Goal: Contribute content: Contribute content

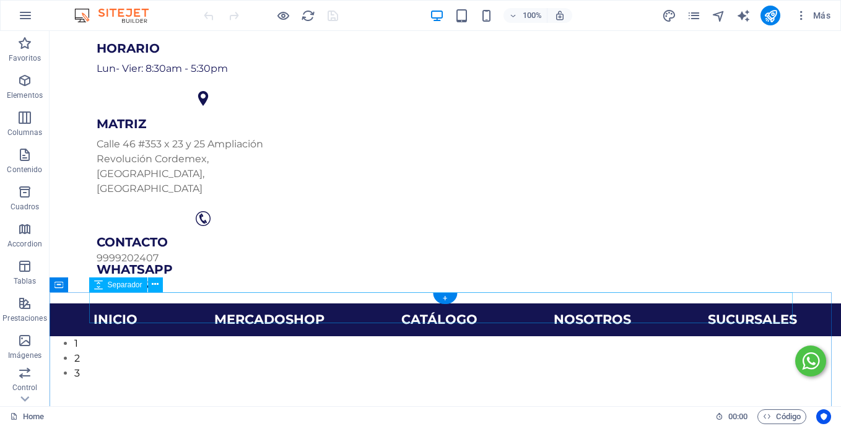
scroll to position [126, 0]
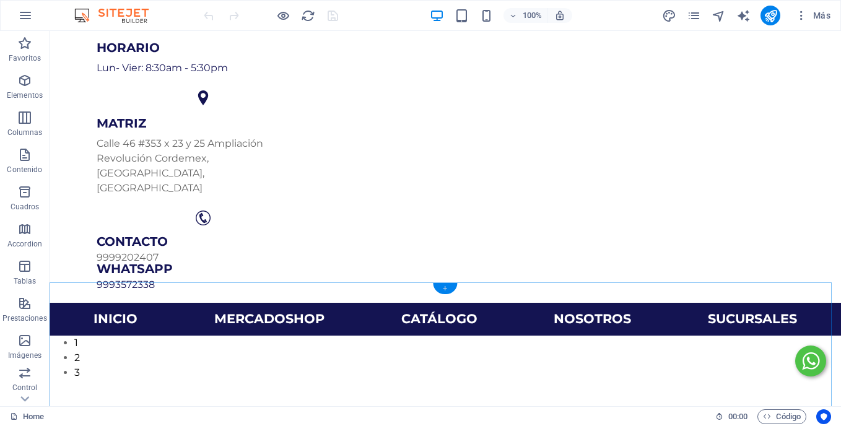
click at [441, 285] on div "+" at bounding box center [445, 288] width 24 height 11
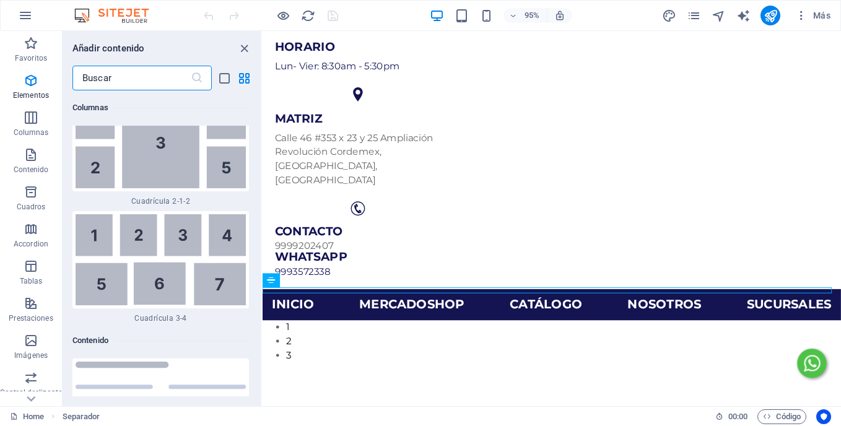
scroll to position [4001, 0]
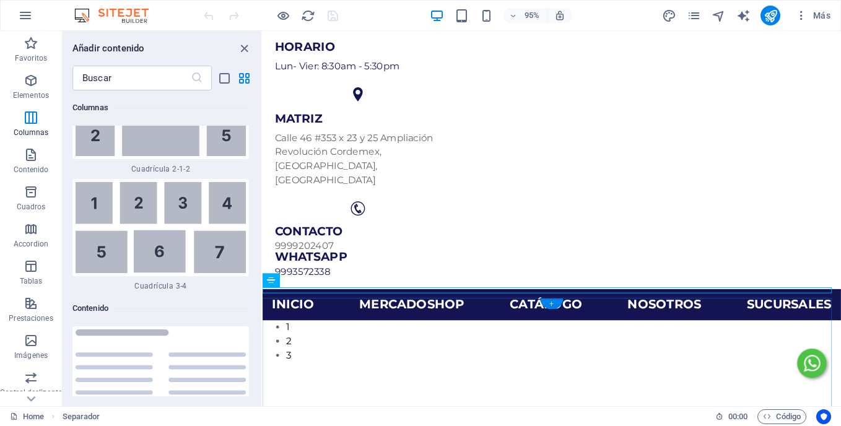
click at [551, 305] on div "+" at bounding box center [551, 303] width 23 height 11
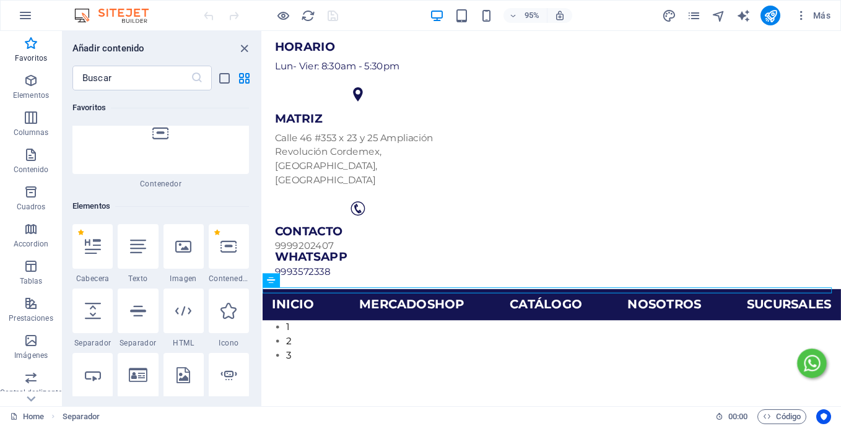
scroll to position [134, 0]
click at [228, 253] on icon at bounding box center [228, 247] width 16 height 16
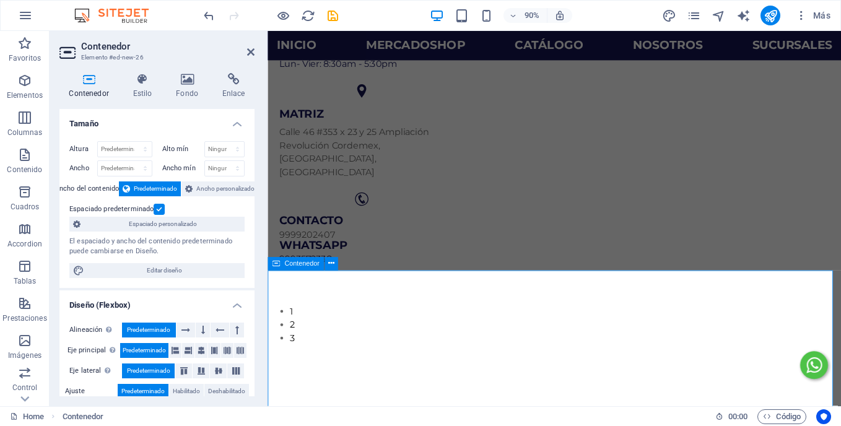
scroll to position [183, 0]
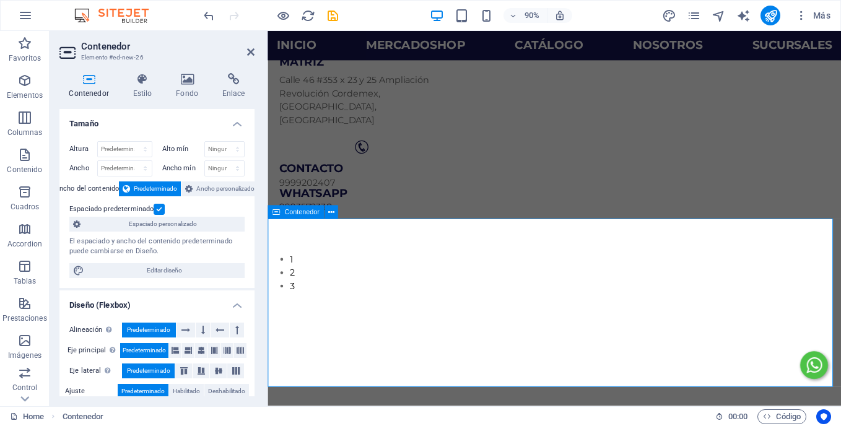
click at [22, 254] on button "Tablas" at bounding box center [25, 272] width 50 height 37
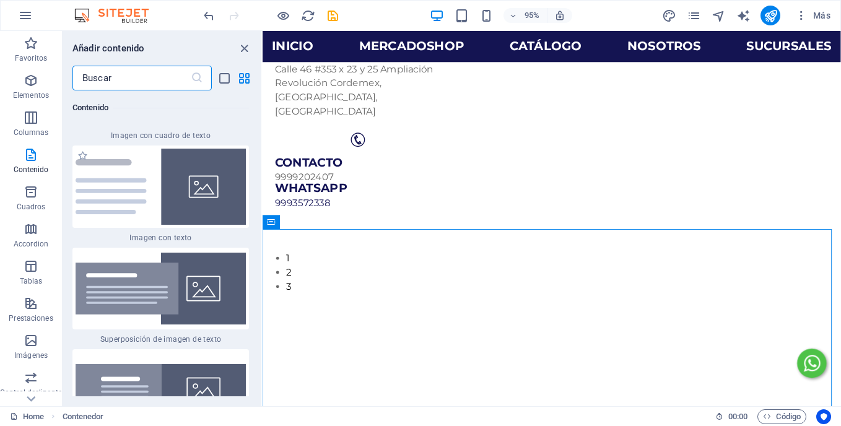
scroll to position [4635, 0]
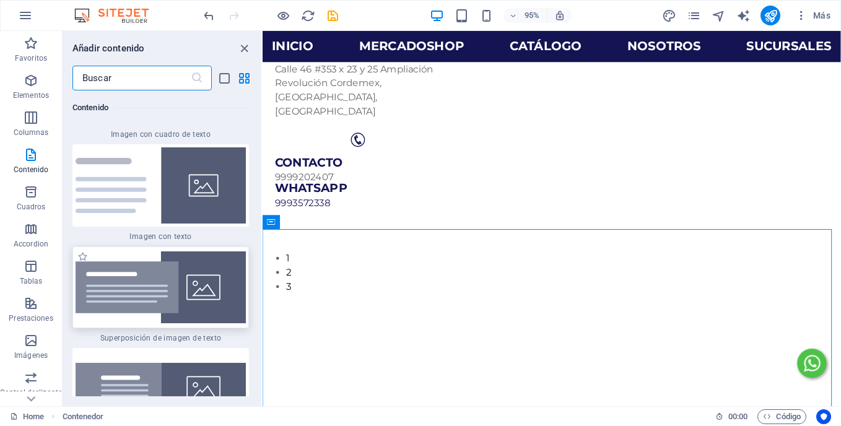
click at [188, 251] on img at bounding box center [161, 287] width 170 height 72
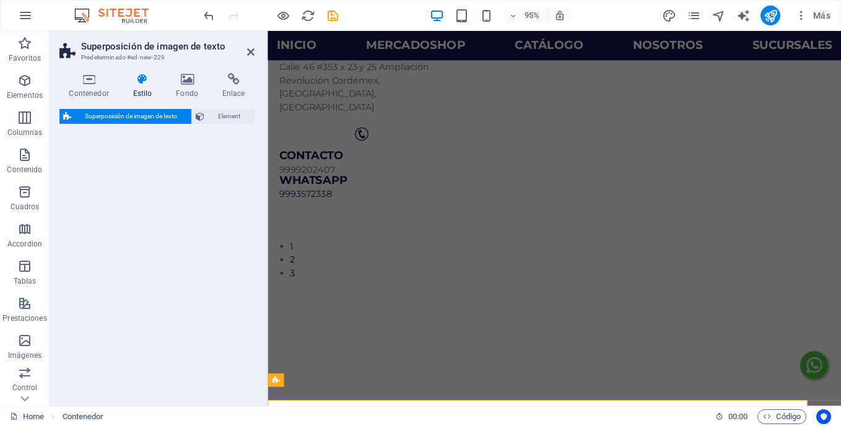
select select "rem"
select select "px"
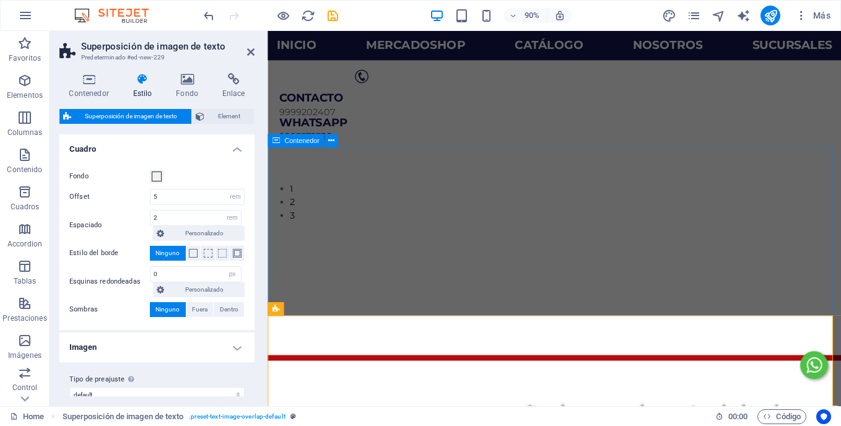
scroll to position [261, 0]
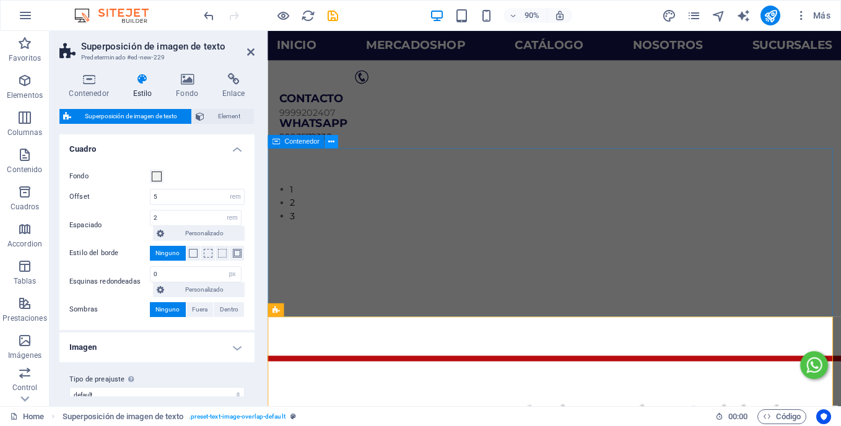
click at [328, 142] on icon at bounding box center [331, 142] width 6 height 12
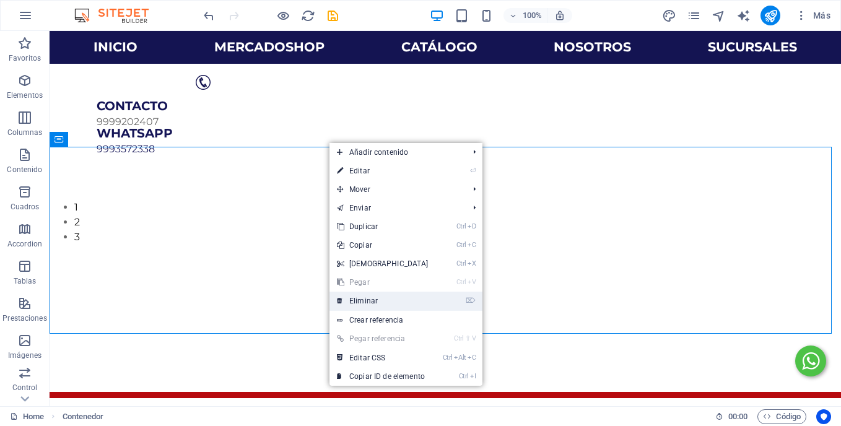
click at [368, 303] on link "⌦ Eliminar" at bounding box center [382, 301] width 107 height 19
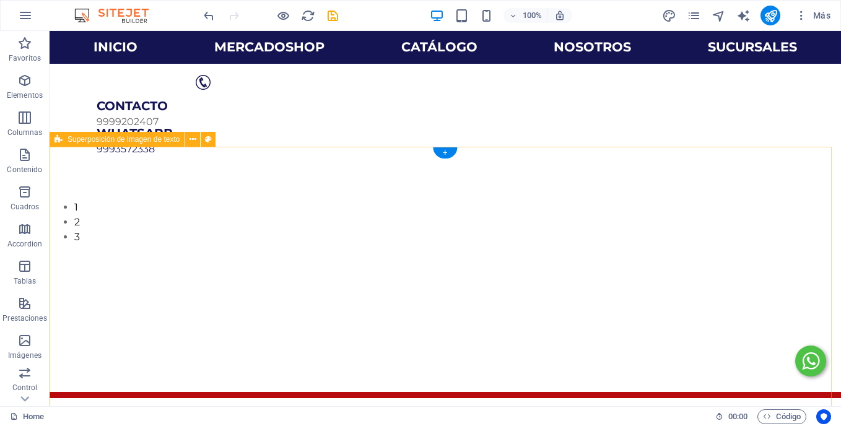
scroll to position [298, 0]
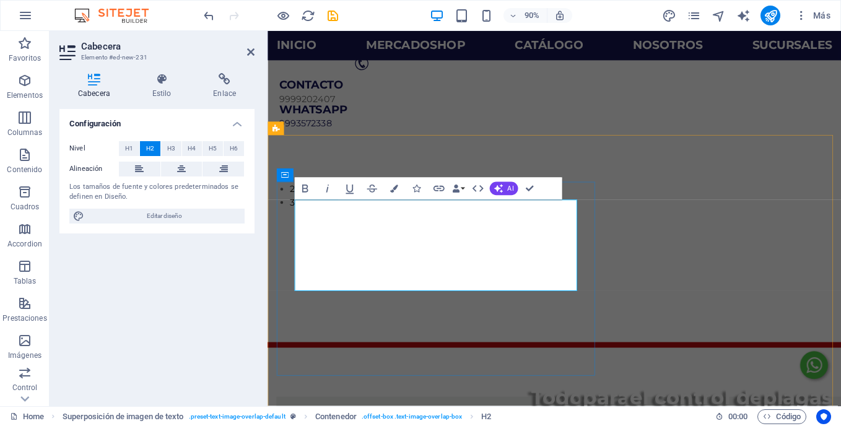
scroll to position [292, 0]
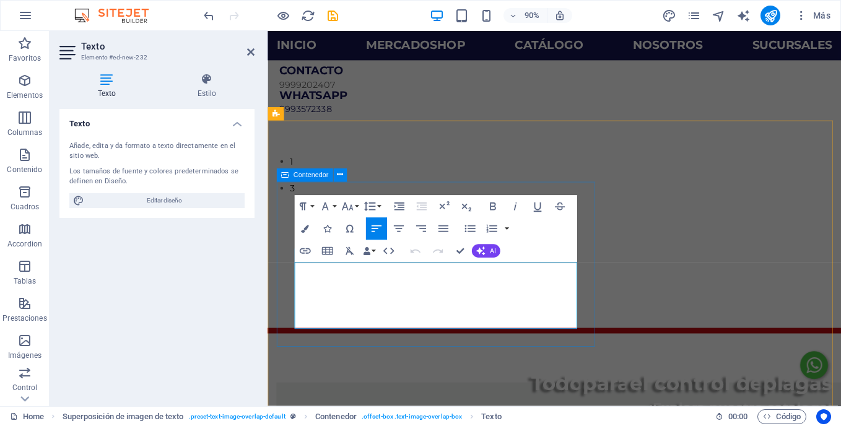
drag, startPoint x: 382, startPoint y: 354, endPoint x: 291, endPoint y: 292, distance: 110.1
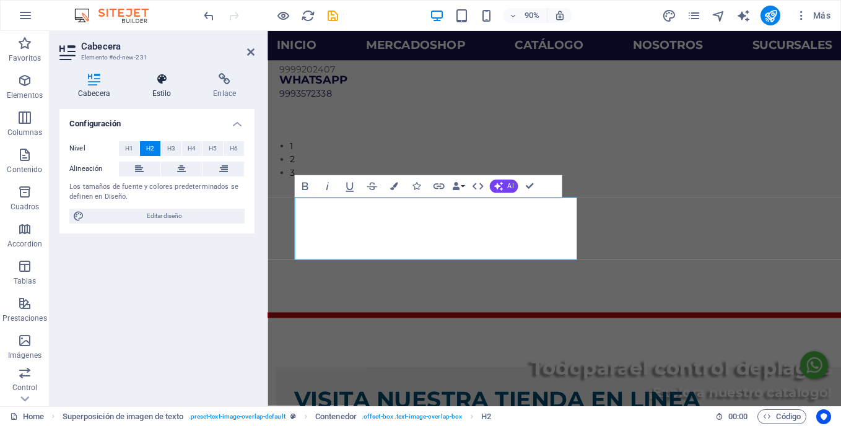
click at [171, 87] on h4 "Estilo" at bounding box center [164, 86] width 61 height 26
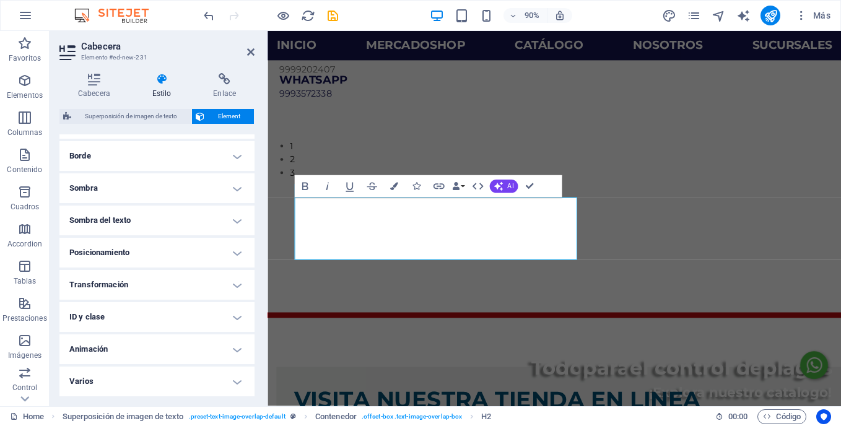
scroll to position [217, 0]
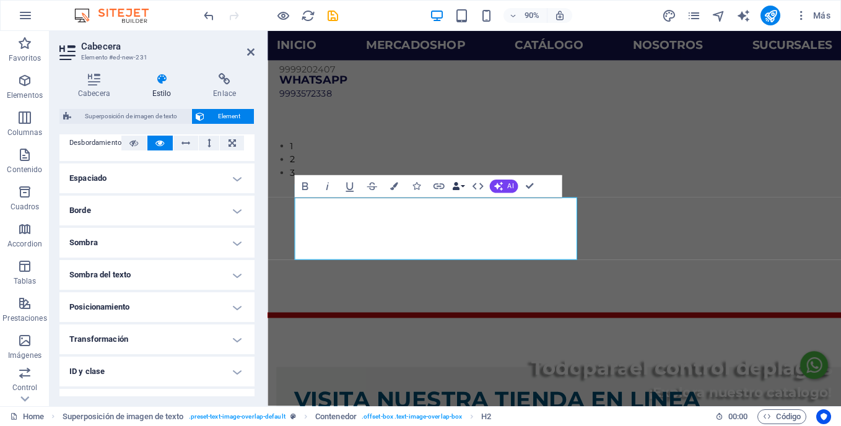
click at [461, 190] on button "Data Bindings" at bounding box center [457, 186] width 15 height 22
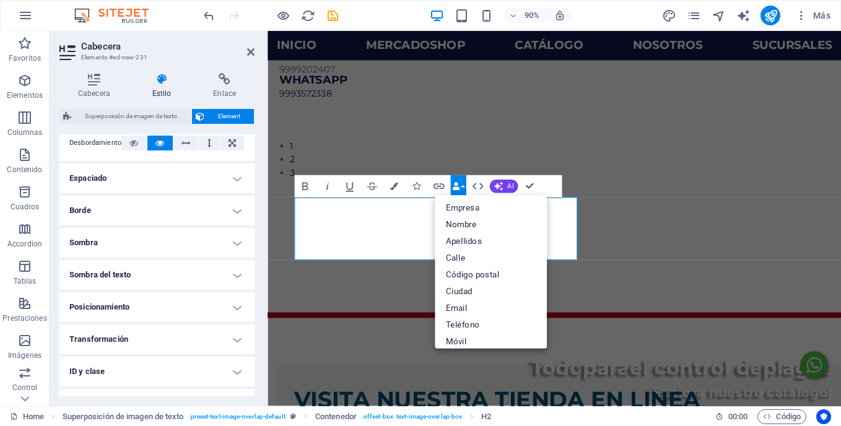
click at [461, 190] on button "Data Bindings" at bounding box center [457, 186] width 15 height 22
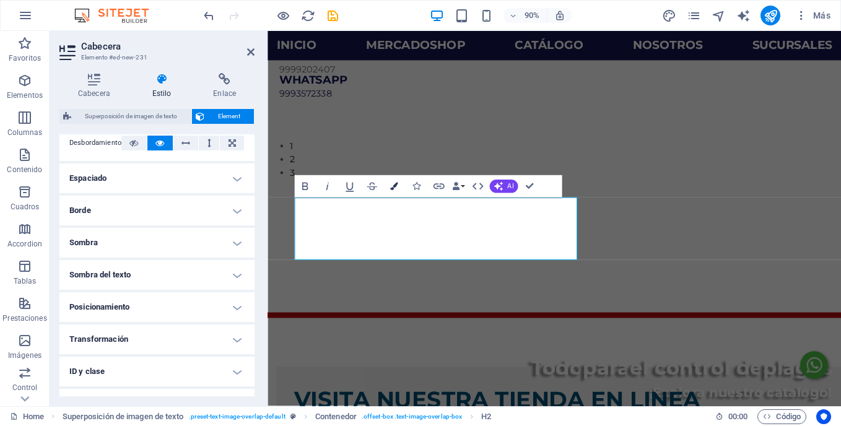
click at [393, 186] on icon "button" at bounding box center [394, 187] width 8 height 8
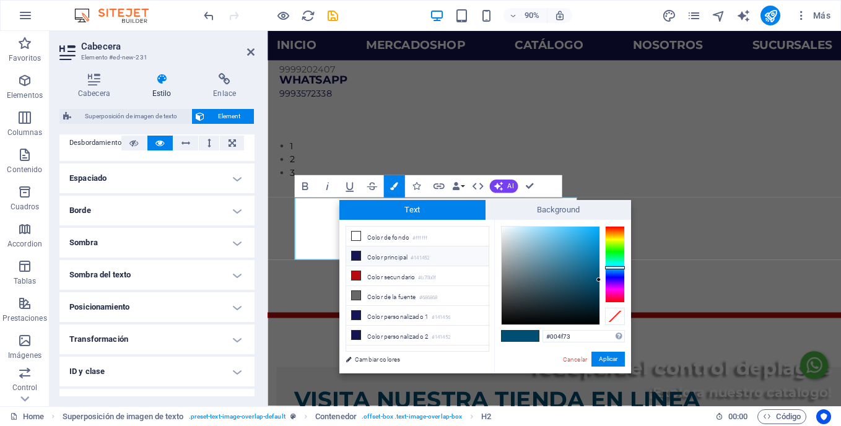
click at [394, 258] on li "Color principal #141452" at bounding box center [417, 256] width 142 height 20
type input "#141452"
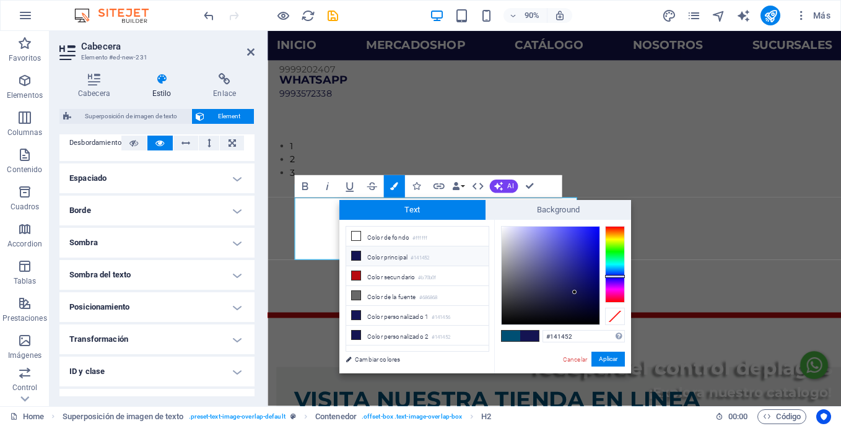
click at [600, 351] on div "#141452 Formatos soportados #0852ed rgb(8, 82, 237) rgba(8, 82, 237, 90%) hsv(2…" at bounding box center [562, 386] width 137 height 333
click at [607, 357] on button "Aplicar" at bounding box center [607, 359] width 33 height 15
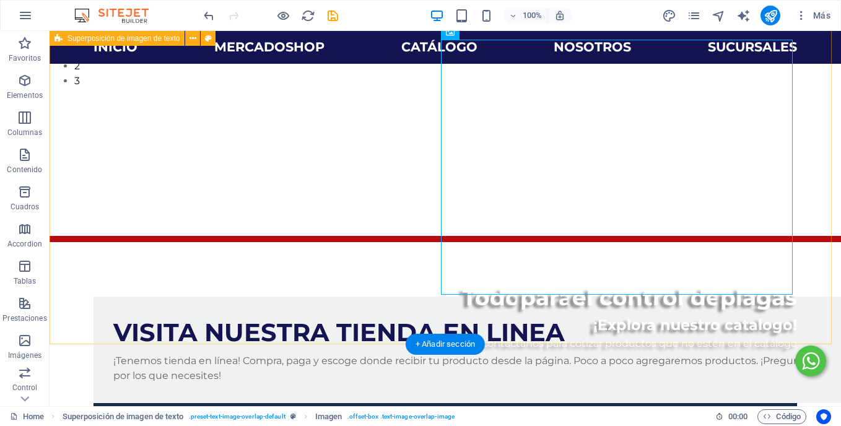
scroll to position [418, 0]
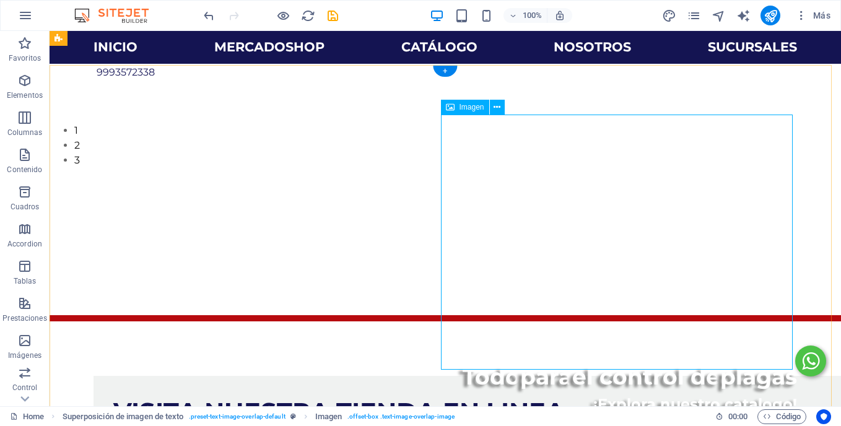
scroll to position [336, 0]
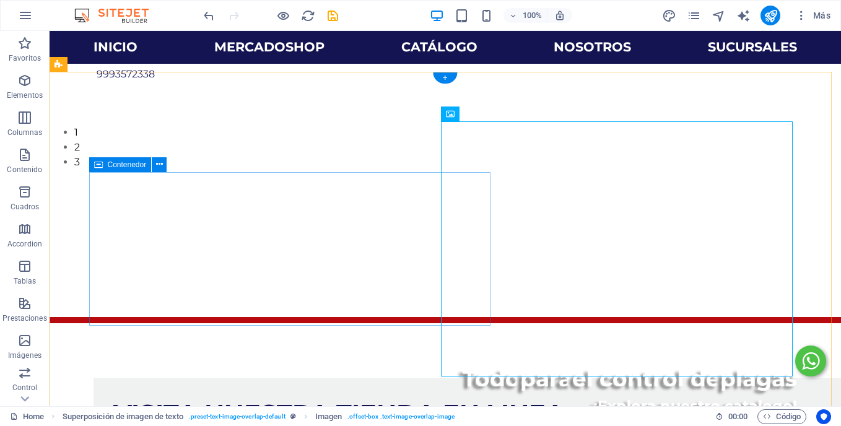
click at [284, 378] on div "Visita nuestra tienda en linea ¡Tenemos tienda en línea! Compra, paga y escoge …" at bounding box center [469, 431] width 753 height 107
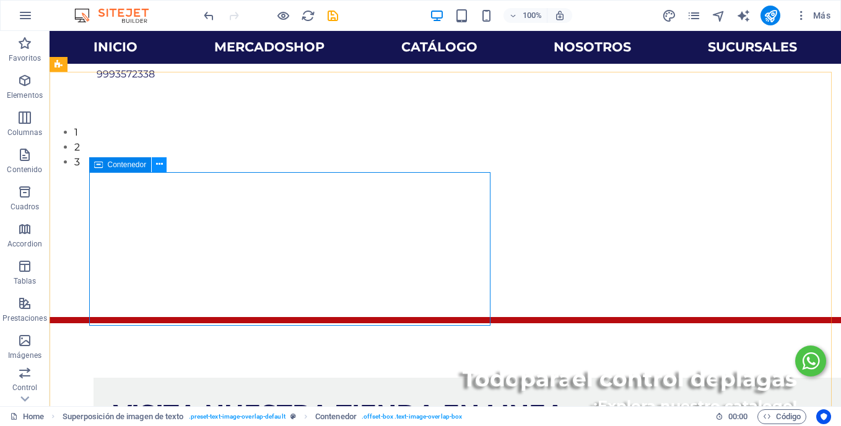
click at [154, 167] on button at bounding box center [159, 164] width 15 height 15
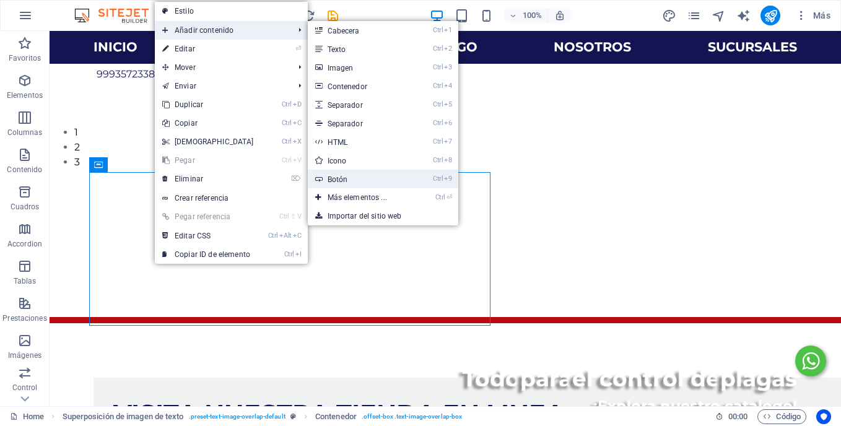
click at [354, 180] on link "Ctrl 9 Botón" at bounding box center [360, 179] width 104 height 19
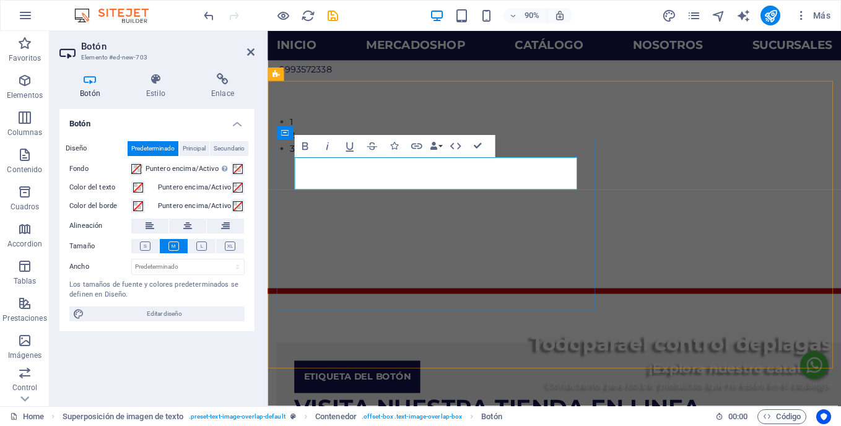
click at [439, 398] on div "Etiqueta del botón" at bounding box center [610, 416] width 627 height 36
click at [300, 398] on link "Etiqueta del botón" at bounding box center [367, 416] width 140 height 36
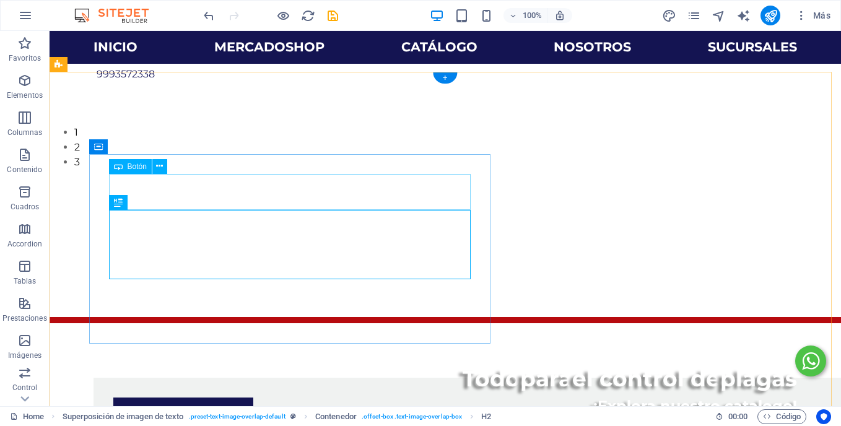
click at [267, 398] on div "Etiqueta del botón" at bounding box center [469, 416] width 713 height 36
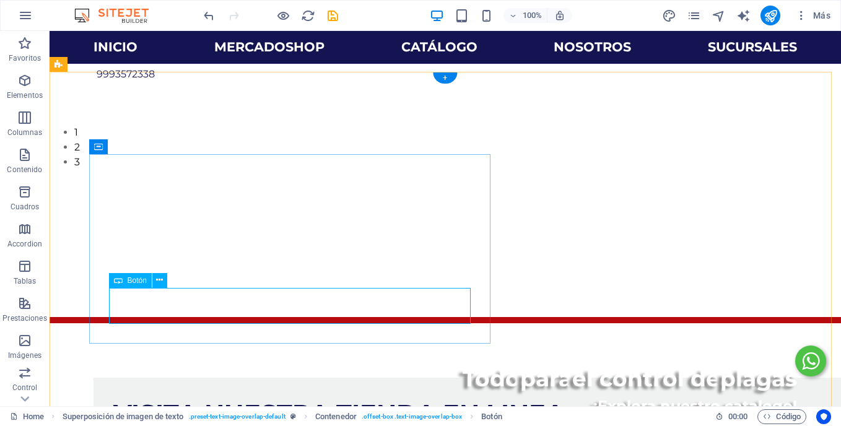
click at [157, 280] on icon at bounding box center [159, 280] width 7 height 13
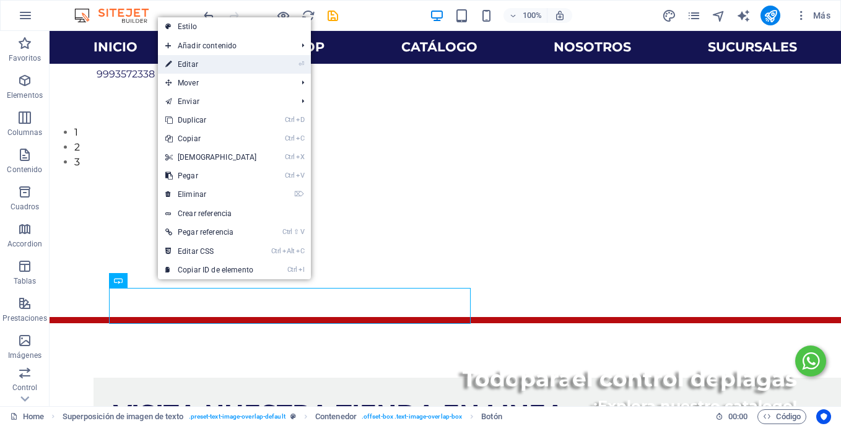
click at [205, 64] on link "⏎ Editar" at bounding box center [211, 64] width 107 height 19
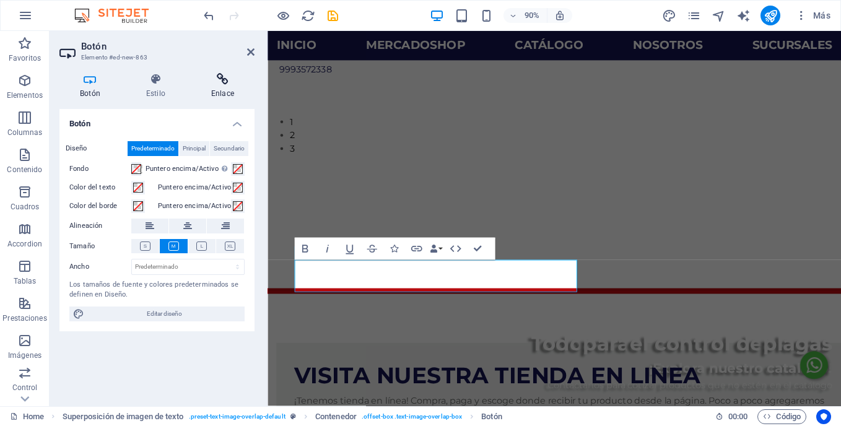
click at [224, 95] on h4 "Enlace" at bounding box center [223, 86] width 64 height 26
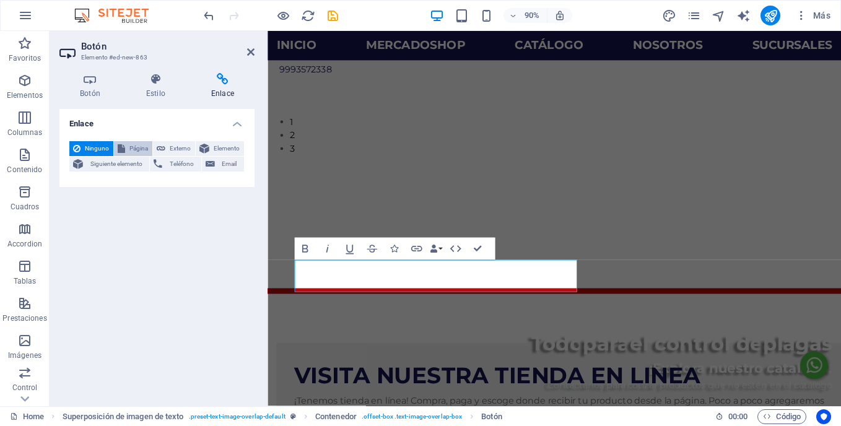
click at [133, 149] on span "Página" at bounding box center [139, 148] width 20 height 15
select select
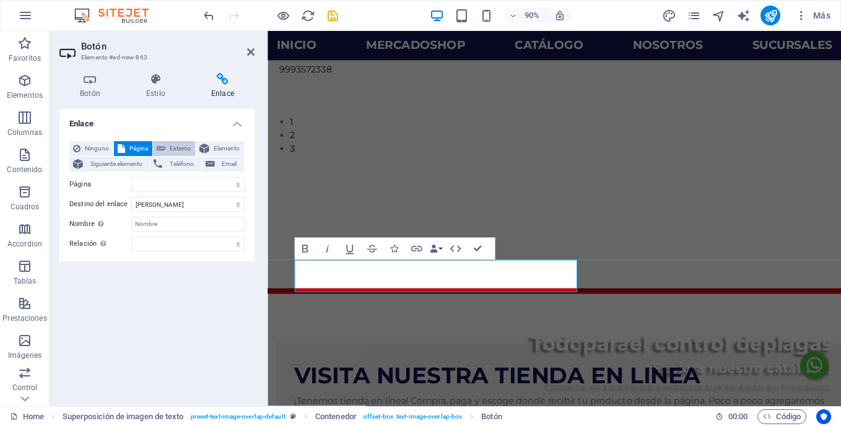
click at [173, 142] on span "Externo" at bounding box center [180, 148] width 22 height 15
select select "blank"
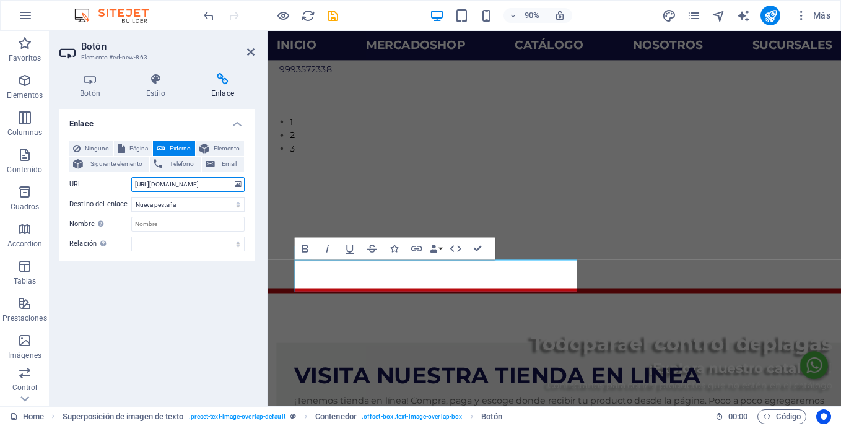
scroll to position [0, 1]
type input "[URL][DOMAIN_NAME]"
click at [174, 208] on select "Nueva pestaña Misma pestaña Superposición" at bounding box center [187, 204] width 113 height 15
select select
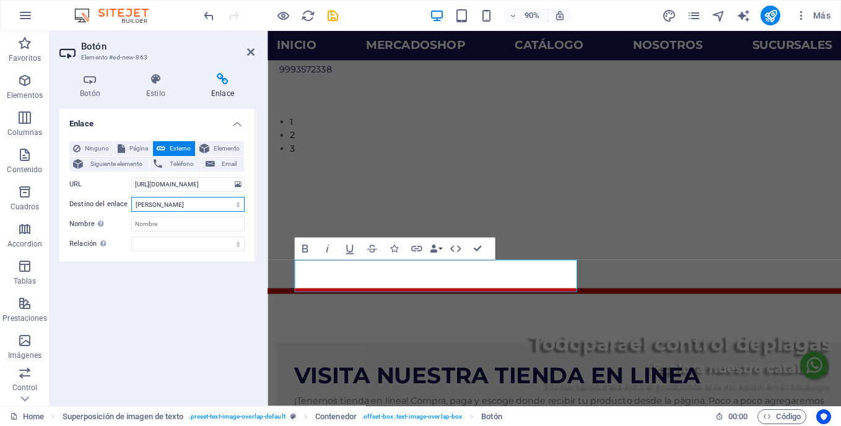
click at [131, 197] on select "Nueva pestaña Misma pestaña Superposición" at bounding box center [187, 204] width 113 height 15
click at [173, 227] on input "Nombre Una descripción adicional del enlace no debería ser igual al texto del e…" at bounding box center [187, 224] width 113 height 15
type input "Tienda en linea"
click at [169, 243] on select "alternativo autor marcador externo ayuda licencia siguiente nofollow noreferrer…" at bounding box center [187, 244] width 113 height 15
select select "external"
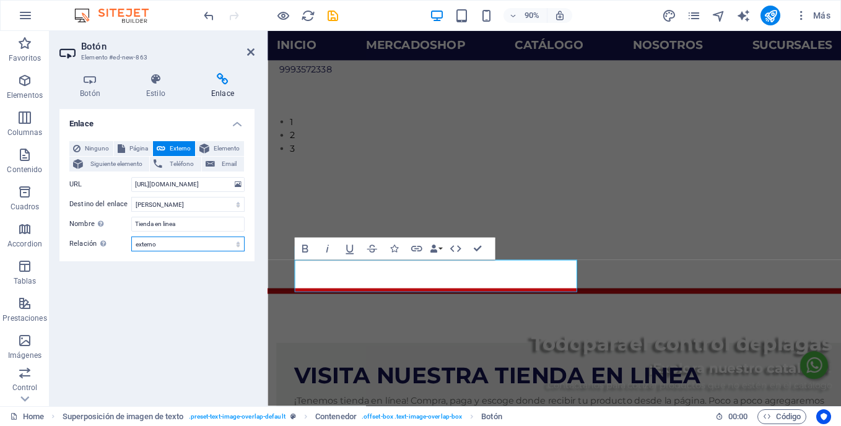
click at [131, 237] on select "alternativo autor marcador externo ayuda licencia siguiente nofollow noreferrer…" at bounding box center [187, 244] width 113 height 15
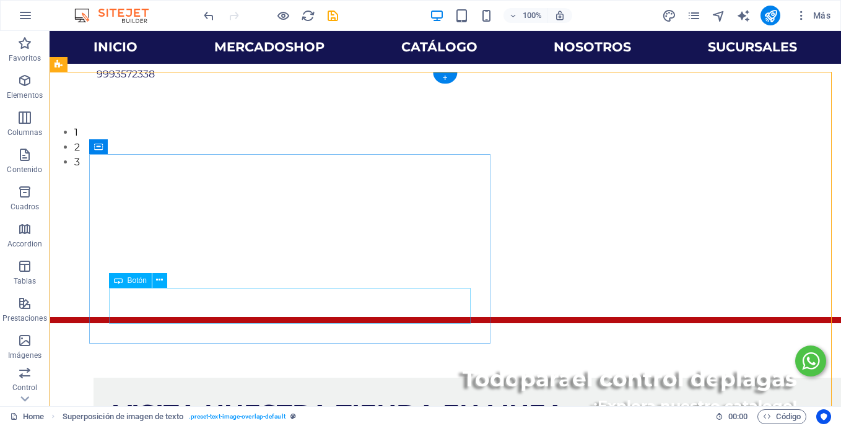
click at [154, 280] on button at bounding box center [159, 280] width 15 height 15
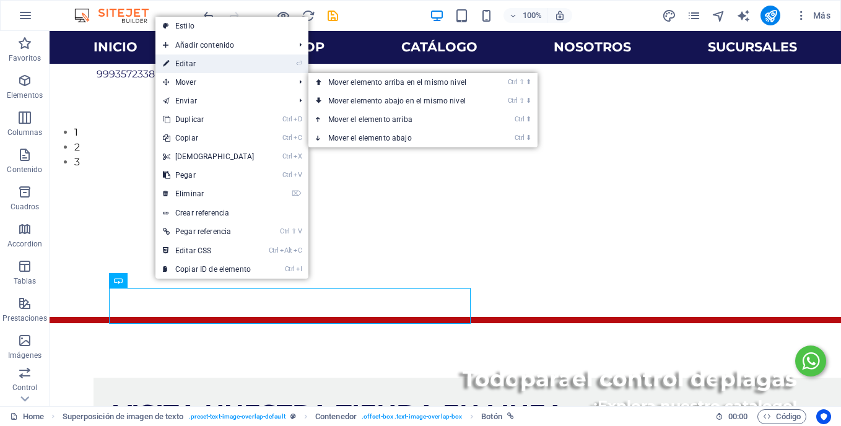
click at [193, 69] on link "⏎ Editar" at bounding box center [208, 63] width 107 height 19
select select
select select "external"
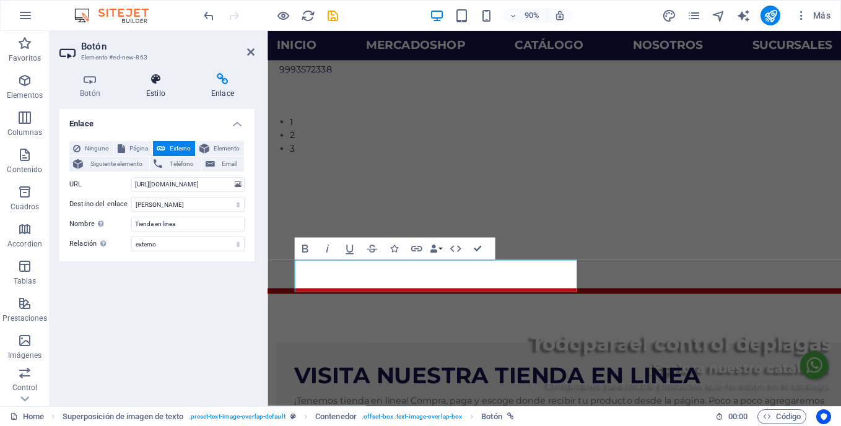
click at [164, 87] on h4 "Estilo" at bounding box center [158, 86] width 65 height 26
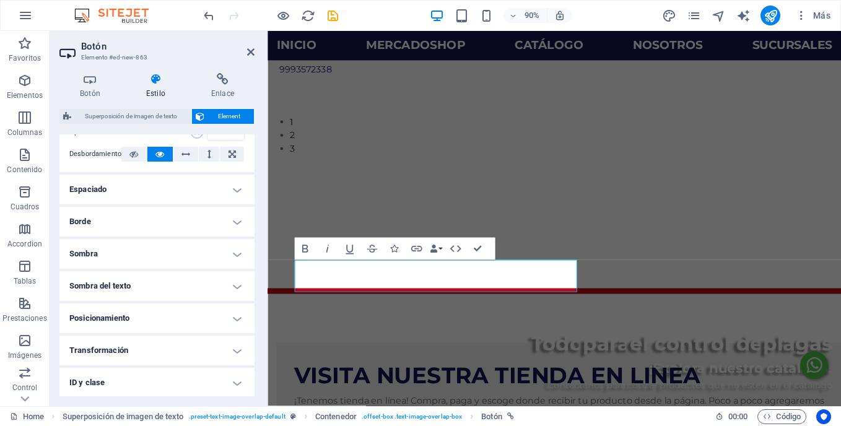
scroll to position [207, 0]
click at [148, 255] on h4 "Sombra" at bounding box center [156, 253] width 195 height 30
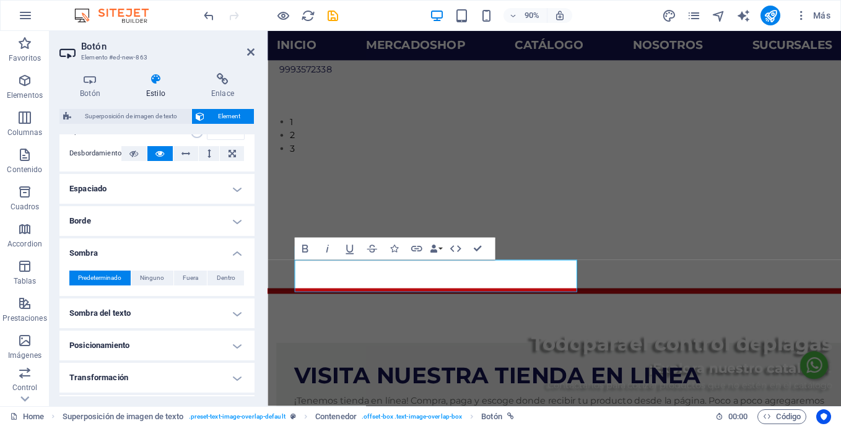
click at [124, 224] on h4 "Borde" at bounding box center [156, 221] width 195 height 30
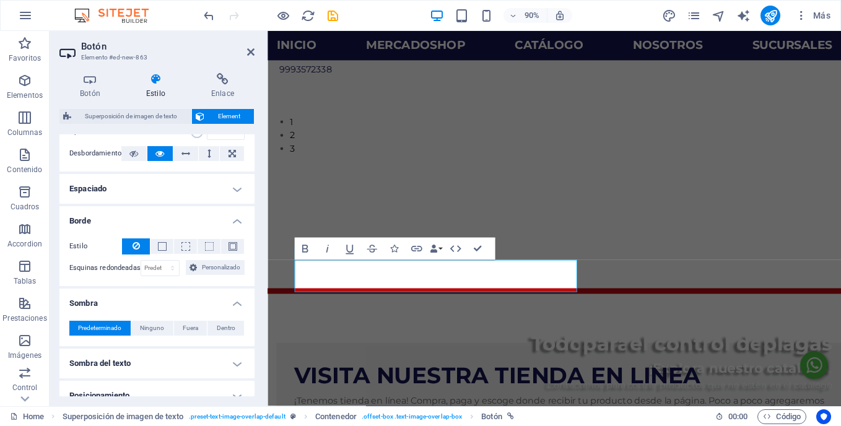
scroll to position [350, 0]
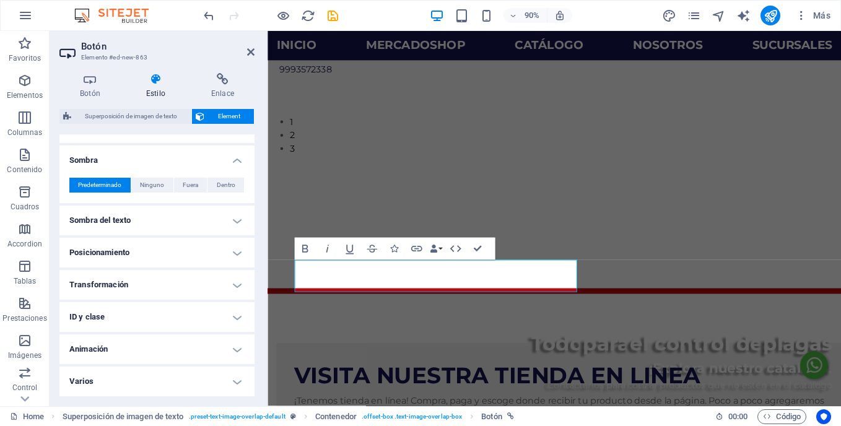
click at [180, 292] on h4 "Transformación" at bounding box center [156, 285] width 195 height 30
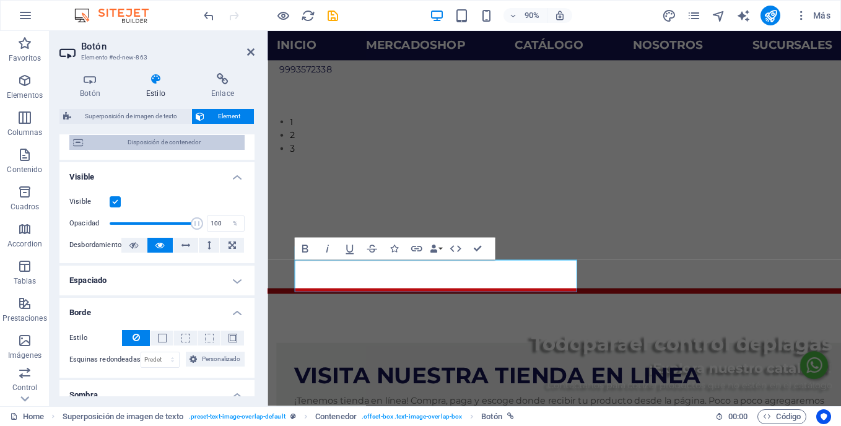
scroll to position [109, 0]
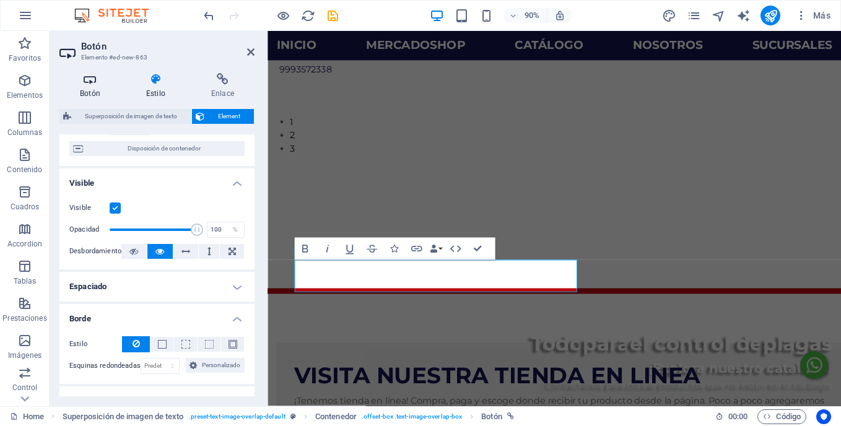
click at [102, 91] on h4 "Botón" at bounding box center [92, 86] width 66 height 26
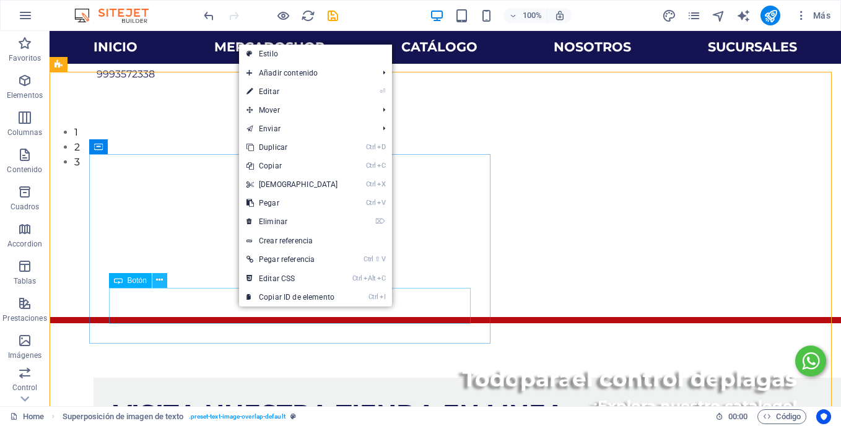
click at [157, 284] on icon at bounding box center [159, 280] width 7 height 13
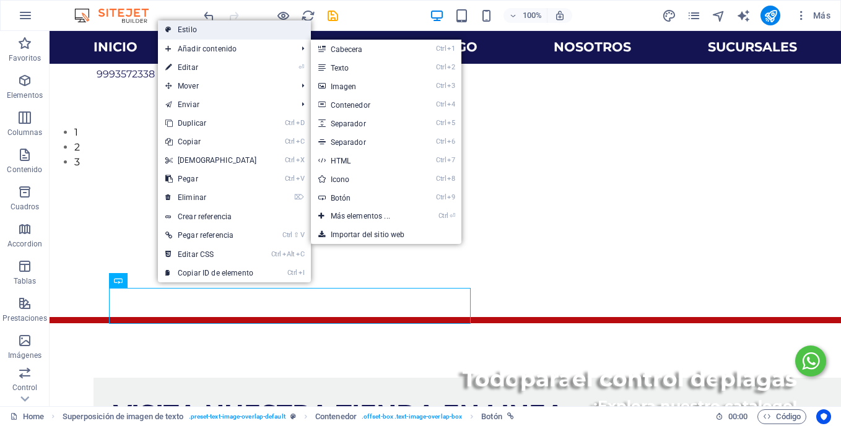
click at [190, 32] on link "Estilo" at bounding box center [234, 29] width 153 height 19
select select "rem"
select select "px"
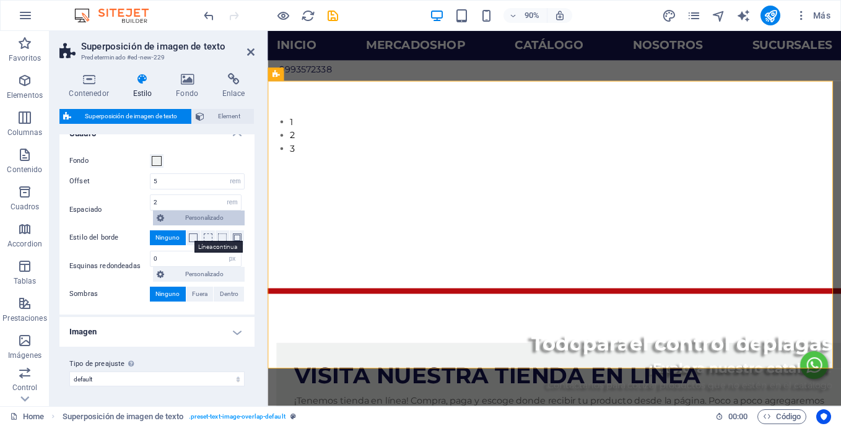
scroll to position [0, 0]
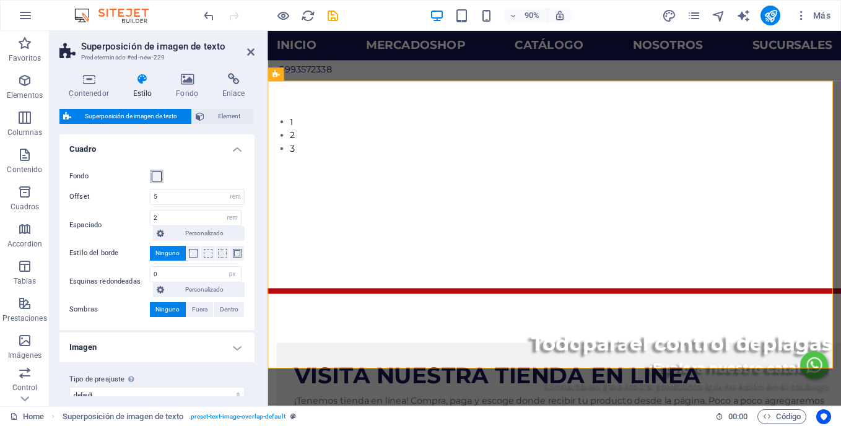
click at [157, 177] on span at bounding box center [157, 177] width 10 height 10
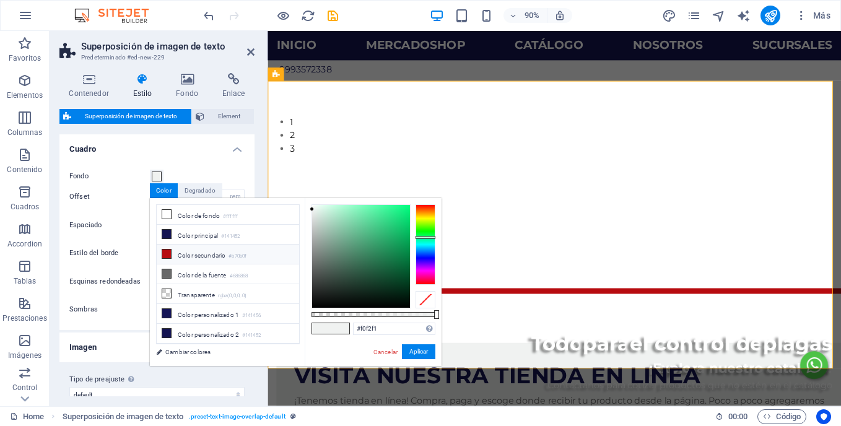
click at [192, 252] on li "Color secundario #b70b0f" at bounding box center [228, 255] width 142 height 20
type input "#b70b0f"
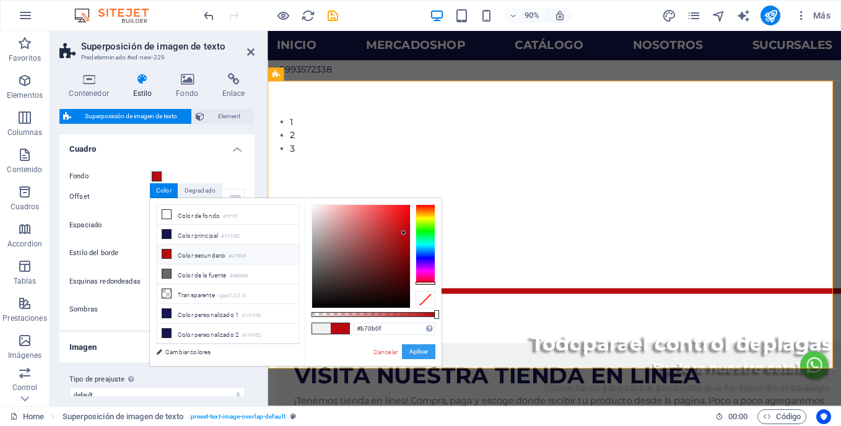
click at [414, 346] on button "Aplicar" at bounding box center [418, 351] width 33 height 15
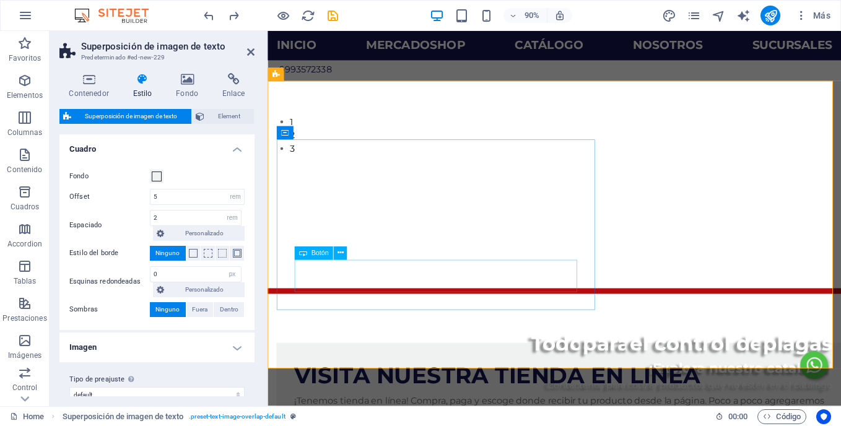
click at [338, 253] on icon at bounding box center [340, 254] width 6 height 12
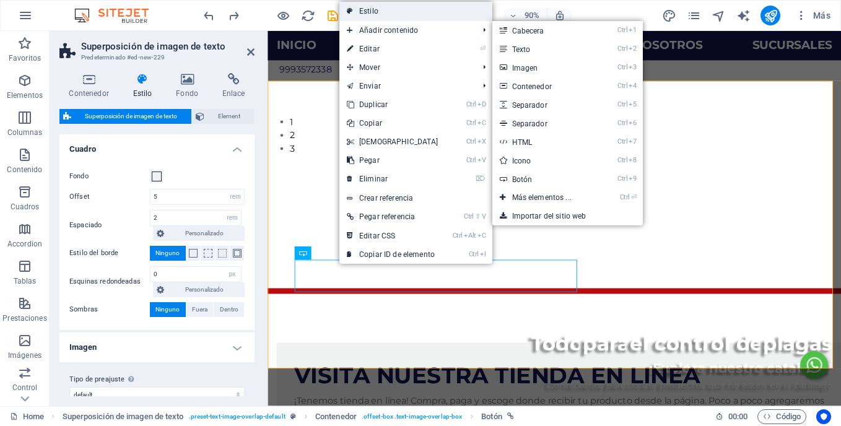
click at [369, 12] on link "Estilo" at bounding box center [415, 11] width 153 height 19
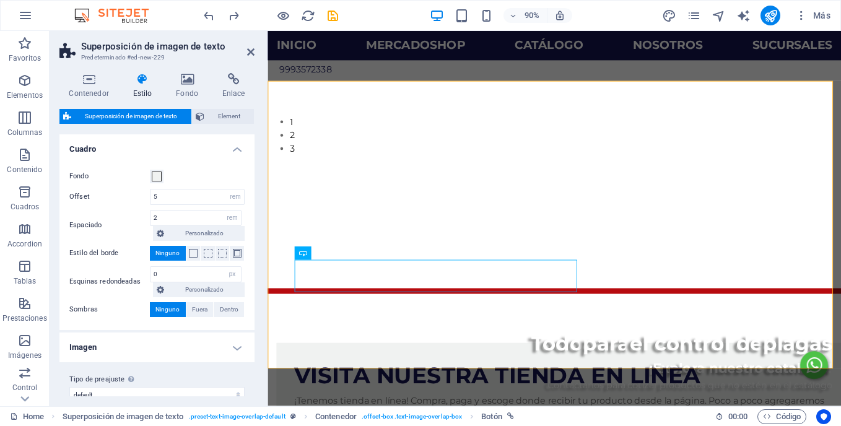
scroll to position [15, 0]
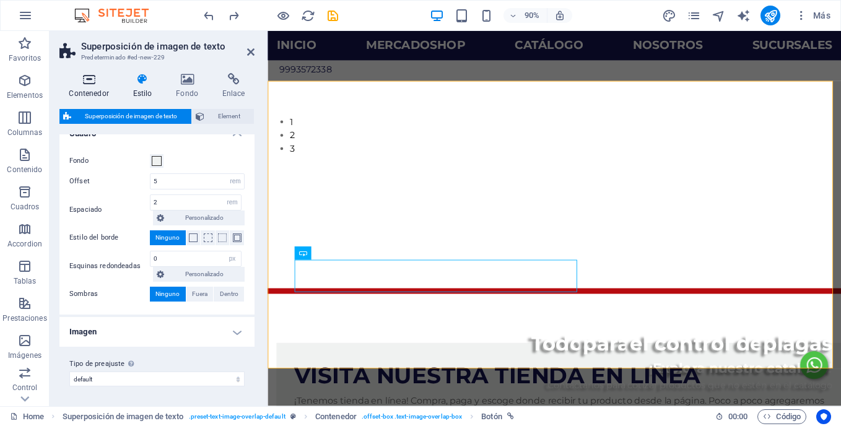
click at [98, 90] on h4 "Contenedor" at bounding box center [91, 86] width 64 height 26
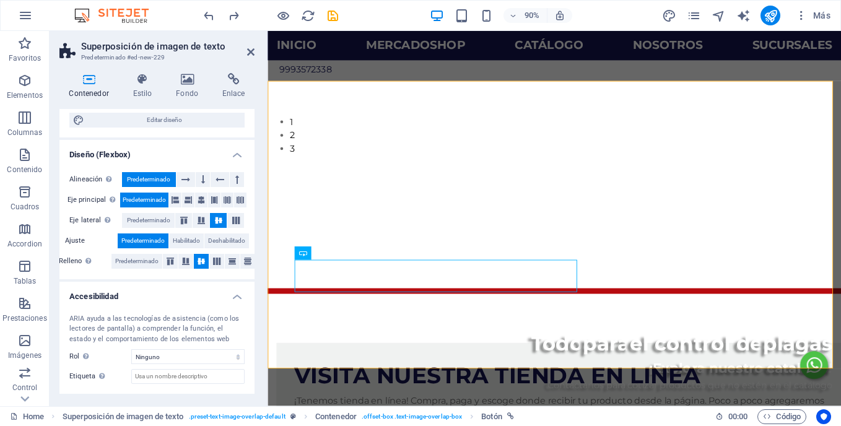
scroll to position [207, 0]
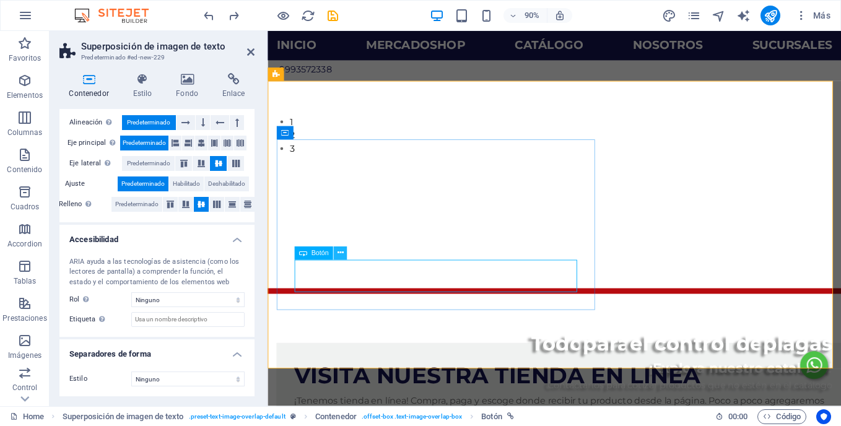
click at [339, 256] on icon at bounding box center [340, 254] width 6 height 12
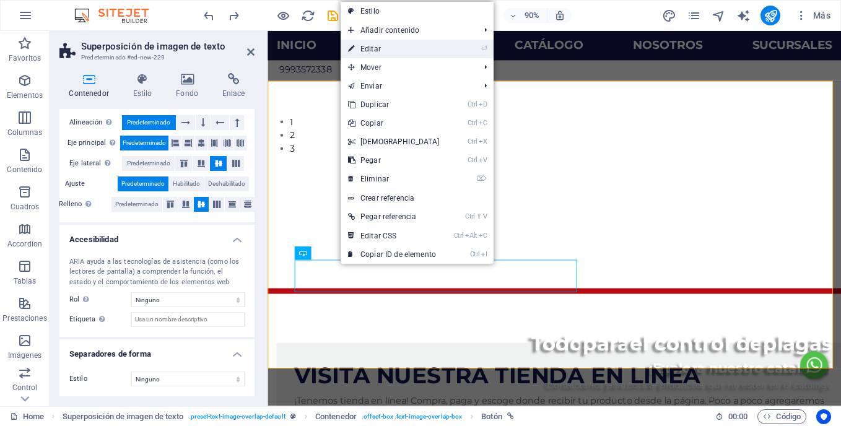
click at [385, 53] on link "⏎ Editar" at bounding box center [394, 49] width 107 height 19
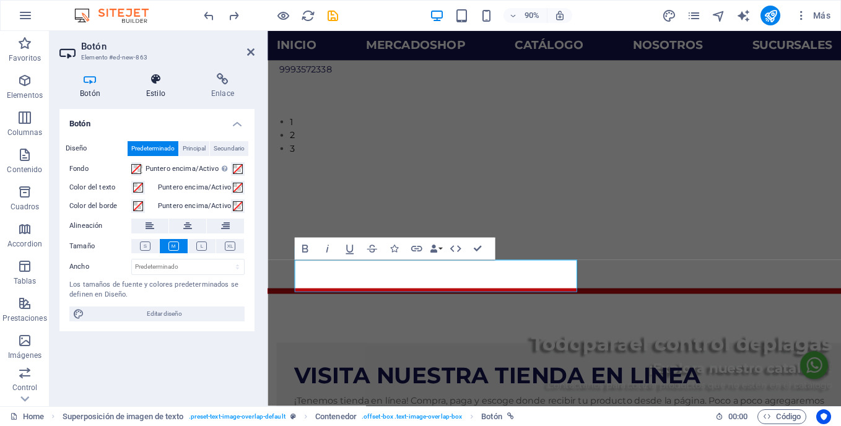
click at [169, 83] on icon at bounding box center [156, 79] width 60 height 12
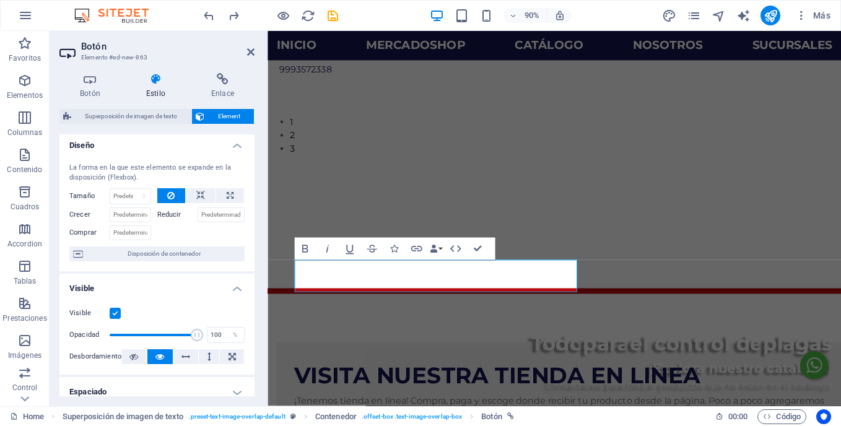
scroll to position [0, 0]
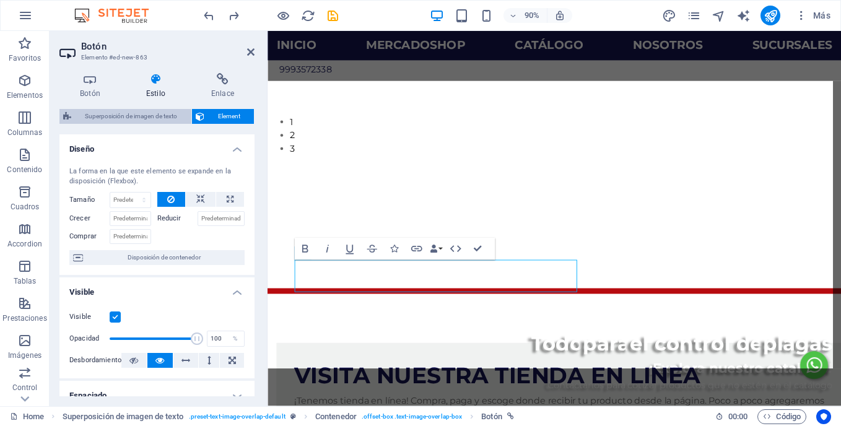
click at [167, 118] on span "Superposición de imagen de texto" at bounding box center [131, 116] width 113 height 15
select select "rem"
select select "px"
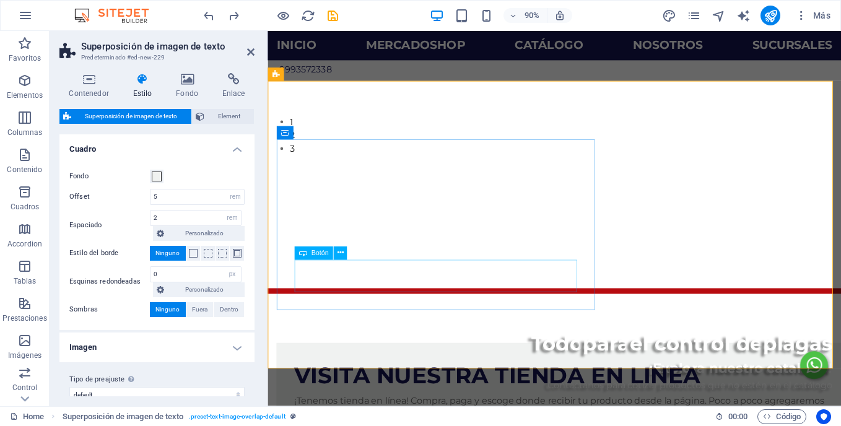
click at [339, 257] on icon at bounding box center [340, 254] width 6 height 12
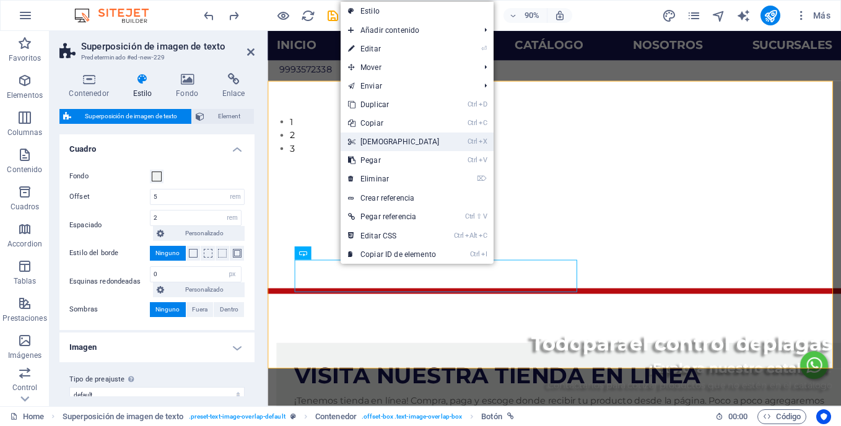
click at [383, 145] on link "Ctrl X Cortar" at bounding box center [394, 142] width 107 height 19
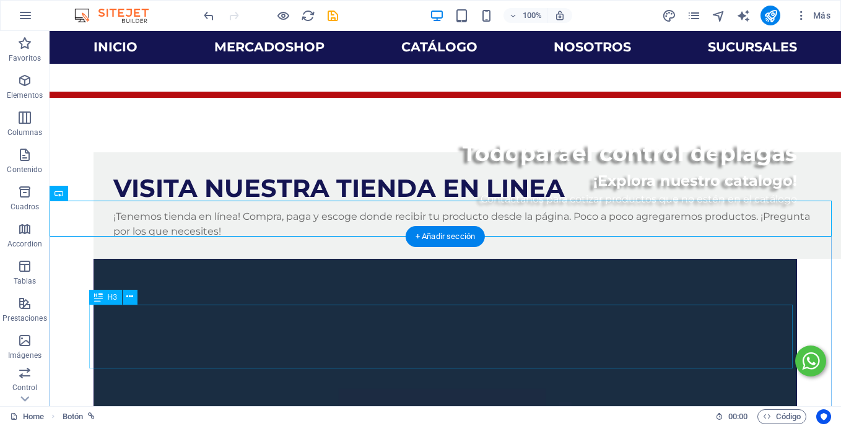
scroll to position [502, 0]
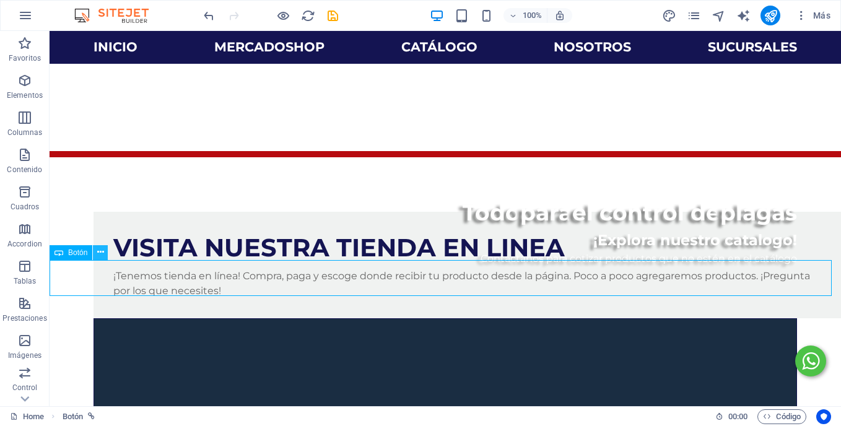
click at [96, 256] on button at bounding box center [100, 252] width 15 height 15
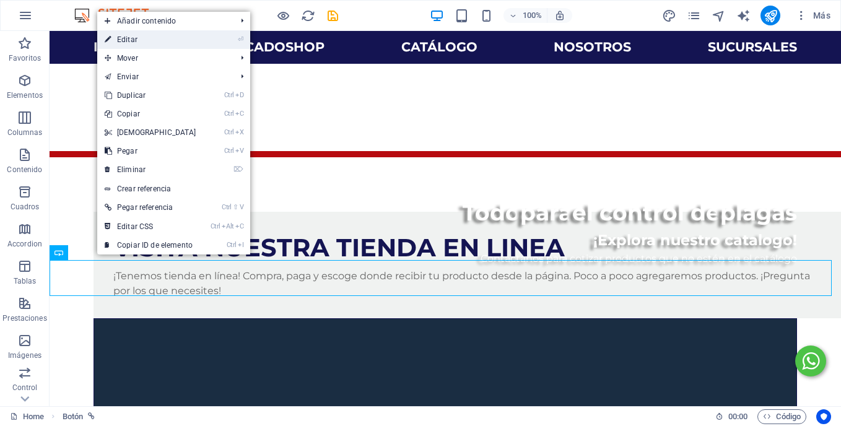
click at [139, 38] on link "⏎ Editar" at bounding box center [150, 39] width 107 height 19
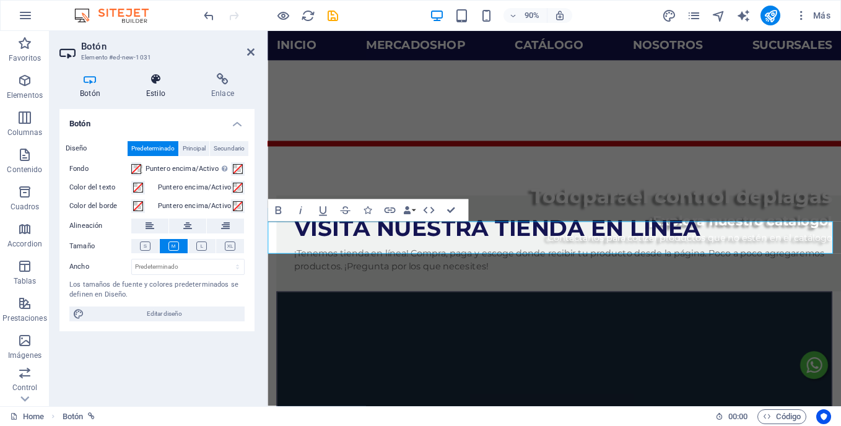
click at [161, 82] on icon at bounding box center [156, 79] width 60 height 12
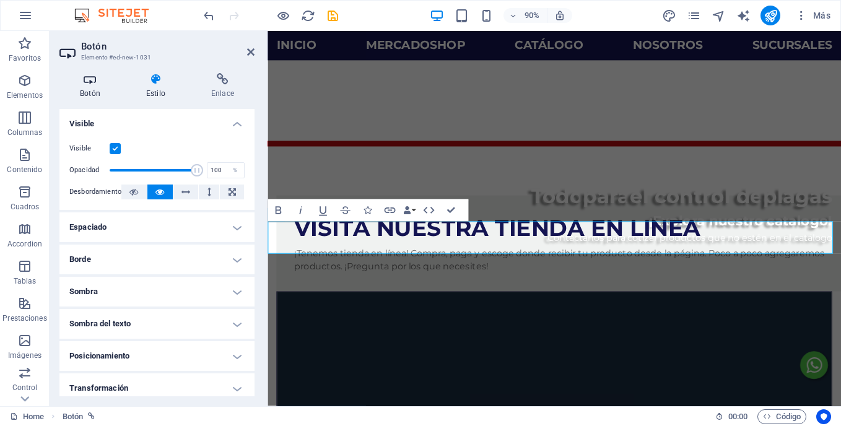
click at [97, 87] on h4 "Botón" at bounding box center [92, 86] width 66 height 26
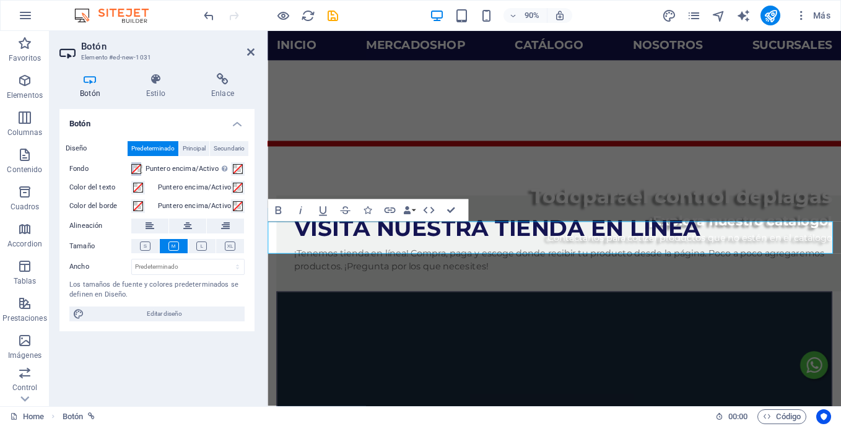
click at [138, 170] on span at bounding box center [136, 169] width 10 height 10
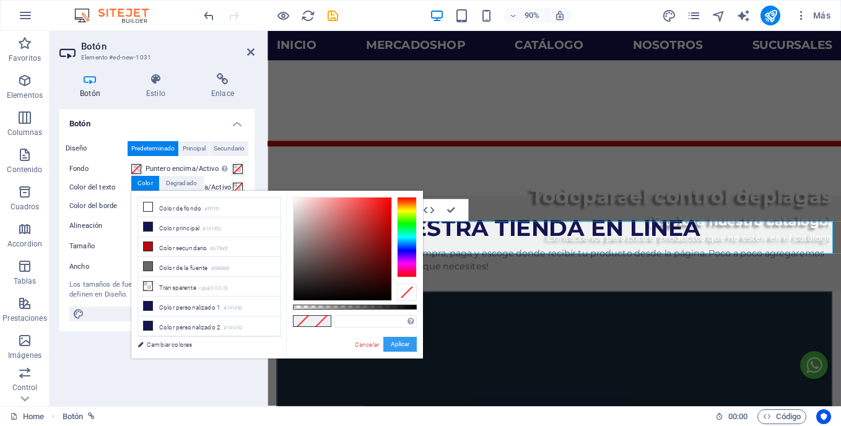
click at [409, 344] on button "Aplicar" at bounding box center [399, 344] width 33 height 15
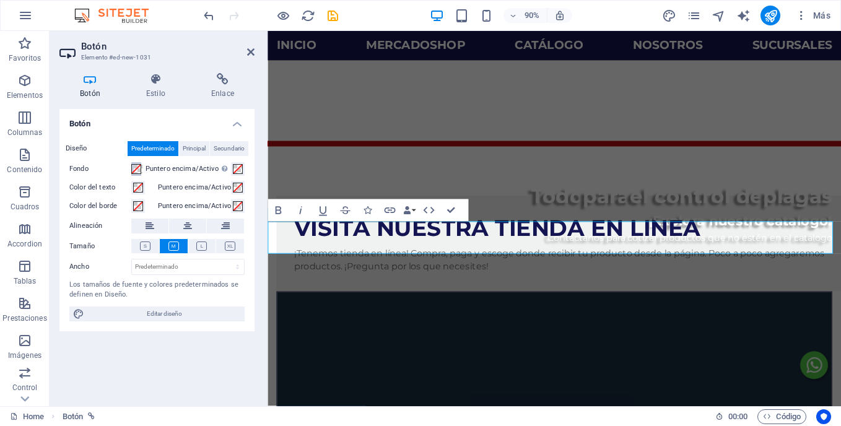
click at [139, 170] on span at bounding box center [136, 169] width 10 height 10
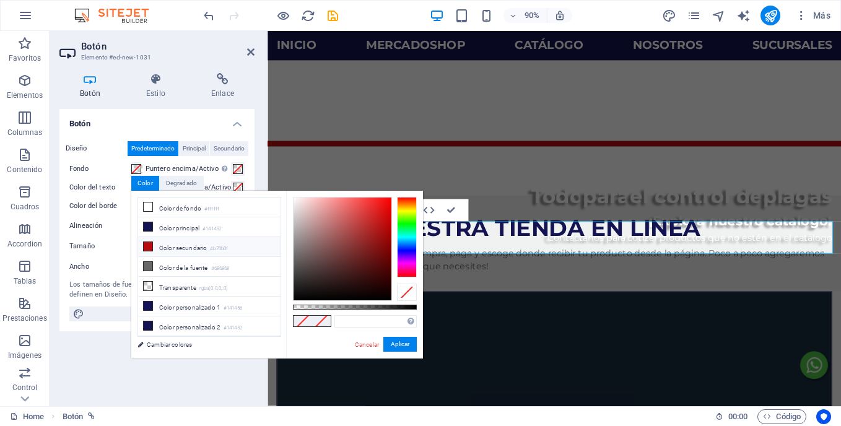
click at [183, 243] on li "Color secundario #b70b0f" at bounding box center [209, 247] width 142 height 20
type input "#b70b0f"
click at [397, 345] on button "Aplicar" at bounding box center [399, 344] width 33 height 15
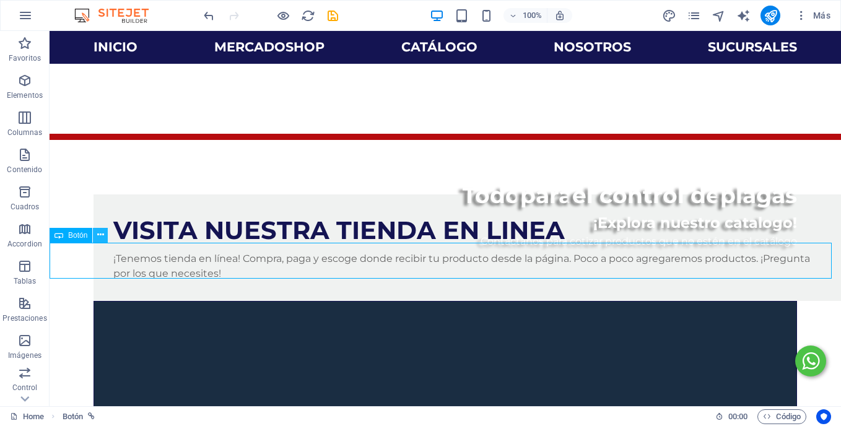
click at [103, 235] on icon at bounding box center [100, 234] width 7 height 13
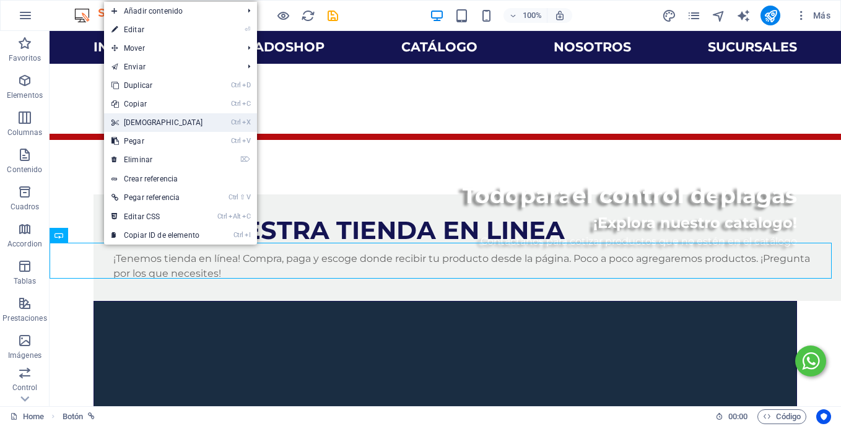
click at [142, 120] on link "Ctrl X Cortar" at bounding box center [157, 122] width 107 height 19
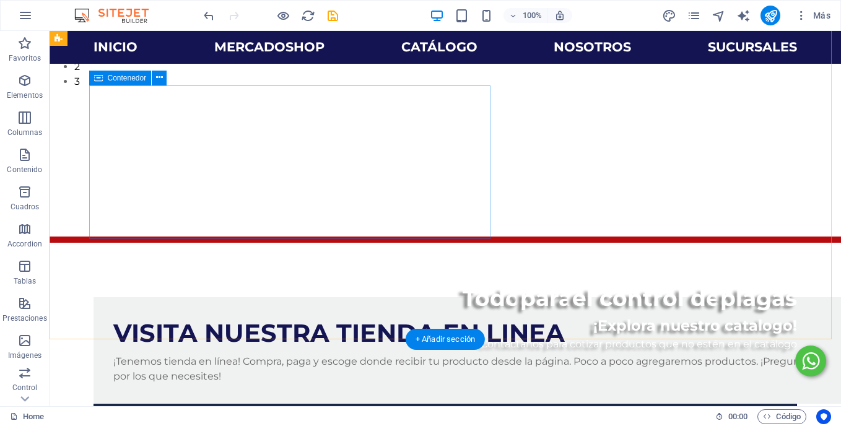
scroll to position [413, 0]
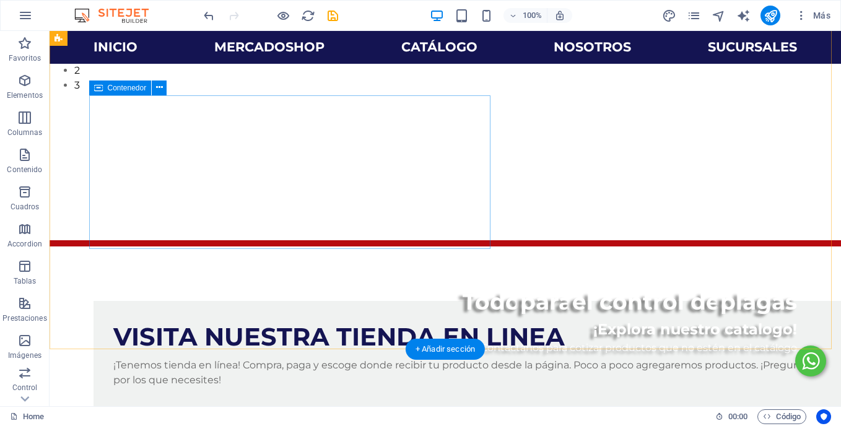
click at [256, 301] on div "Visita nuestra tienda en linea ¡Tenemos tienda en línea! Compra, paga y escoge …" at bounding box center [469, 354] width 753 height 107
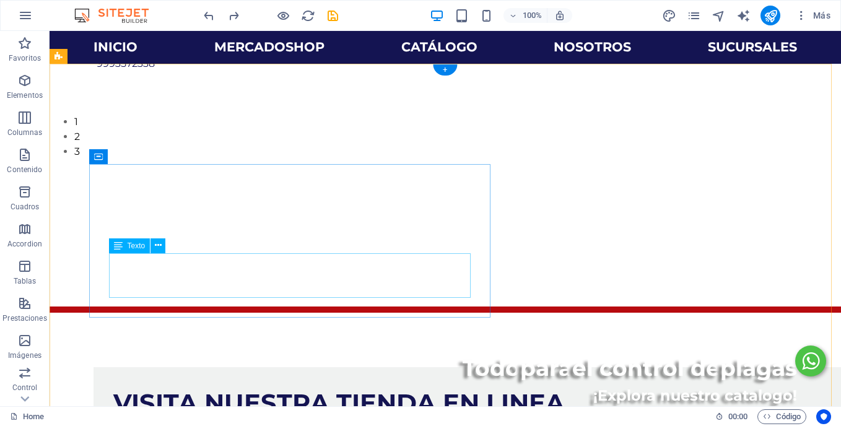
scroll to position [348, 0]
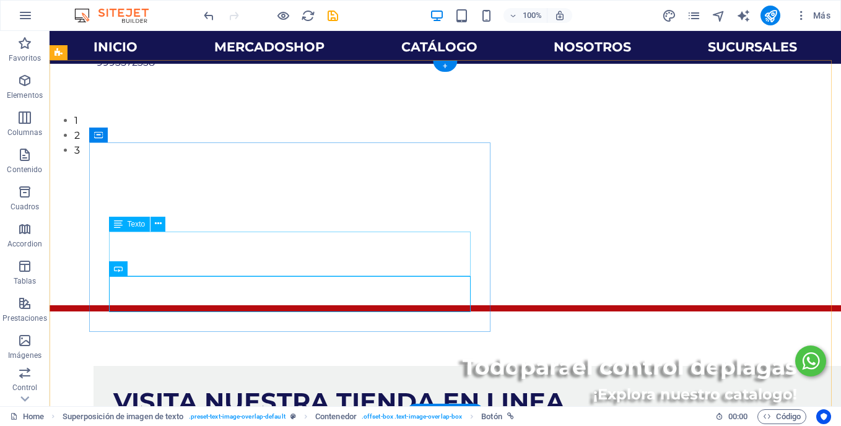
click at [157, 270] on icon at bounding box center [159, 268] width 7 height 13
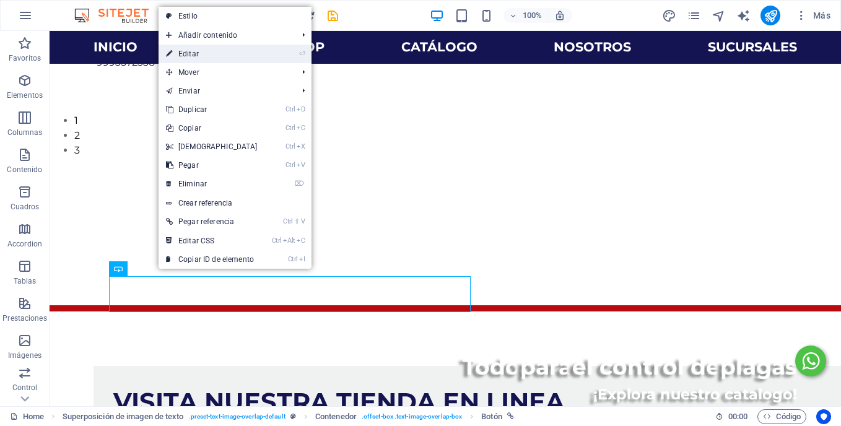
click at [221, 52] on link "⏎ Editar" at bounding box center [212, 54] width 107 height 19
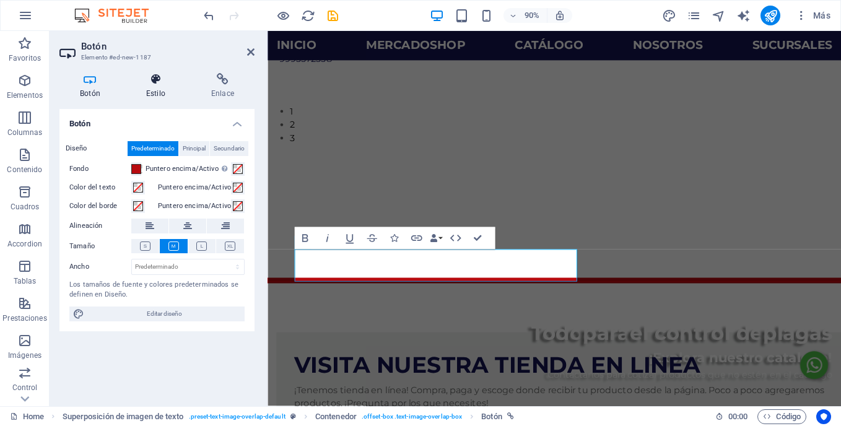
click at [157, 90] on h4 "Estilo" at bounding box center [158, 86] width 65 height 26
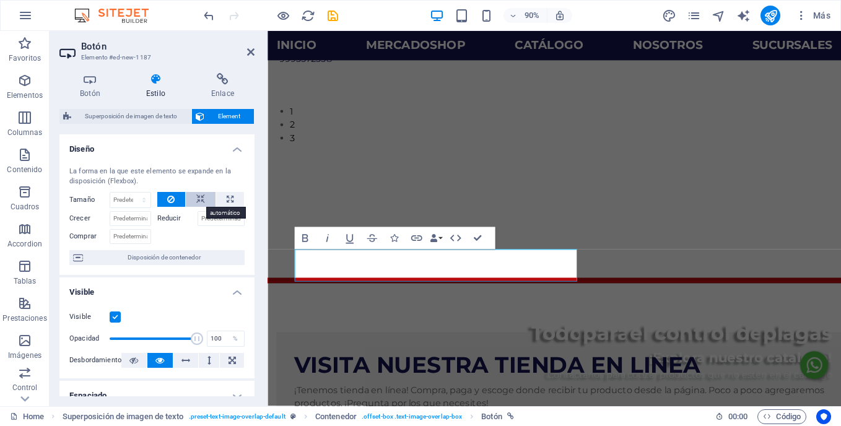
click at [204, 195] on button at bounding box center [201, 199] width 30 height 15
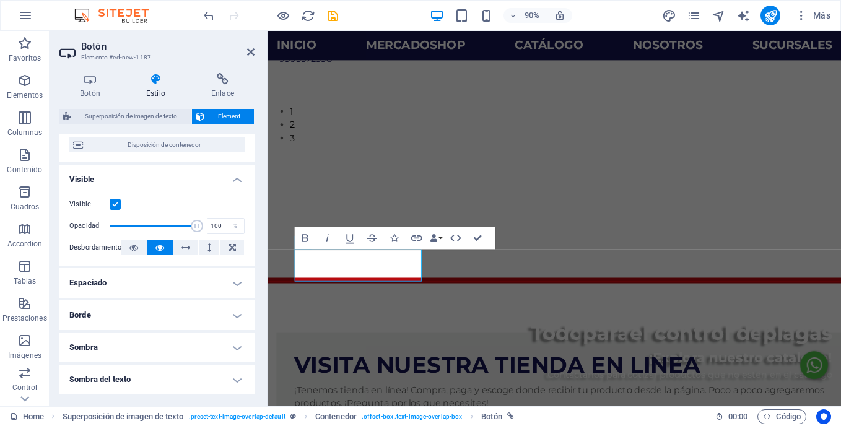
scroll to position [113, 0]
click at [187, 248] on icon at bounding box center [185, 247] width 9 height 15
click at [160, 248] on icon at bounding box center [159, 247] width 9 height 15
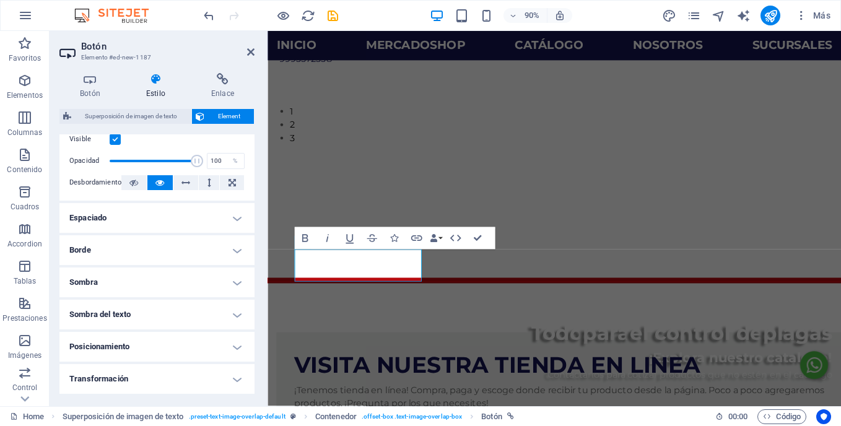
scroll to position [211, 0]
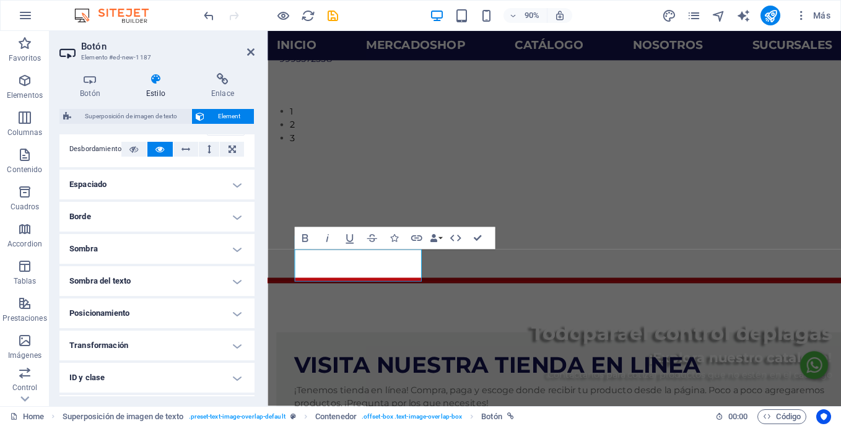
click at [164, 319] on h4 "Posicionamiento" at bounding box center [156, 313] width 195 height 30
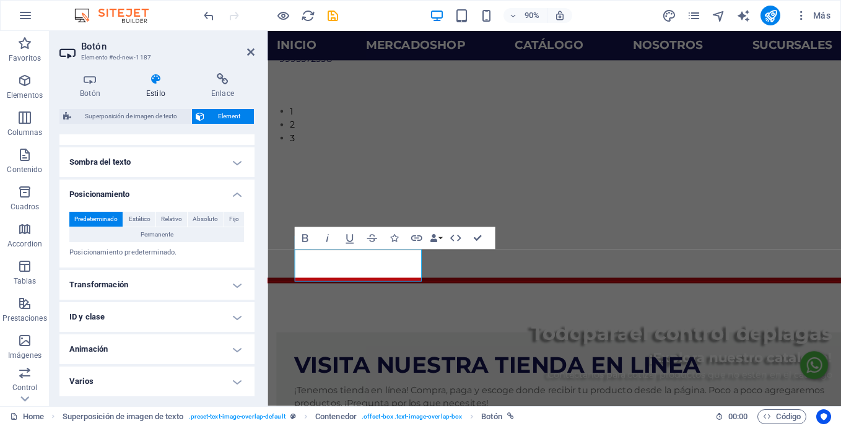
scroll to position [159, 0]
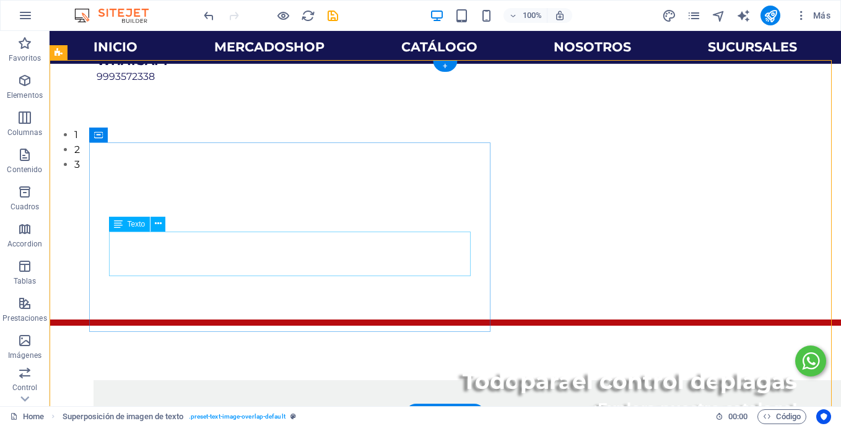
scroll to position [333, 0]
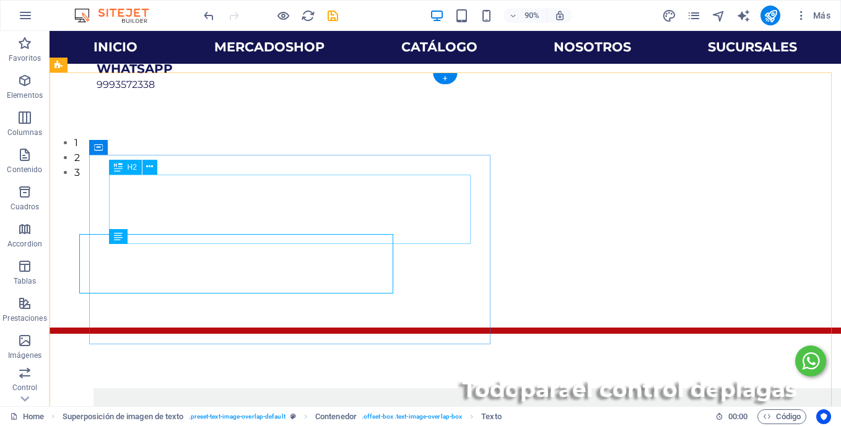
scroll to position [336, 0]
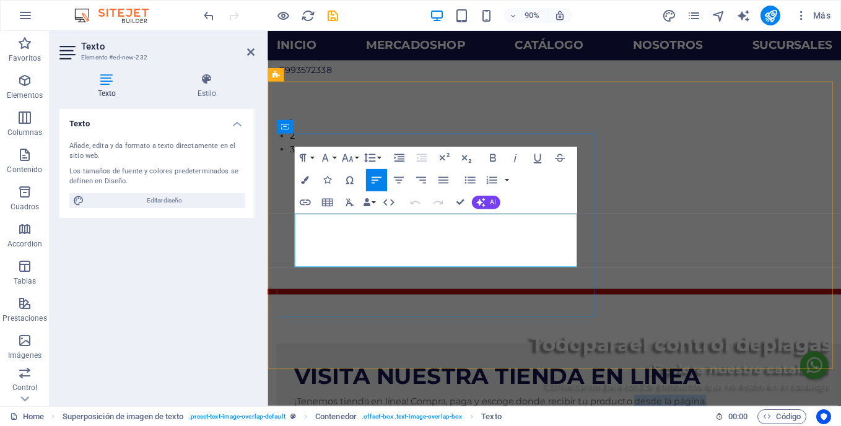
drag, startPoint x: 357, startPoint y: 258, endPoint x: 444, endPoint y: 261, distance: 86.7
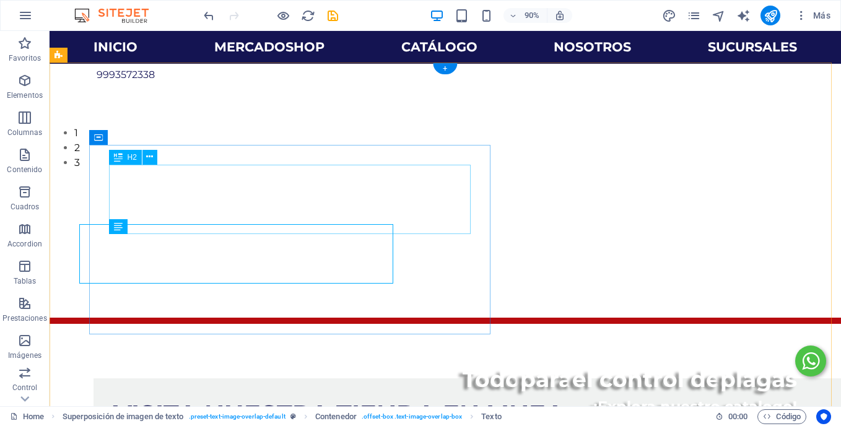
scroll to position [346, 0]
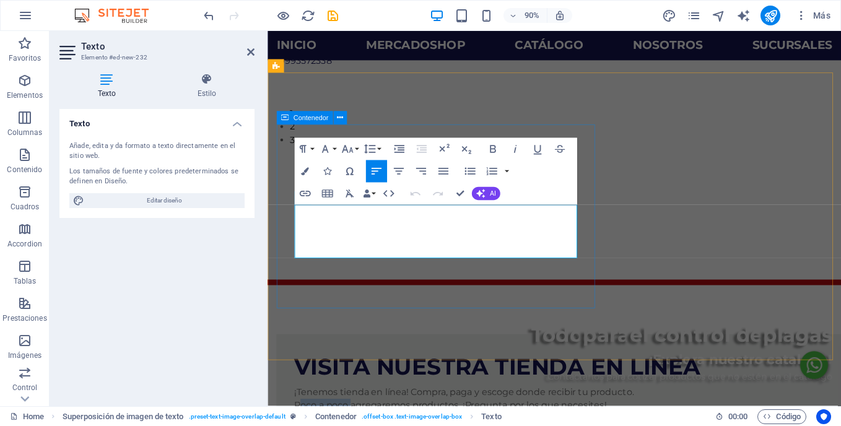
drag, startPoint x: 355, startPoint y: 259, endPoint x: 295, endPoint y: 263, distance: 60.2
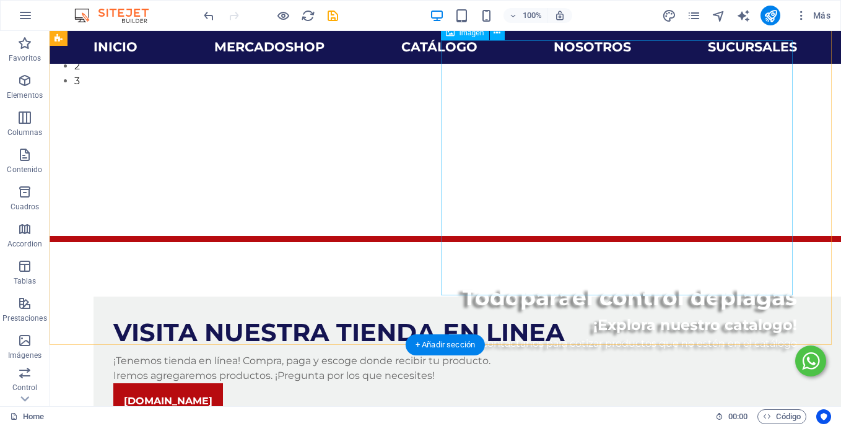
scroll to position [360, 0]
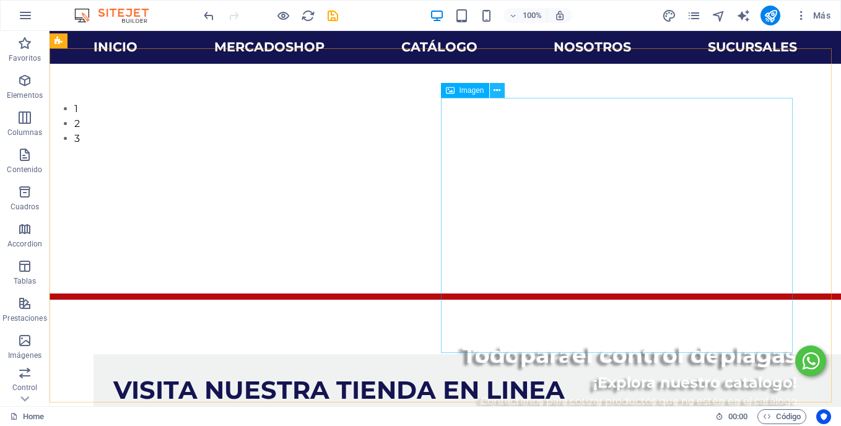
click at [494, 94] on icon at bounding box center [496, 90] width 7 height 13
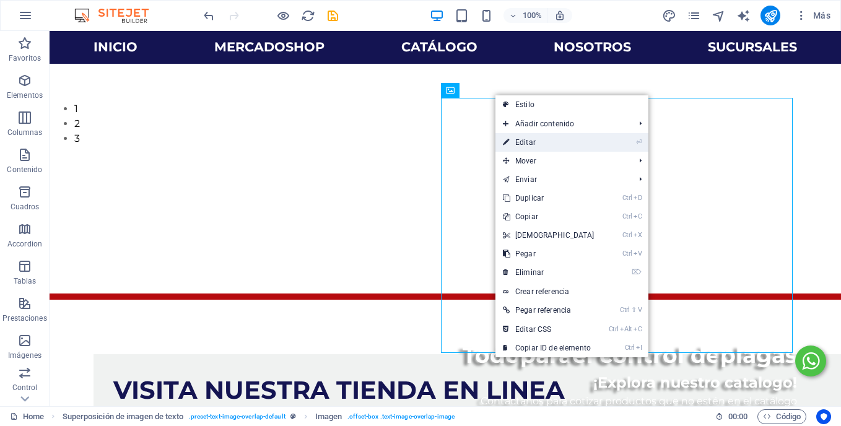
click at [549, 144] on link "⏎ Editar" at bounding box center [548, 142] width 107 height 19
select select "%"
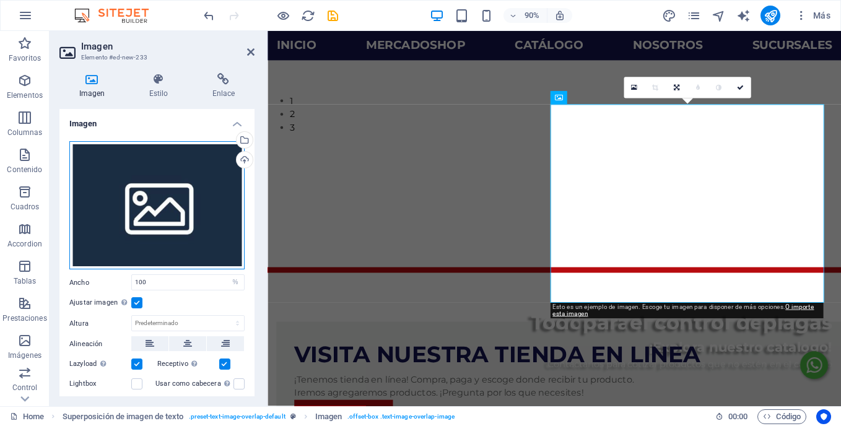
click at [202, 195] on div "Arrastra archivos aquí, haz clic para escoger archivos o selecciona archivos de…" at bounding box center [156, 205] width 175 height 129
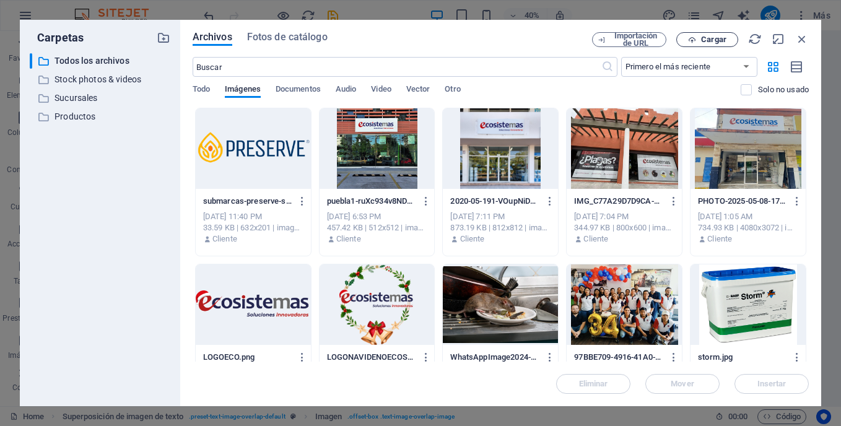
click at [687, 44] on button "Cargar" at bounding box center [707, 39] width 62 height 15
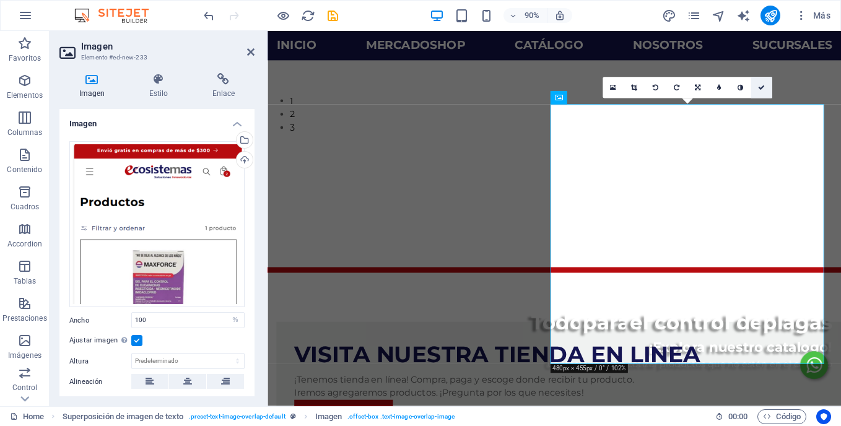
click at [763, 91] on link at bounding box center [760, 87] width 21 height 21
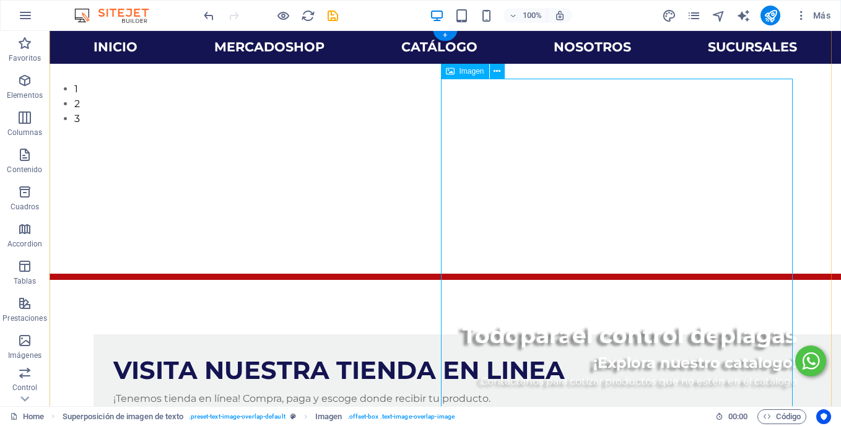
scroll to position [380, 0]
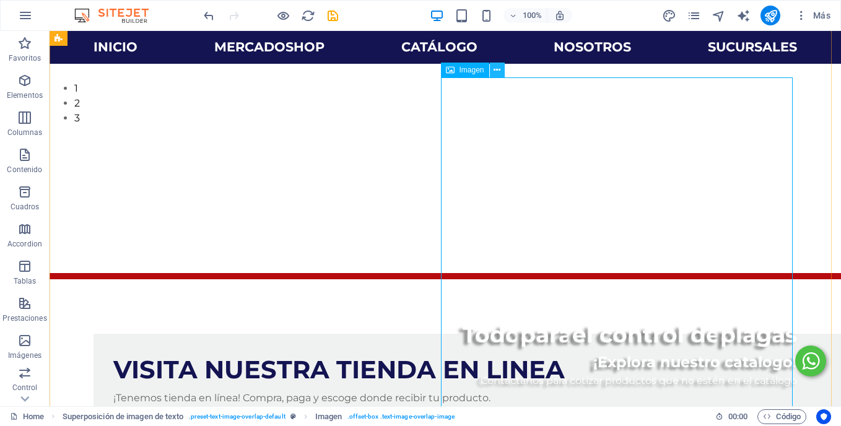
click at [498, 68] on icon at bounding box center [496, 70] width 7 height 13
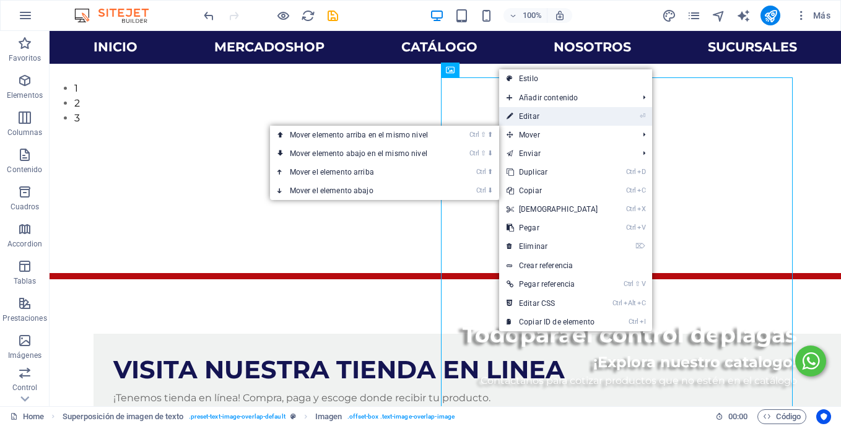
click at [539, 120] on link "⏎ Editar" at bounding box center [552, 116] width 107 height 19
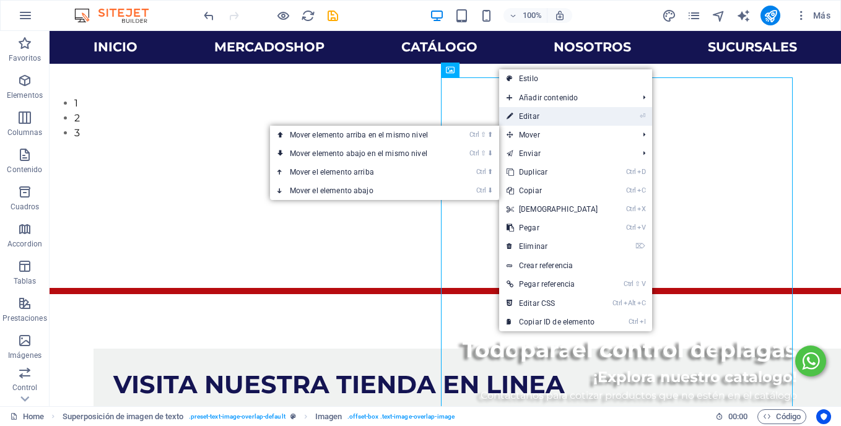
select select "%"
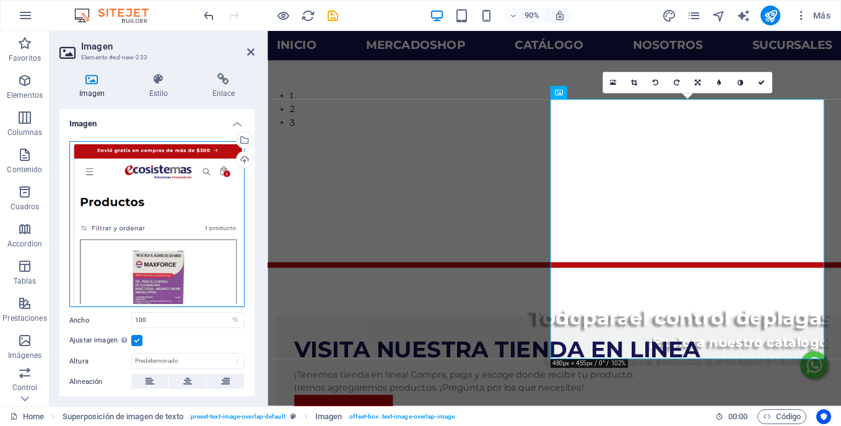
click at [202, 196] on div "Arrastra archivos aquí, haz clic para escoger archivos o selecciona archivos de…" at bounding box center [156, 224] width 175 height 167
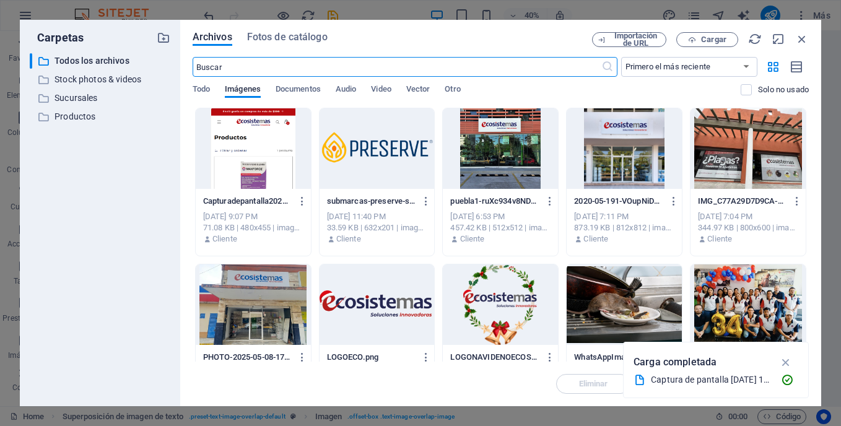
scroll to position [367, 0]
click at [695, 39] on icon "button" at bounding box center [692, 40] width 8 height 8
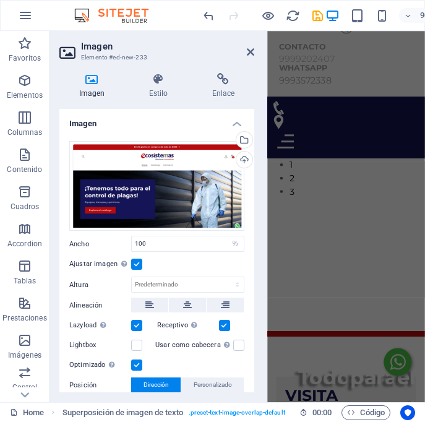
scroll to position [118, 0]
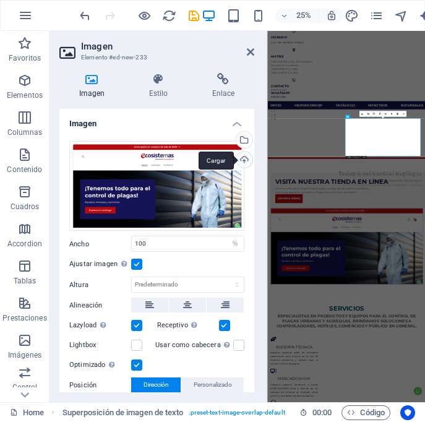
click at [237, 160] on div "Cargar" at bounding box center [243, 161] width 19 height 19
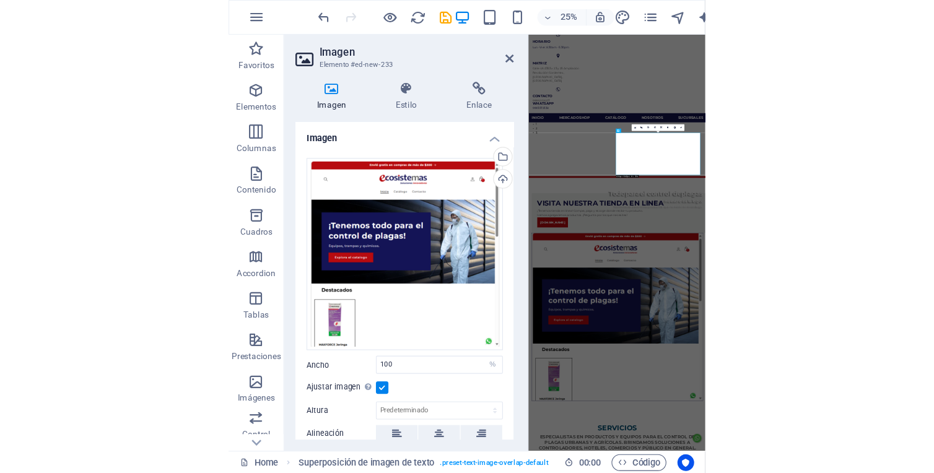
scroll to position [119, 0]
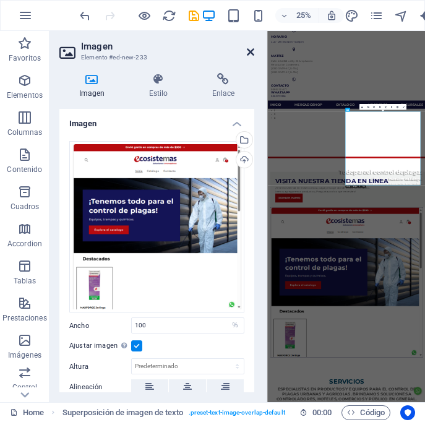
click at [247, 54] on icon at bounding box center [250, 52] width 7 height 10
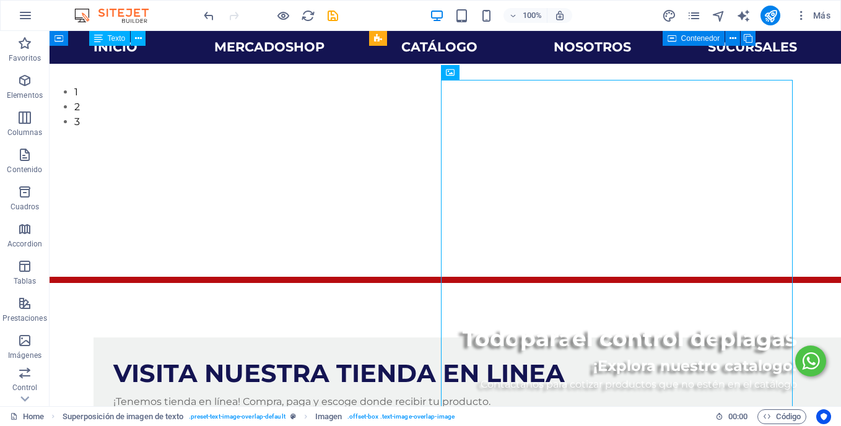
scroll to position [376, 0]
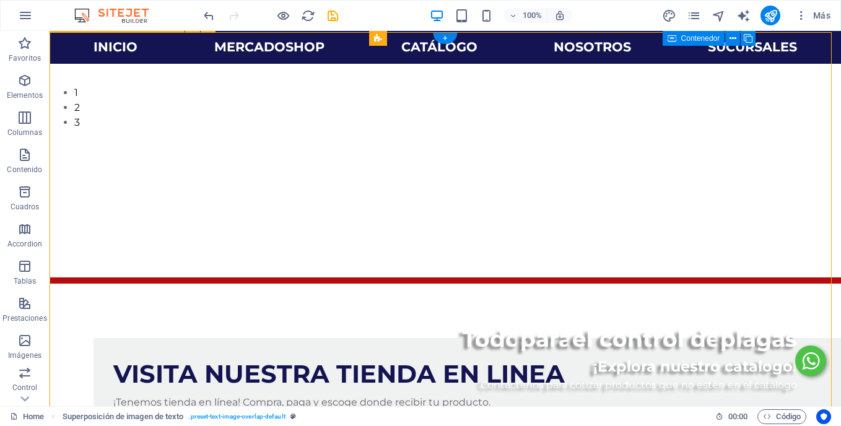
scroll to position [262, 0]
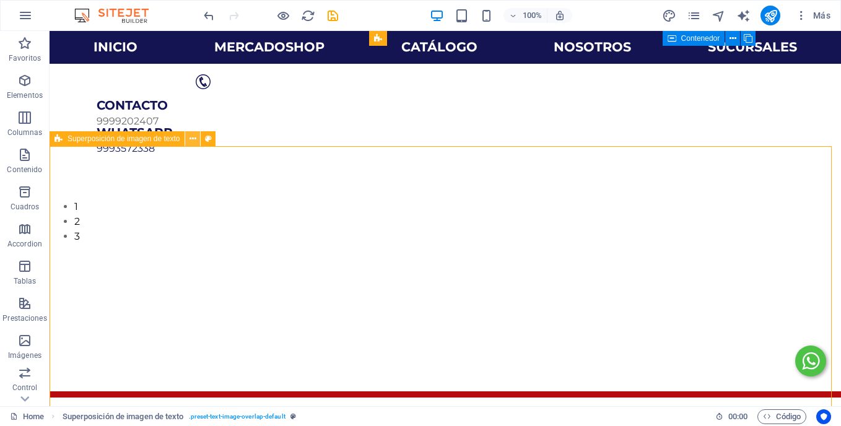
click at [191, 141] on icon at bounding box center [192, 139] width 7 height 13
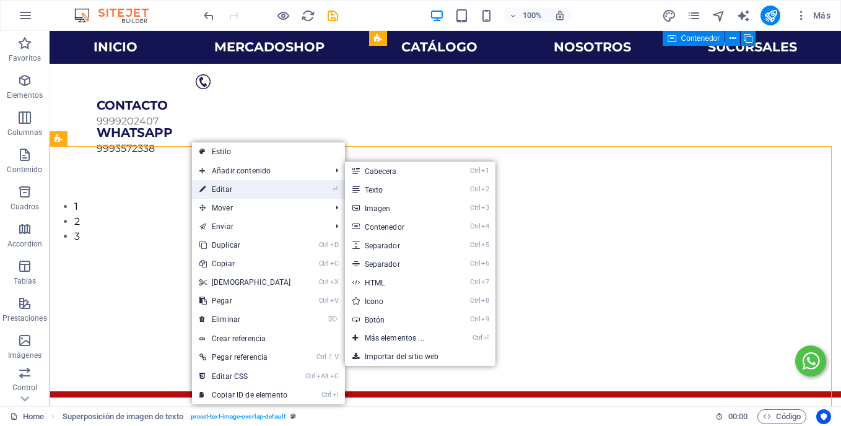
click at [233, 188] on link "⏎ Editar" at bounding box center [245, 189] width 107 height 19
select select "rem"
select select "px"
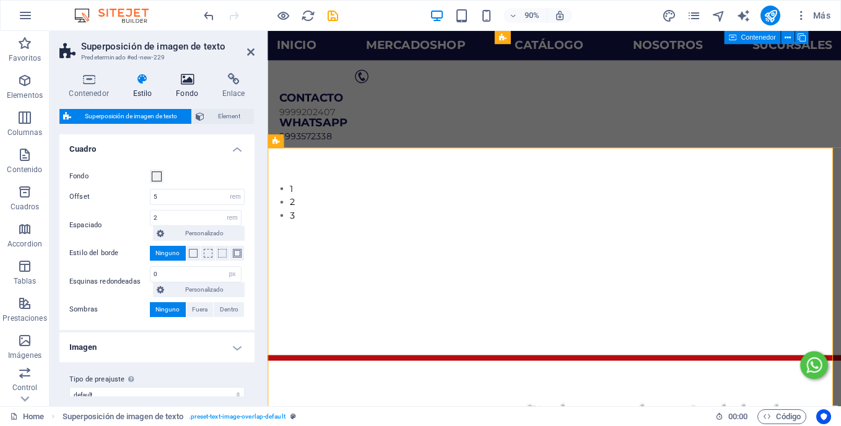
click at [192, 80] on icon at bounding box center [187, 79] width 41 height 12
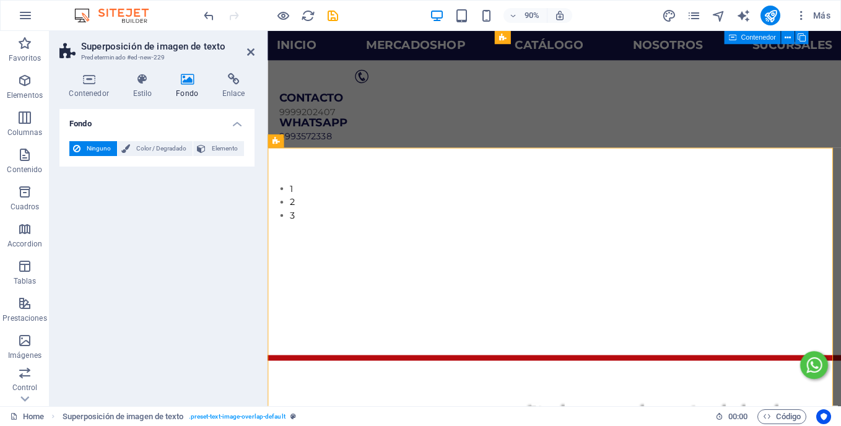
click at [192, 80] on icon at bounding box center [187, 79] width 41 height 12
click at [162, 147] on span "Color / Degradado" at bounding box center [161, 148] width 55 height 15
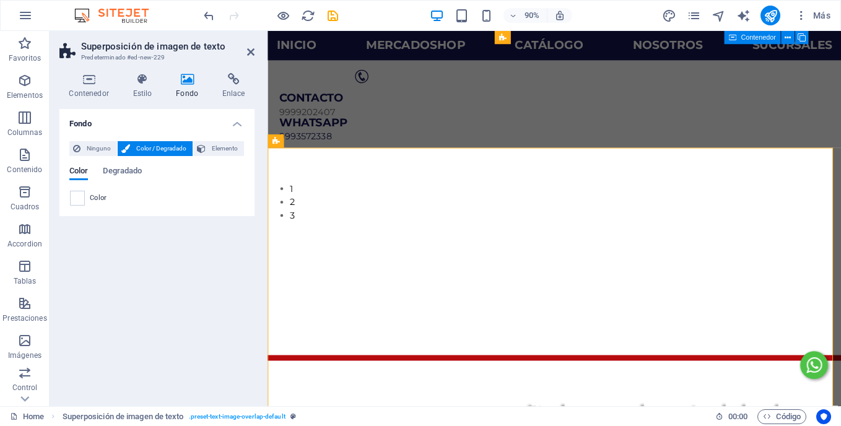
click at [97, 199] on span "Color" at bounding box center [98, 198] width 17 height 10
click at [81, 198] on span at bounding box center [78, 198] width 14 height 14
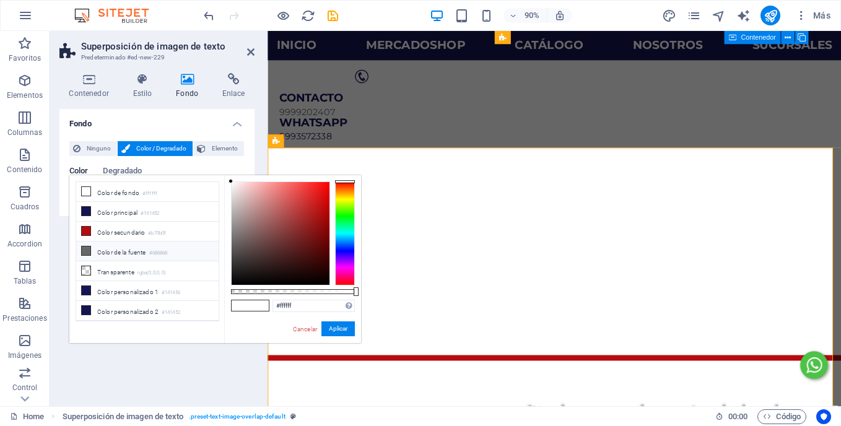
click at [114, 251] on li "Color de la fuente #686868" at bounding box center [147, 251] width 142 height 20
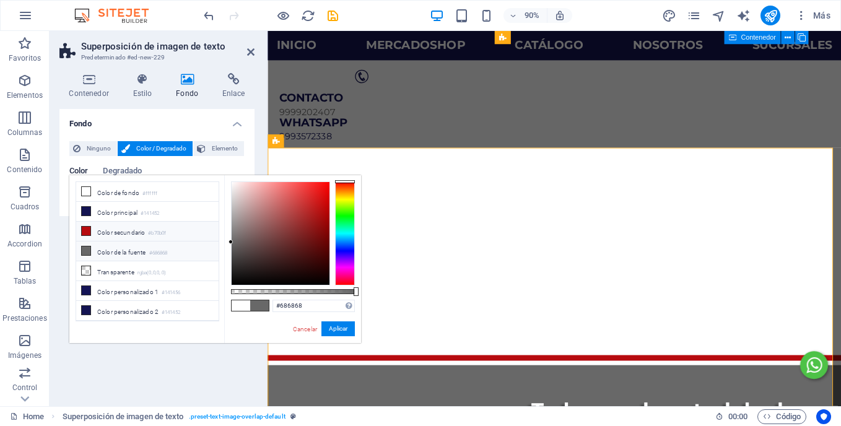
click at [131, 231] on li "Color secundario #b70b0f" at bounding box center [147, 232] width 142 height 20
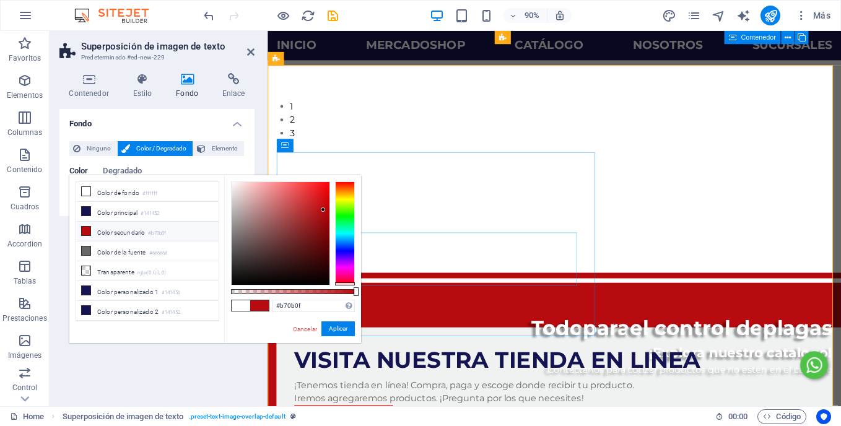
scroll to position [353, 0]
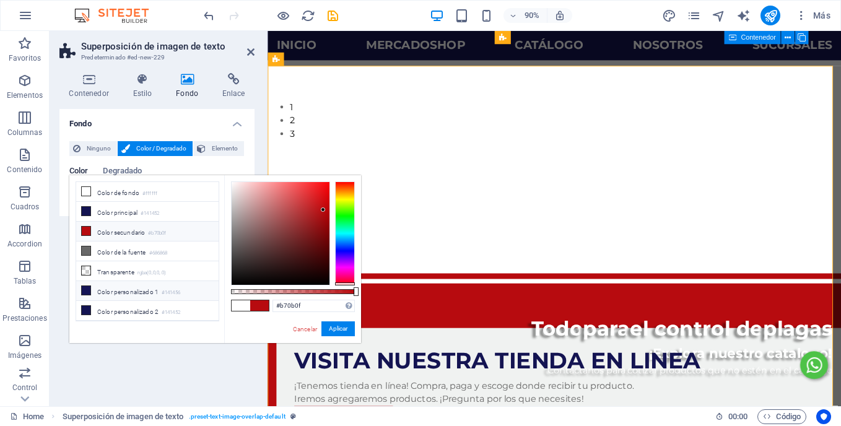
click at [157, 294] on li "Color personalizado 1 #141456" at bounding box center [147, 291] width 142 height 20
type input "#141456"
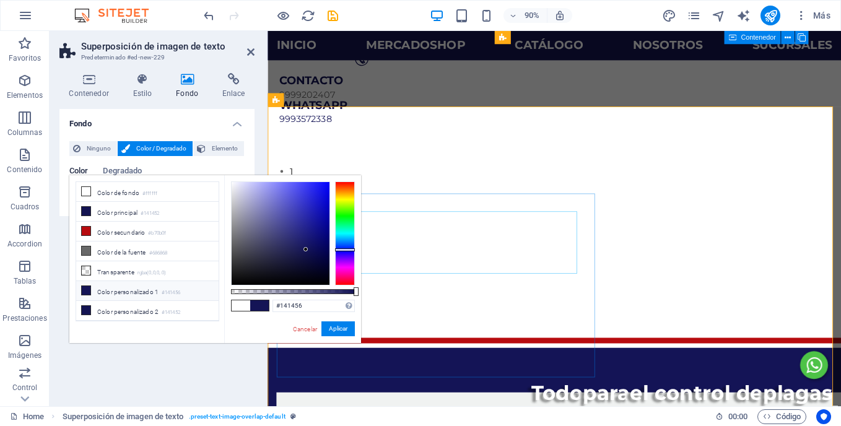
scroll to position [279, 0]
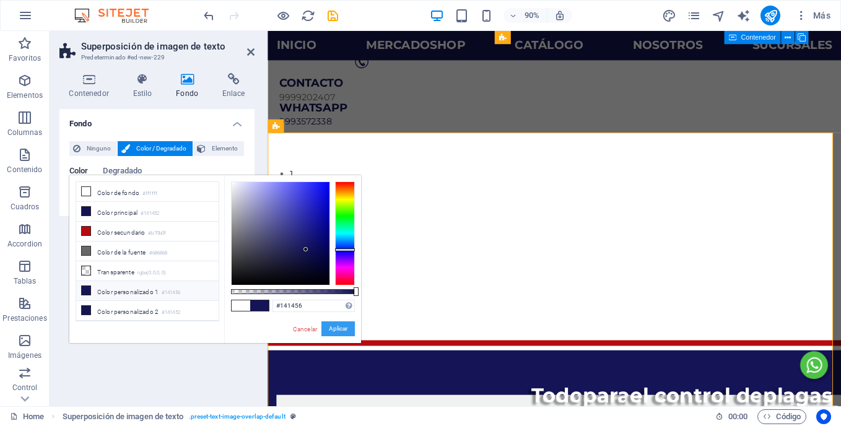
click at [340, 326] on button "Aplicar" at bounding box center [337, 328] width 33 height 15
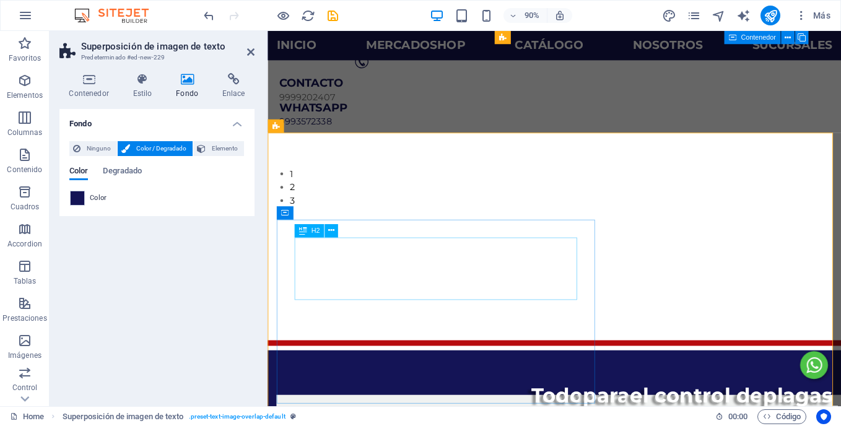
scroll to position [167, 0]
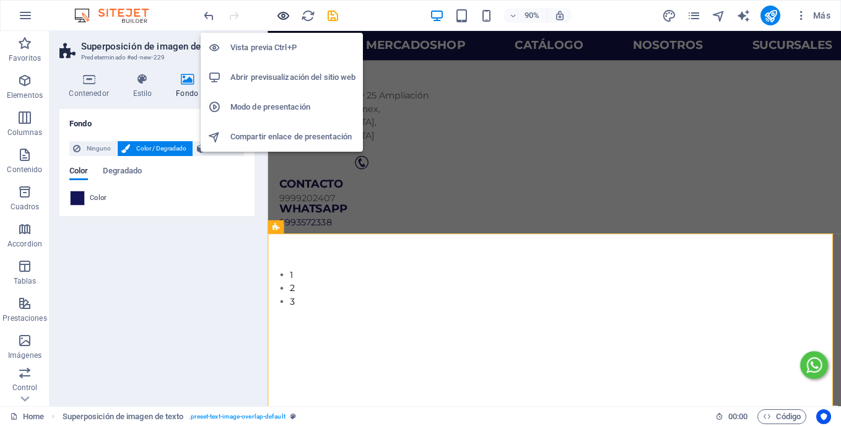
click at [287, 15] on icon "button" at bounding box center [283, 16] width 14 height 14
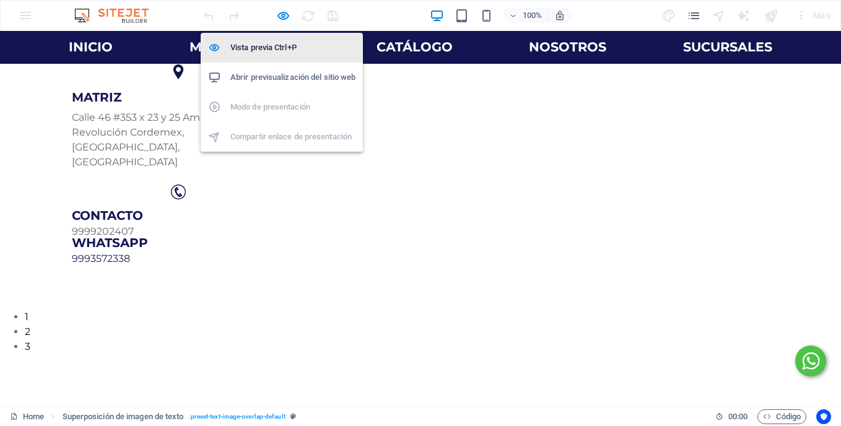
click at [276, 41] on h6 "Vista previa Ctrl+P" at bounding box center [292, 47] width 125 height 15
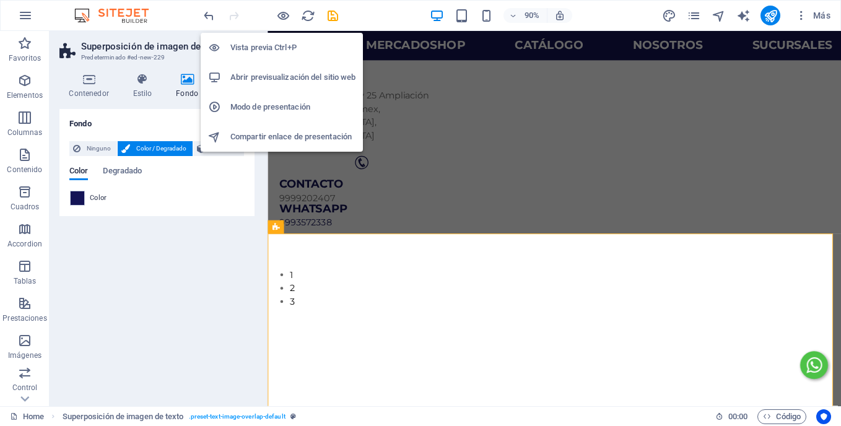
click at [275, 47] on h6 "Vista previa Ctrl+P" at bounding box center [292, 47] width 125 height 15
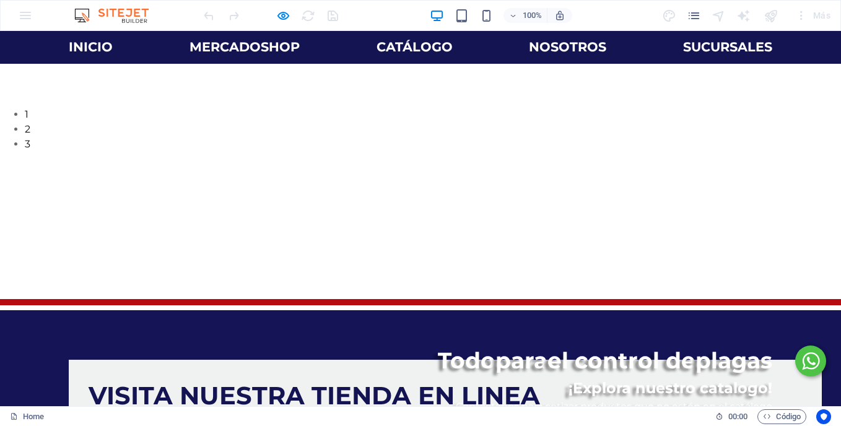
scroll to position [328, 0]
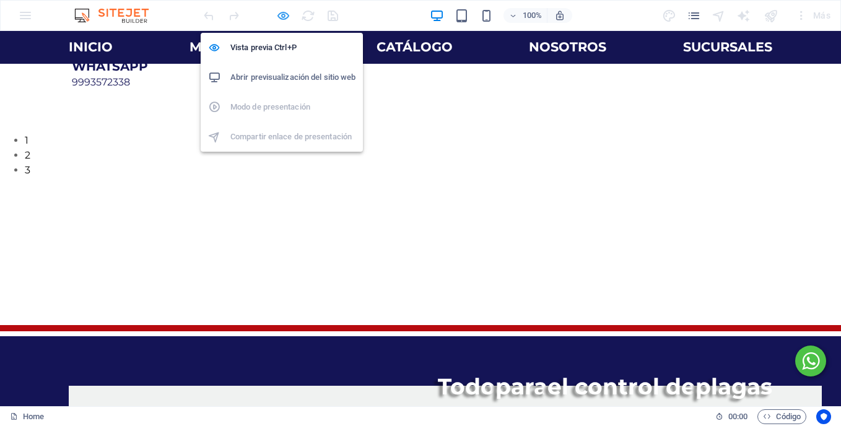
click at [276, 18] on icon "button" at bounding box center [283, 16] width 14 height 14
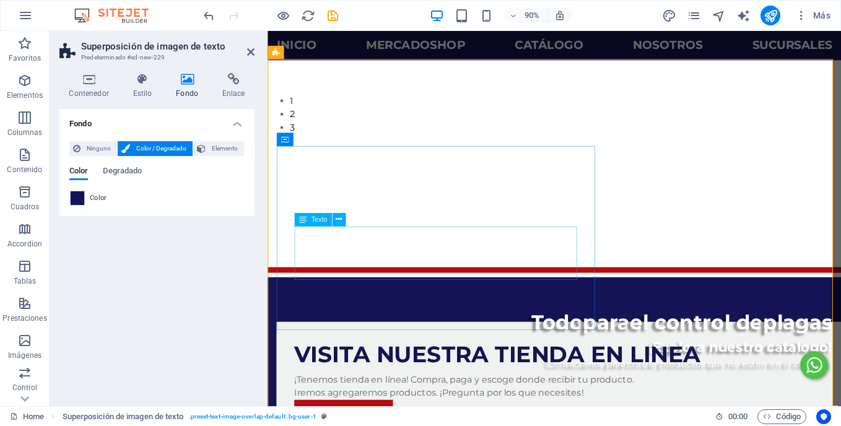
scroll to position [360, 0]
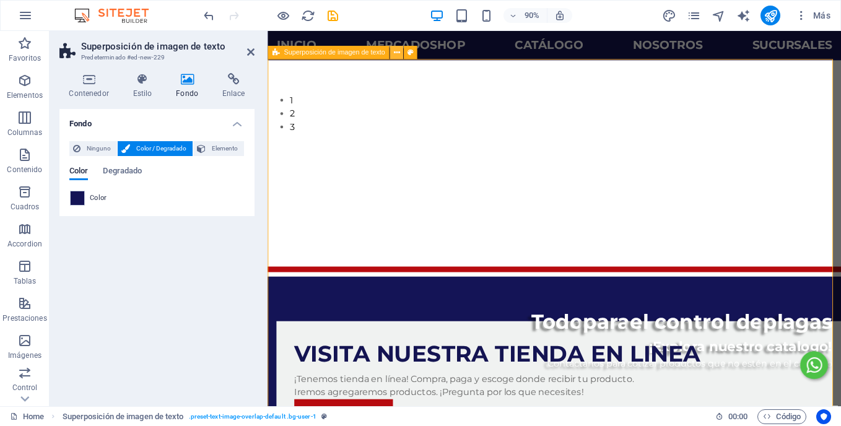
click at [397, 50] on icon at bounding box center [396, 53] width 6 height 12
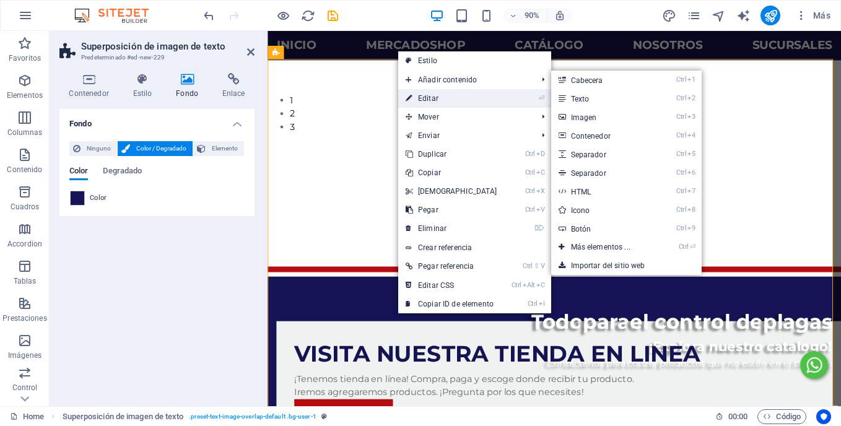
click at [426, 94] on link "⏎ Editar" at bounding box center [451, 98] width 107 height 19
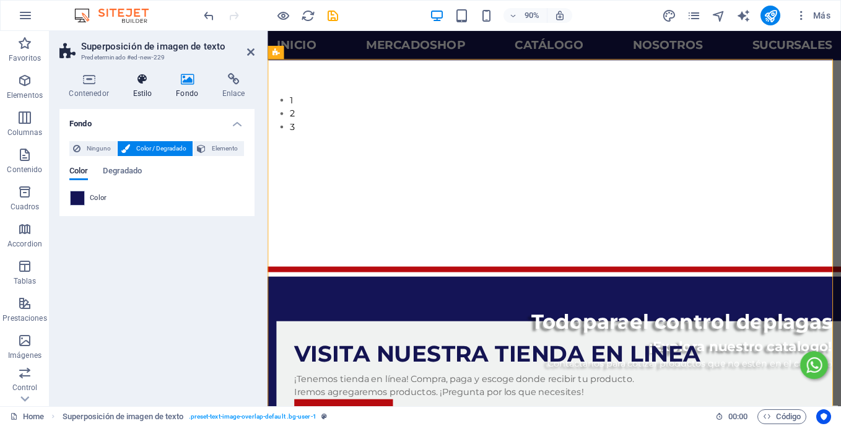
click at [144, 85] on h4 "Estilo" at bounding box center [144, 86] width 43 height 26
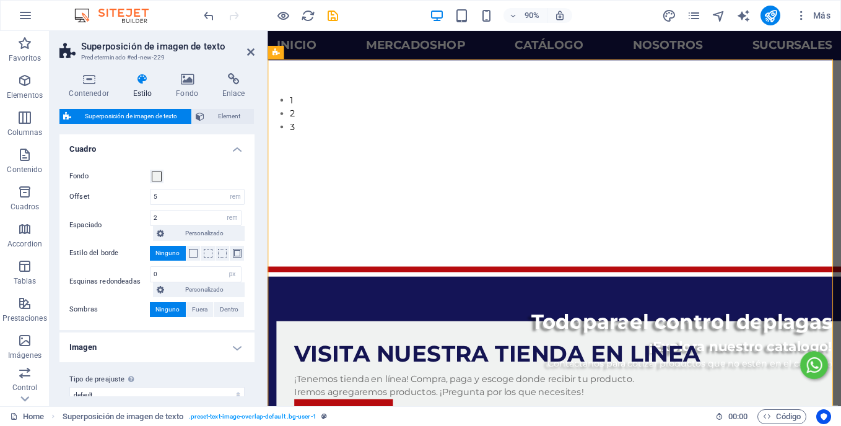
scroll to position [15, 0]
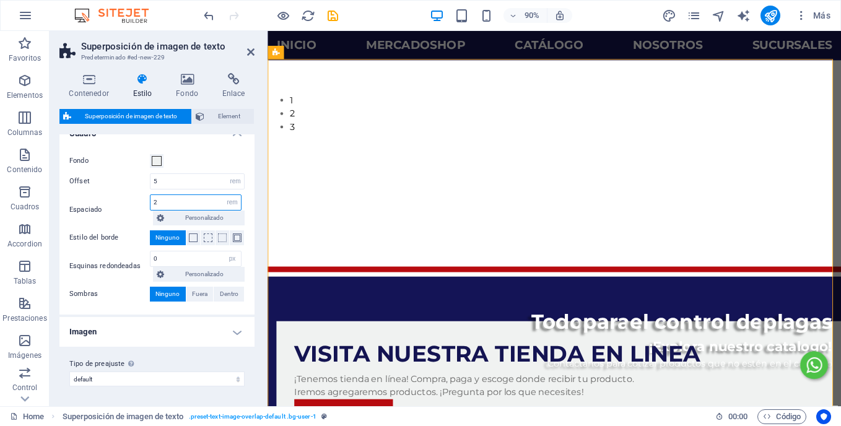
click at [168, 202] on input "2" at bounding box center [195, 202] width 90 height 15
type input "1"
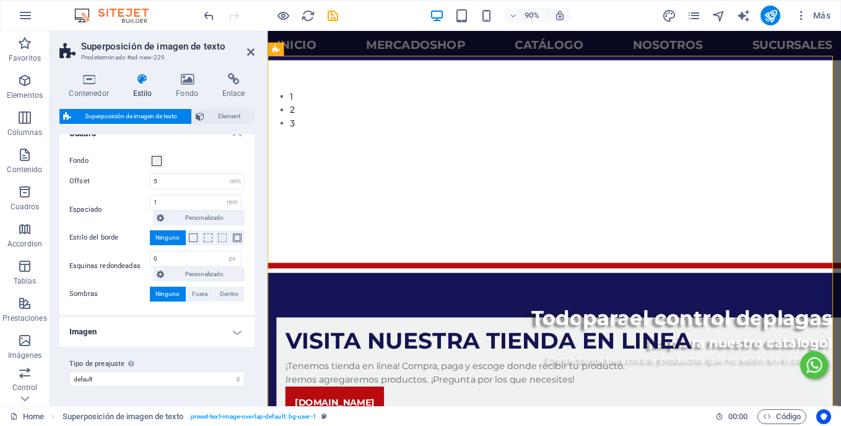
scroll to position [0, 0]
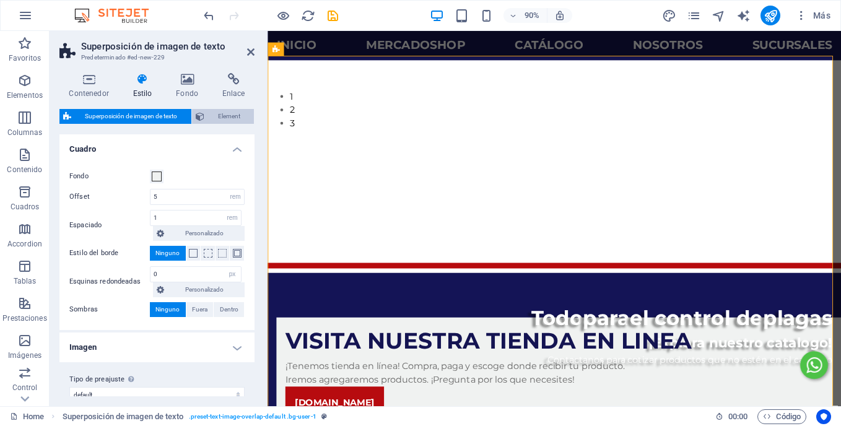
click at [211, 112] on span "Element" at bounding box center [229, 116] width 43 height 15
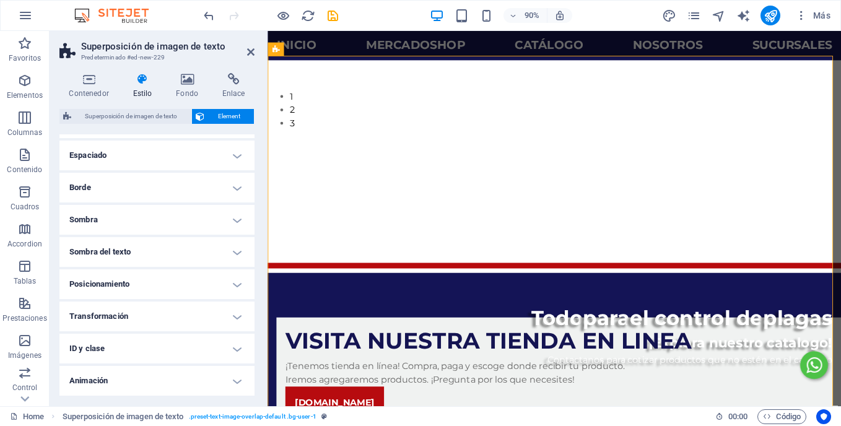
scroll to position [98, 0]
click at [137, 157] on h4 "Espaciado" at bounding box center [156, 155] width 195 height 30
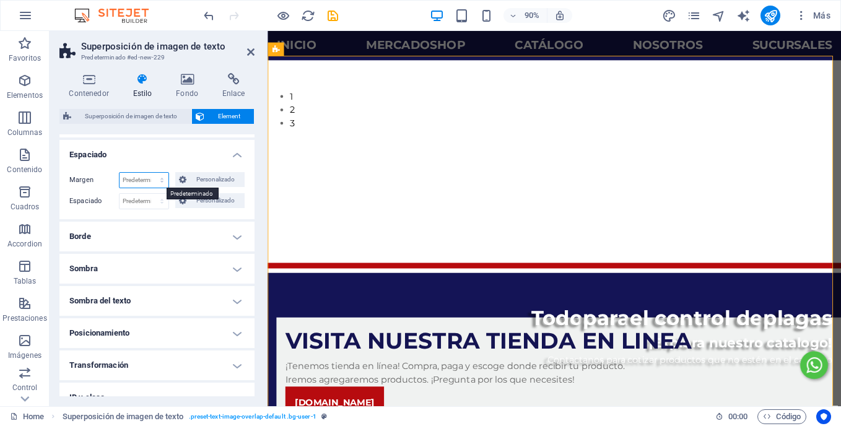
click at [159, 184] on select "Predeterminado automático px % rem vw vh Personalizado" at bounding box center [144, 180] width 49 height 15
select select "%"
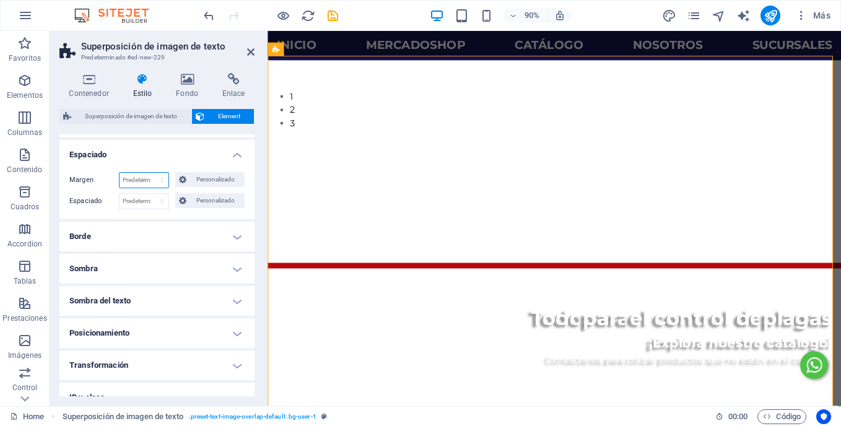
click at [149, 173] on select "Predeterminado automático px % rem vw vh Personalizado" at bounding box center [144, 180] width 49 height 15
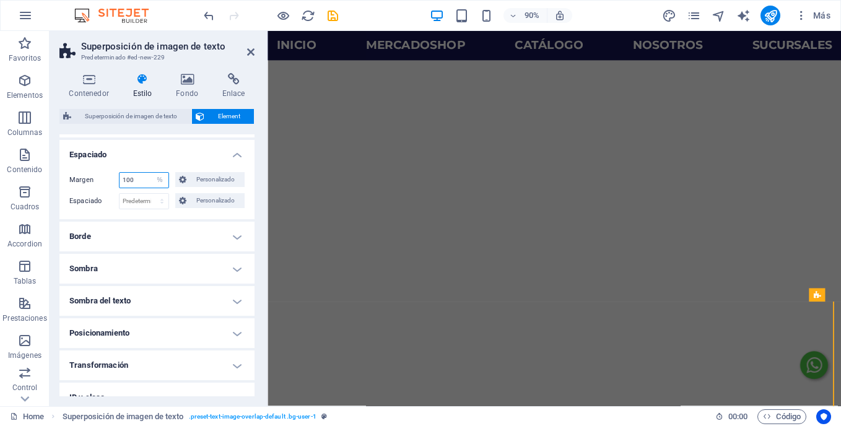
scroll to position [1004, 0]
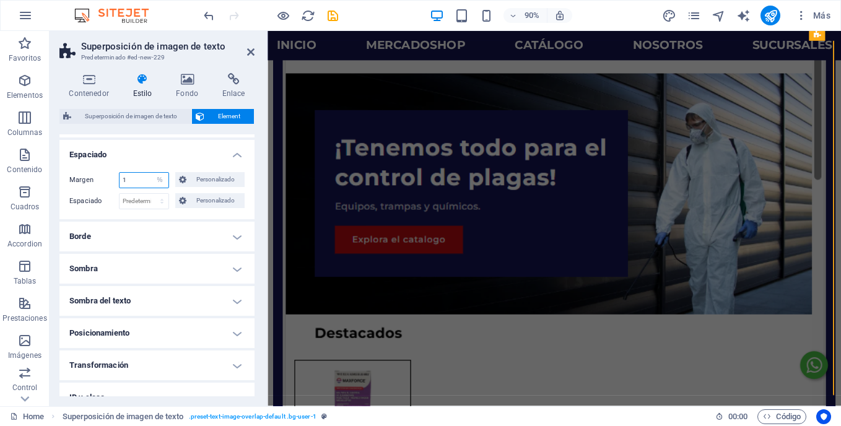
type input "1"
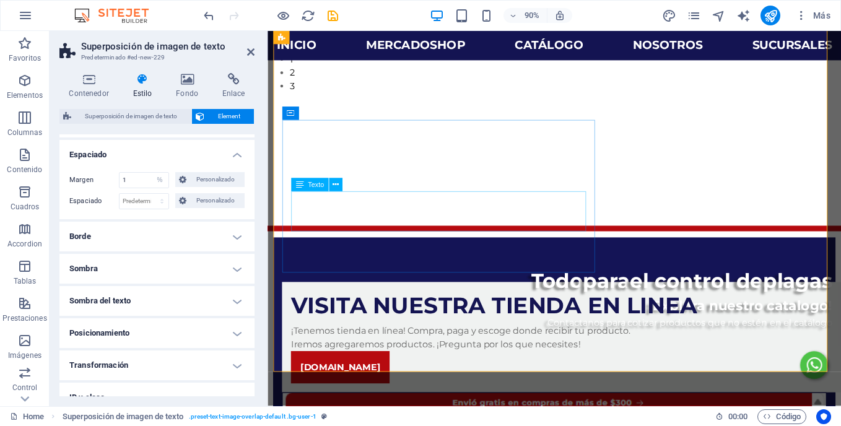
scroll to position [405, 0]
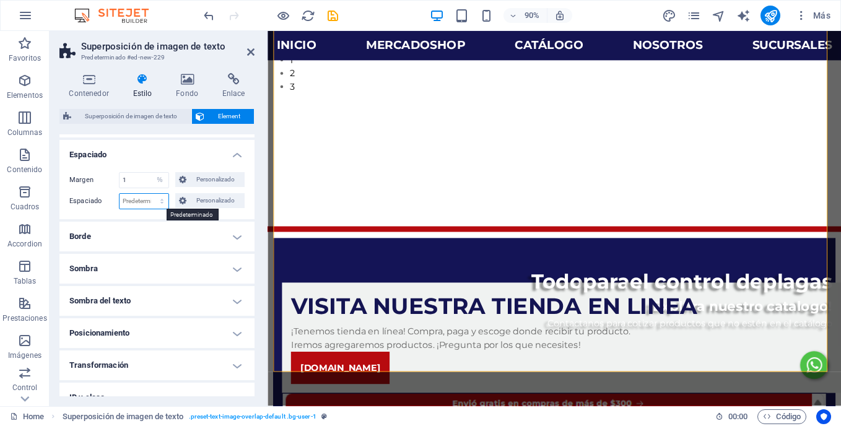
click at [149, 201] on select "Predeterminado px rem % vh vw Personalizado" at bounding box center [144, 201] width 49 height 15
select select "%"
click at [149, 194] on select "Predeterminado px rem % vh vw Personalizado" at bounding box center [144, 201] width 49 height 15
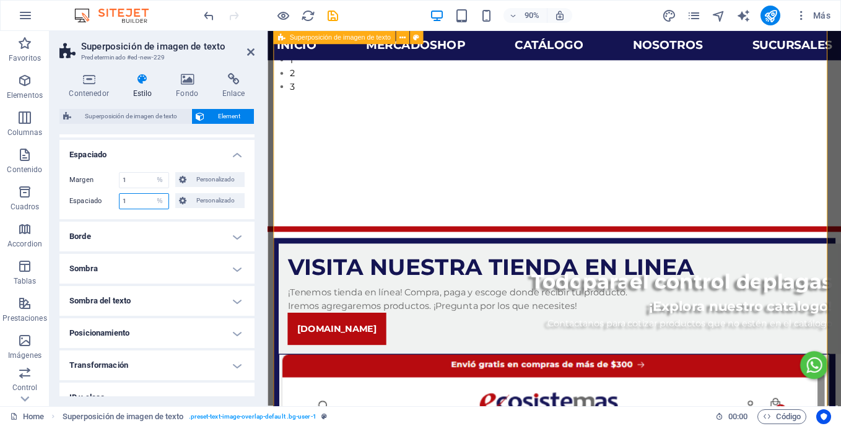
type input "1"
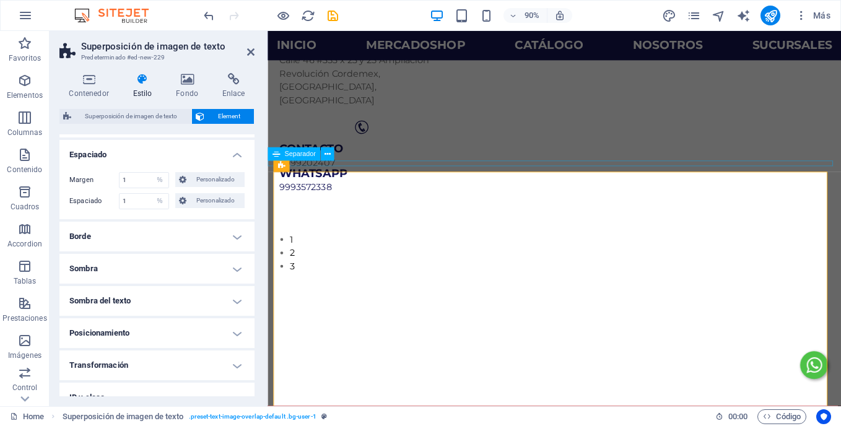
scroll to position [202, 0]
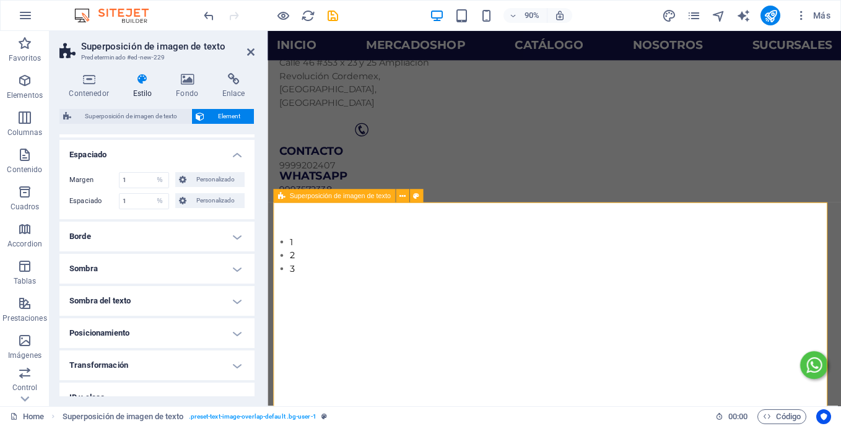
click at [142, 175] on input "1" at bounding box center [144, 180] width 49 height 15
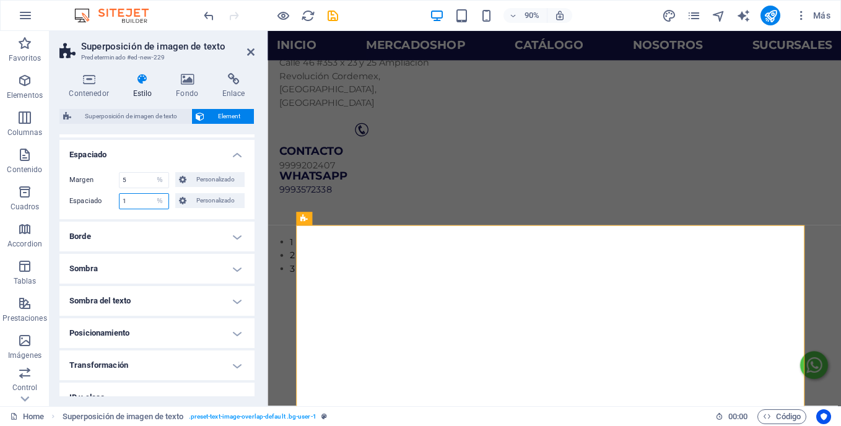
click at [136, 199] on input "1" at bounding box center [144, 201] width 49 height 15
click at [132, 181] on input "5" at bounding box center [144, 180] width 49 height 15
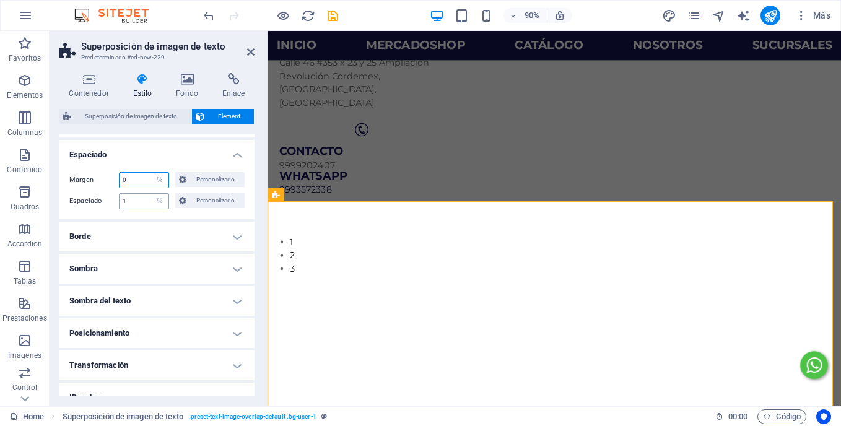
type input "0"
click at [134, 201] on input "1" at bounding box center [144, 201] width 49 height 15
click at [128, 181] on input "0" at bounding box center [144, 180] width 49 height 15
type input "2"
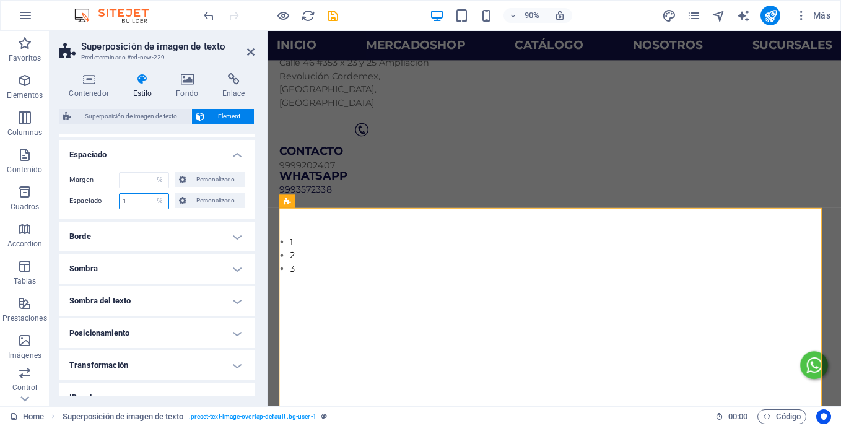
click at [134, 199] on input "1" at bounding box center [144, 201] width 49 height 15
type input "5"
click at [135, 182] on input "number" at bounding box center [144, 180] width 49 height 15
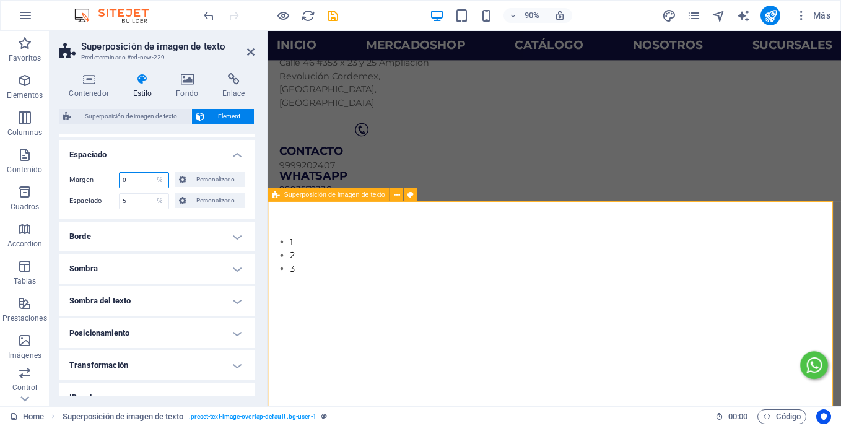
type input "0"
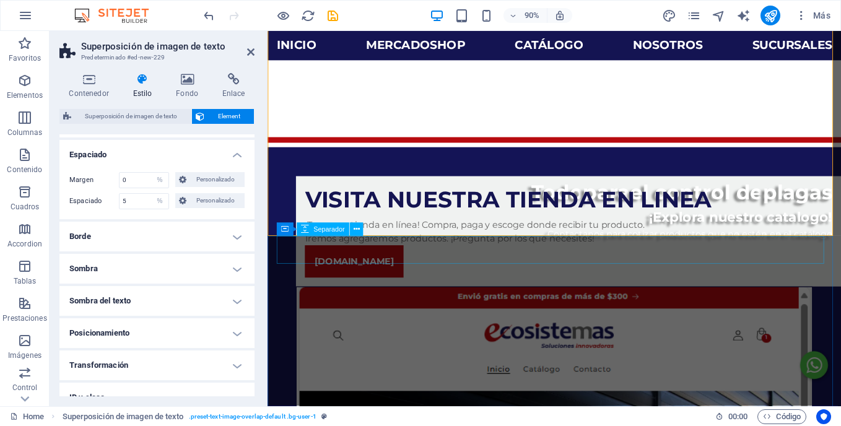
scroll to position [315, 0]
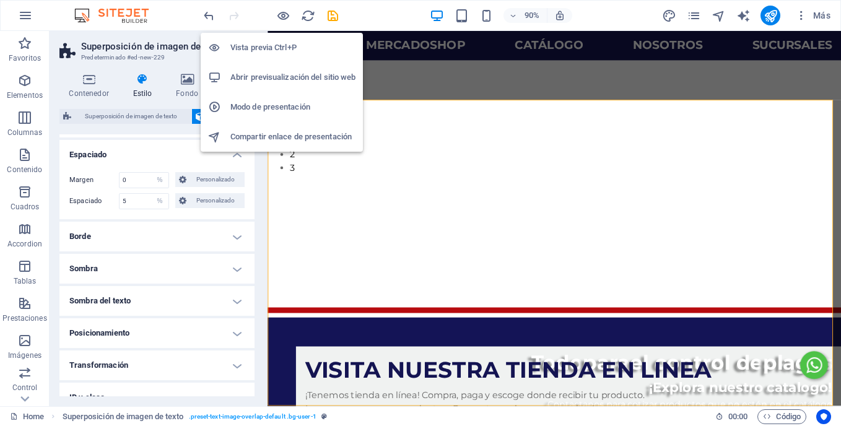
click at [278, 51] on h6 "Vista previa Ctrl+P" at bounding box center [292, 47] width 125 height 15
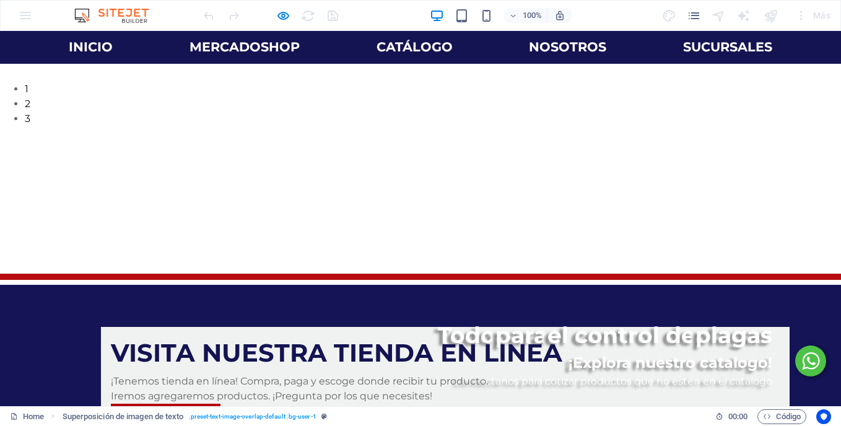
scroll to position [379, 0]
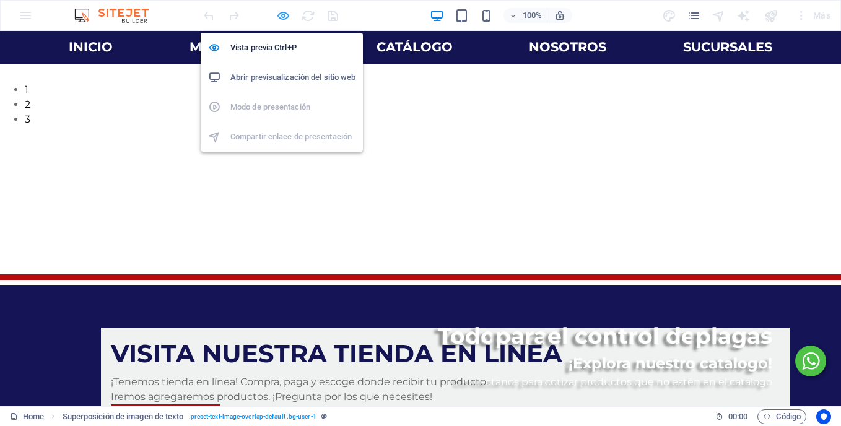
click at [282, 13] on icon "button" at bounding box center [283, 16] width 14 height 14
select select "%"
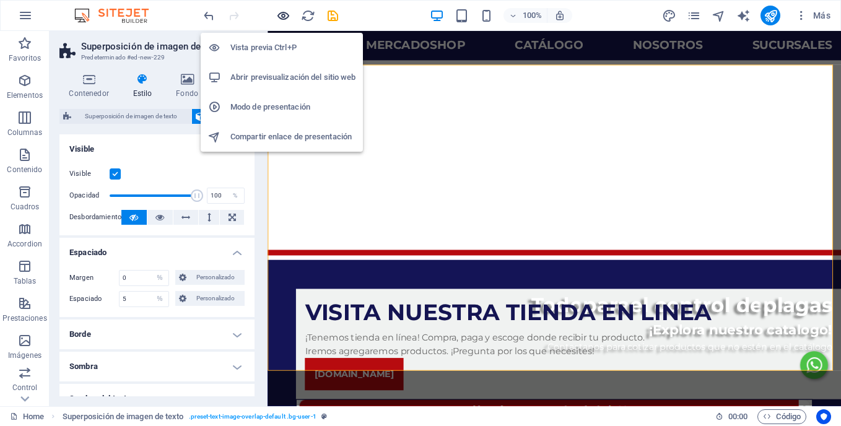
scroll to position [354, 0]
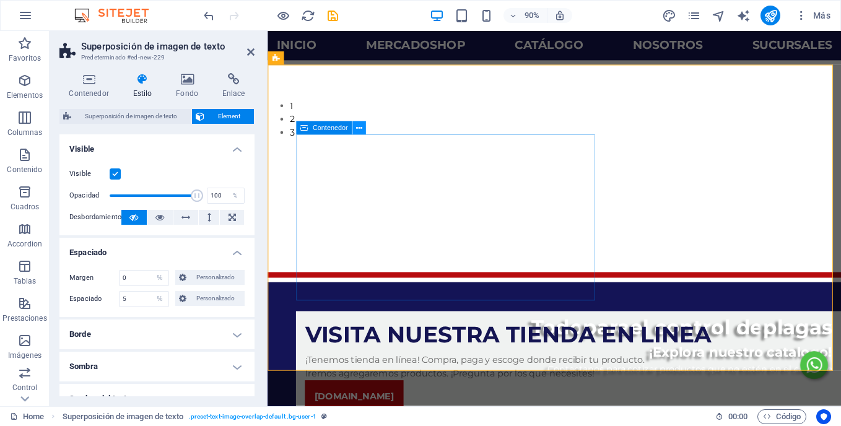
click at [362, 129] on icon at bounding box center [359, 128] width 6 height 12
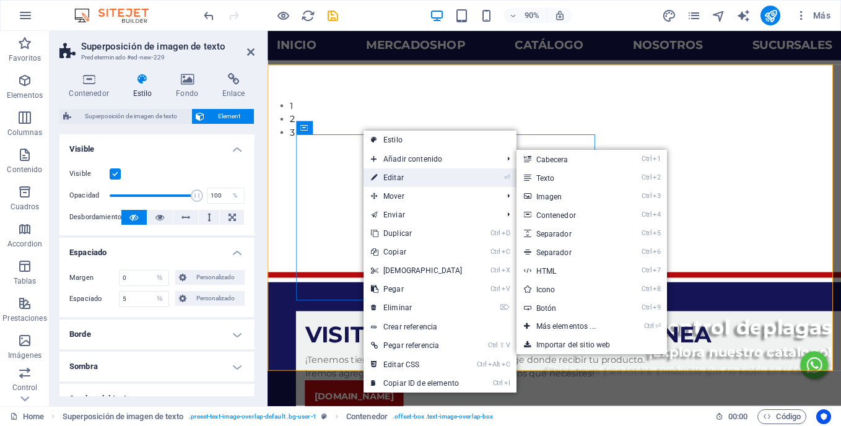
click at [396, 184] on link "⏎ Editar" at bounding box center [416, 177] width 107 height 19
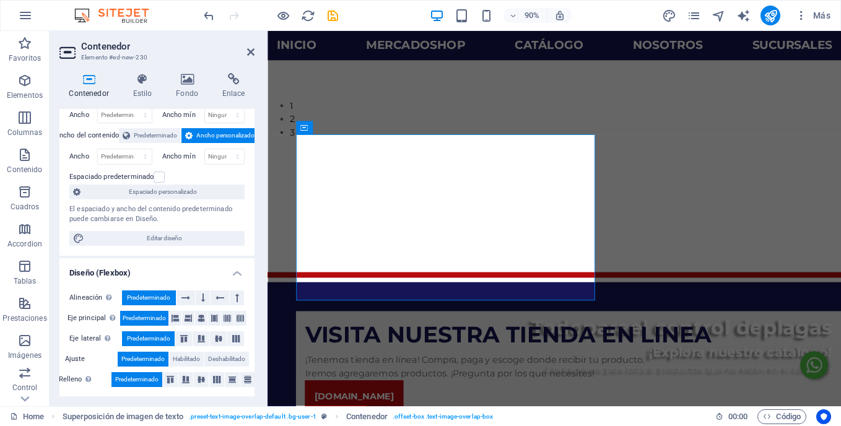
scroll to position [55, 0]
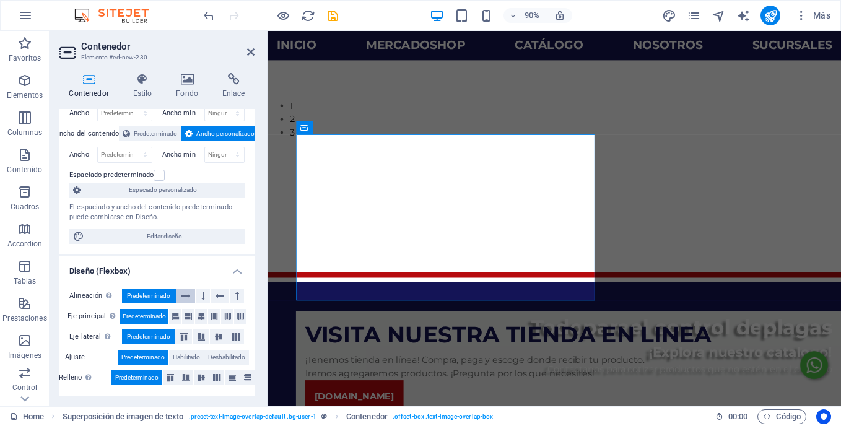
click at [184, 300] on icon at bounding box center [185, 296] width 9 height 15
click at [165, 297] on span "Predeterminado" at bounding box center [148, 296] width 43 height 15
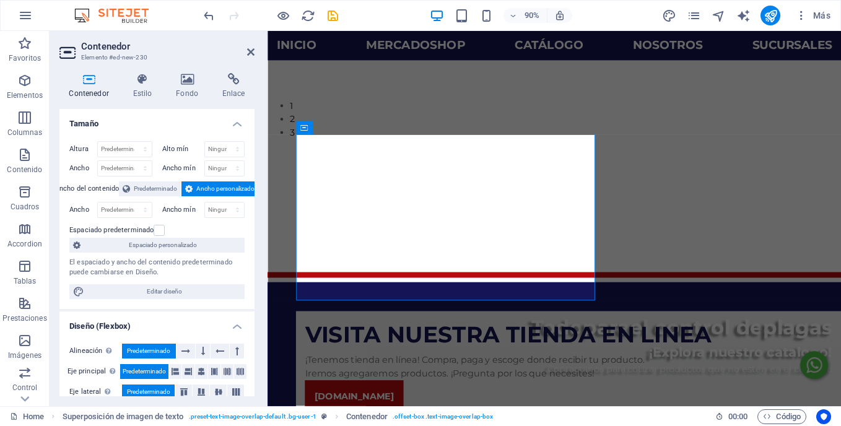
scroll to position [228, 0]
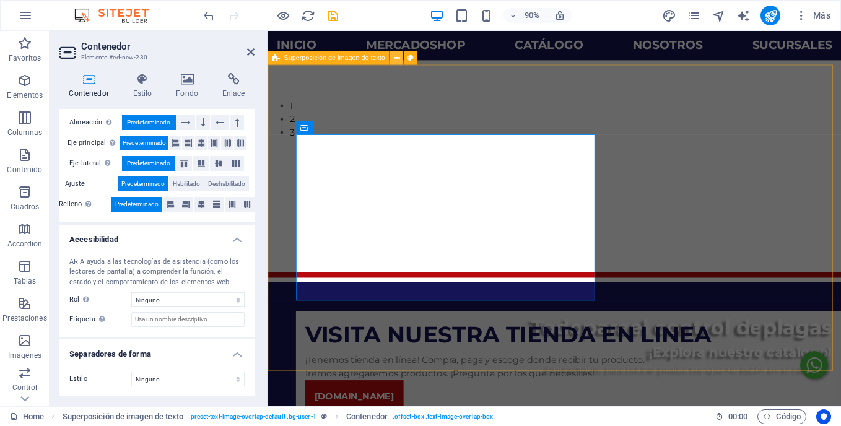
click at [400, 56] on button at bounding box center [397, 58] width 14 height 14
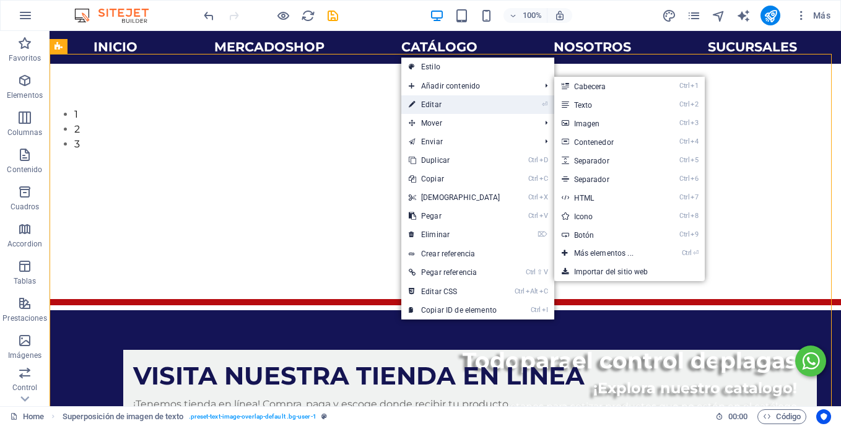
click at [432, 108] on link "⏎ Editar" at bounding box center [454, 104] width 107 height 19
select select "%"
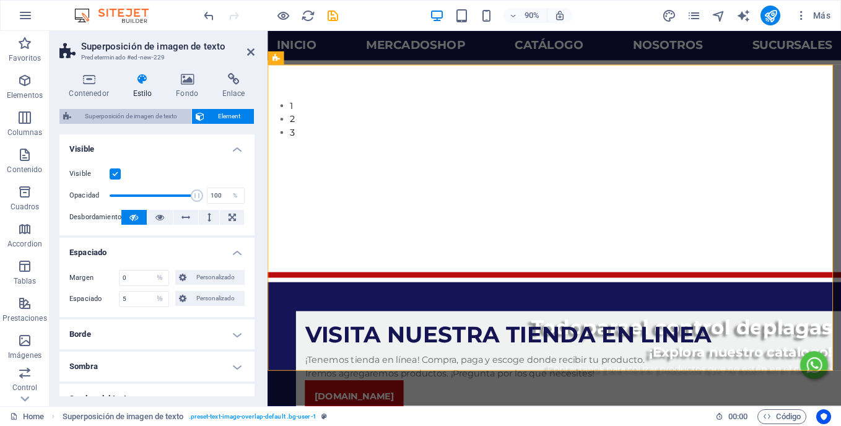
click at [156, 116] on span "Superposición de imagen de texto" at bounding box center [131, 116] width 113 height 15
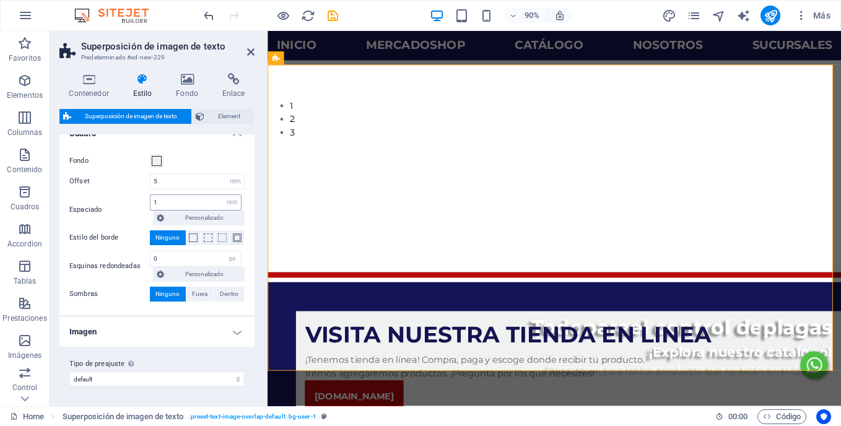
scroll to position [0, 0]
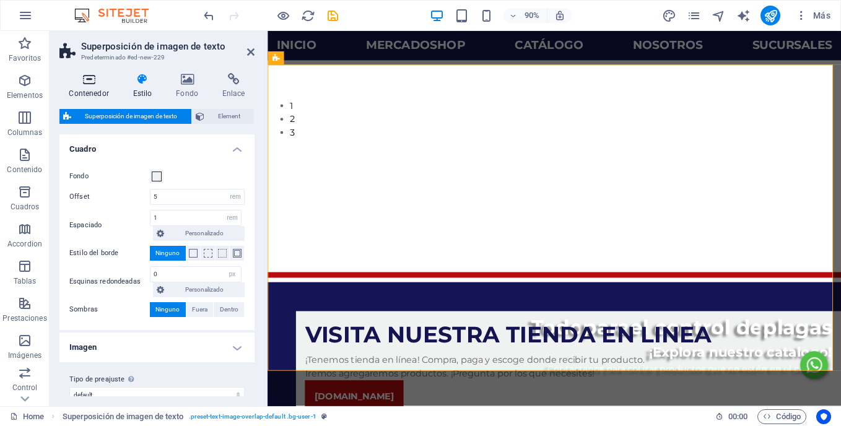
click at [79, 87] on h4 "Contenedor" at bounding box center [91, 86] width 64 height 26
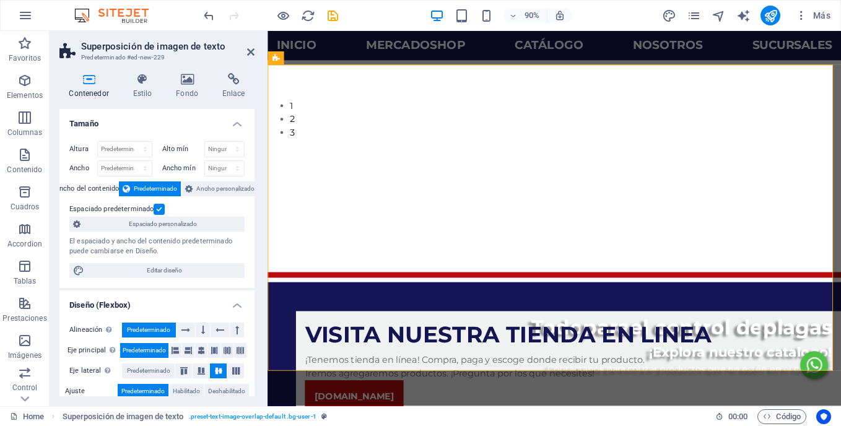
scroll to position [71, 0]
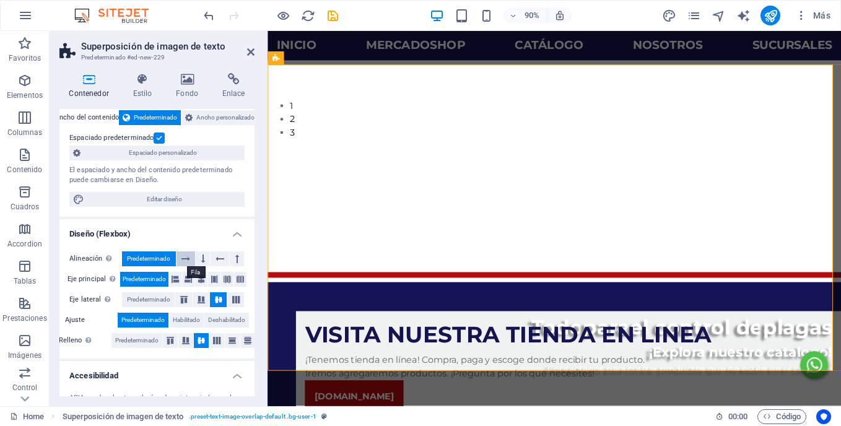
click at [181, 254] on icon at bounding box center [185, 258] width 9 height 15
click at [158, 254] on span "Predeterminado" at bounding box center [148, 258] width 43 height 15
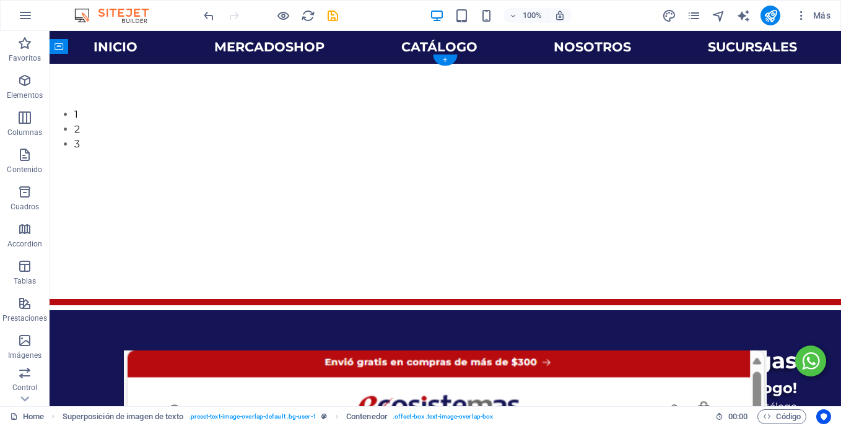
drag, startPoint x: 378, startPoint y: 158, endPoint x: 637, endPoint y: 168, distance: 259.0
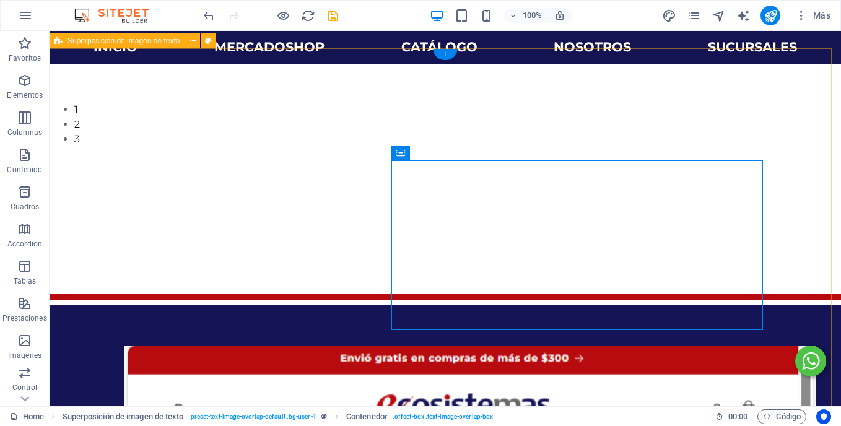
scroll to position [360, 0]
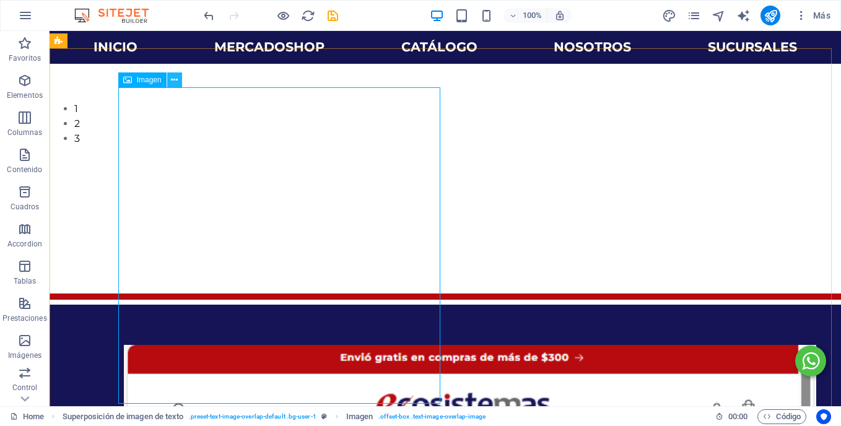
click at [175, 82] on icon at bounding box center [174, 80] width 7 height 13
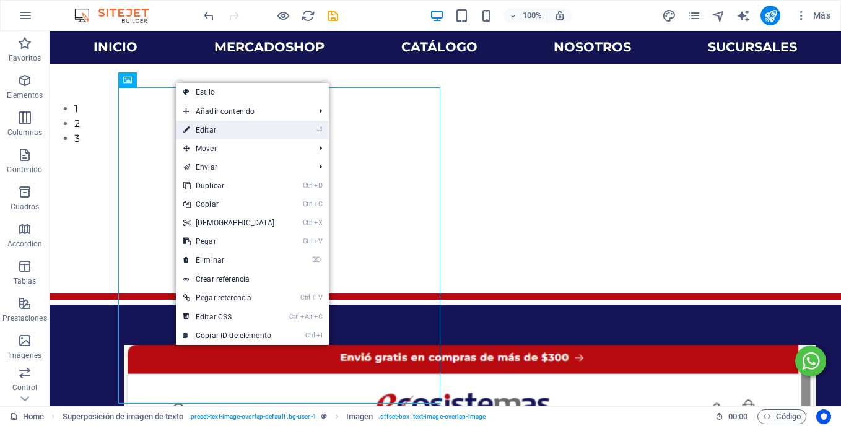
click at [199, 131] on link "⏎ Editar" at bounding box center [229, 130] width 107 height 19
select select "%"
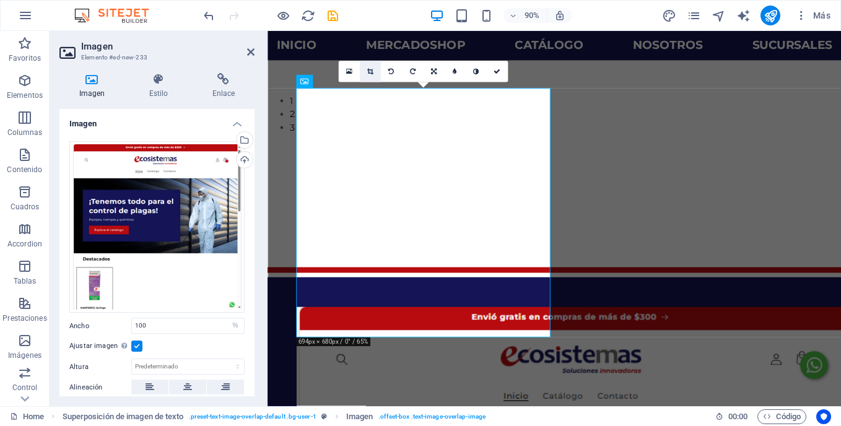
click at [373, 69] on icon at bounding box center [370, 71] width 6 height 7
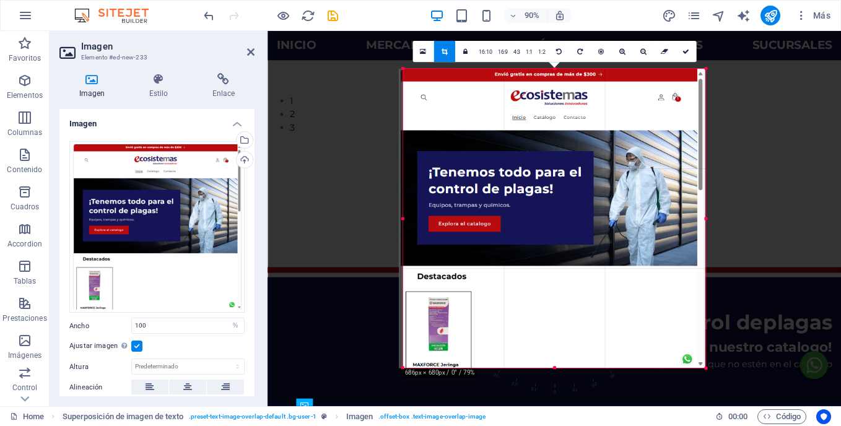
click at [406, 218] on div "180 170 160 150 140 130 120 110 100 90 80 70 60 50 40 30 20 10 0 -10 -20 -30 -4…" at bounding box center [554, 219] width 302 height 300
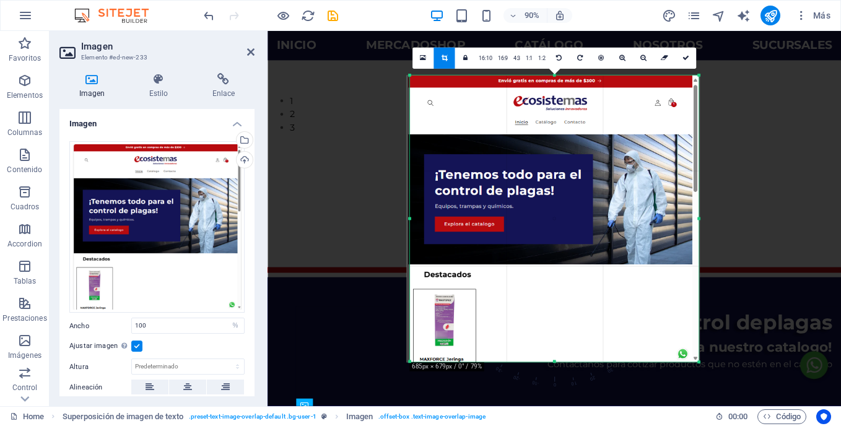
drag, startPoint x: 707, startPoint y: 219, endPoint x: 693, endPoint y: 219, distance: 14.2
click at [693, 219] on div "180 170 160 150 140 130 120 110 100 90 80 70 60 50 40 30 20 10 0 -10 -20 -30 -4…" at bounding box center [554, 219] width 289 height 287
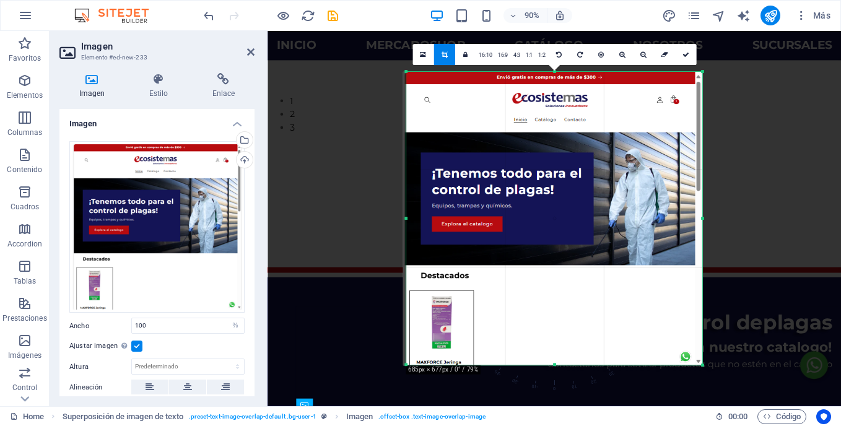
drag, startPoint x: 700, startPoint y: 219, endPoint x: 709, endPoint y: 220, distance: 8.7
click at [702, 220] on div "180 170 160 150 140 130 120 110 100 90 80 70 60 50 40 30 20 10 0 -10 -20 -30 -4…" at bounding box center [554, 218] width 296 height 293
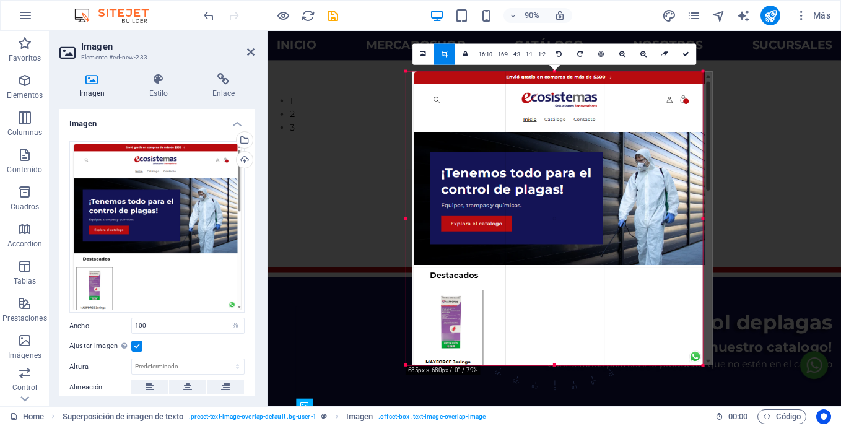
drag, startPoint x: 493, startPoint y: 196, endPoint x: 503, endPoint y: 198, distance: 10.8
click at [503, 198] on div at bounding box center [562, 218] width 300 height 294
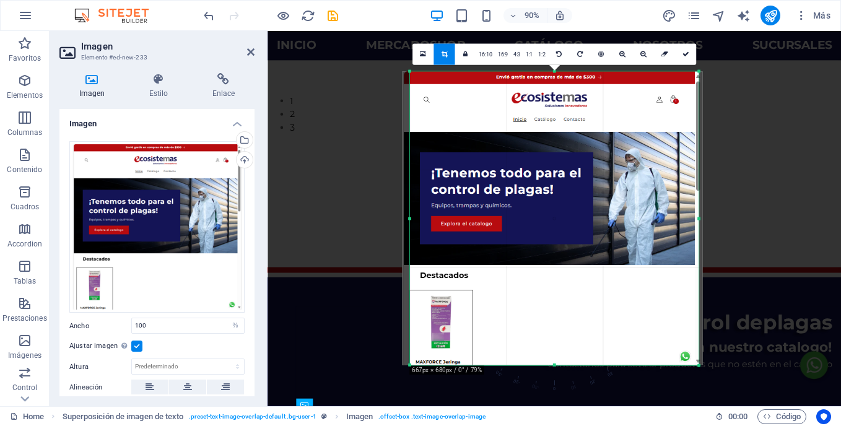
drag, startPoint x: 407, startPoint y: 219, endPoint x: 416, endPoint y: 219, distance: 9.3
click at [416, 219] on div "180 170 160 150 140 130 120 110 100 90 80 70 60 50 40 30 20 10 0 -10 -20 -30 -4…" at bounding box center [554, 218] width 289 height 294
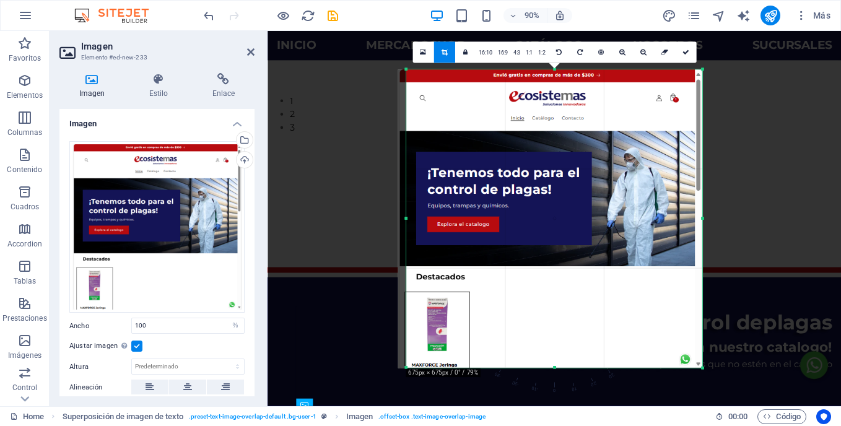
drag, startPoint x: 697, startPoint y: 73, endPoint x: 707, endPoint y: 66, distance: 11.5
click at [702, 69] on div "180 170 160 150 140 130 120 110 100 90 80 70 60 50 40 30 20 10 0 -10 -20 -30 -4…" at bounding box center [554, 218] width 296 height 298
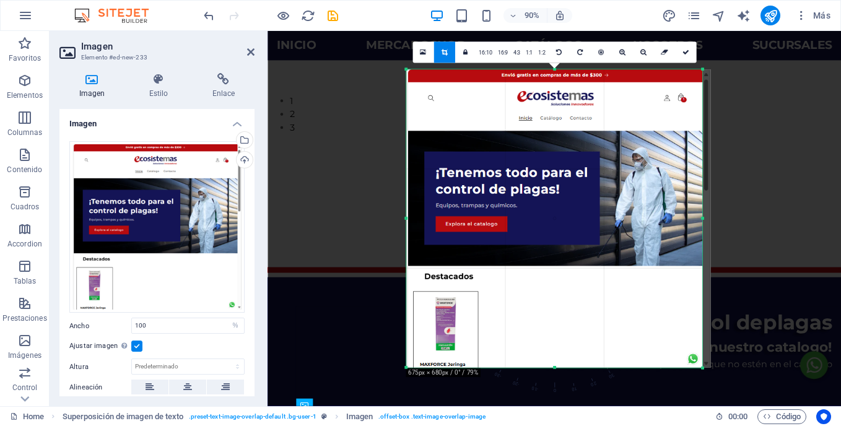
drag, startPoint x: 426, startPoint y: 218, endPoint x: 432, endPoint y: 217, distance: 6.2
click at [432, 217] on div at bounding box center [558, 218] width 304 height 298
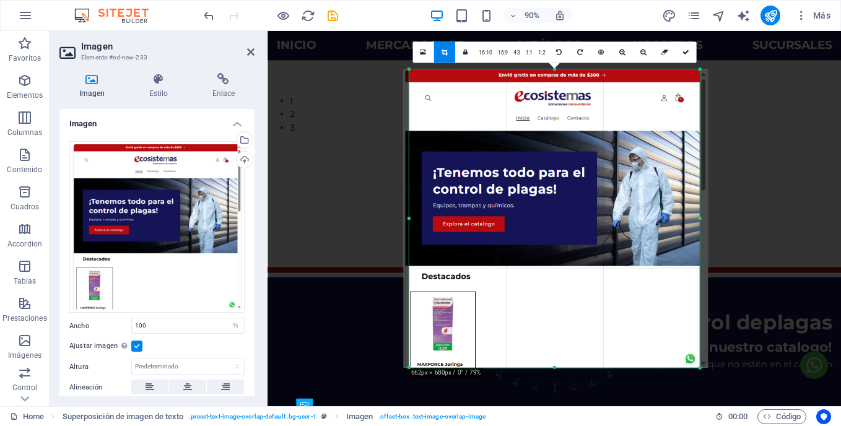
click at [413, 217] on div "180 170 160 150 140 130 120 110 100 90 80 70 60 50 40 30 20 10 0 -10 -20 -30 -4…" at bounding box center [554, 218] width 290 height 298
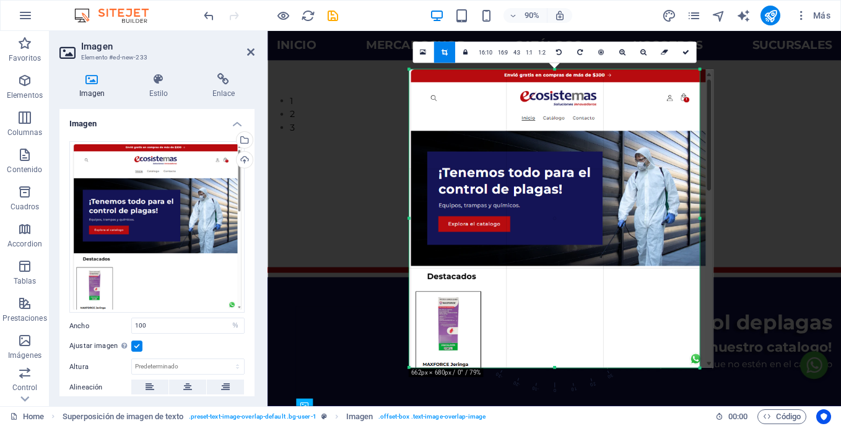
click at [454, 207] on div at bounding box center [561, 218] width 304 height 298
click at [683, 47] on link at bounding box center [685, 51] width 21 height 21
type input "520"
select select "px"
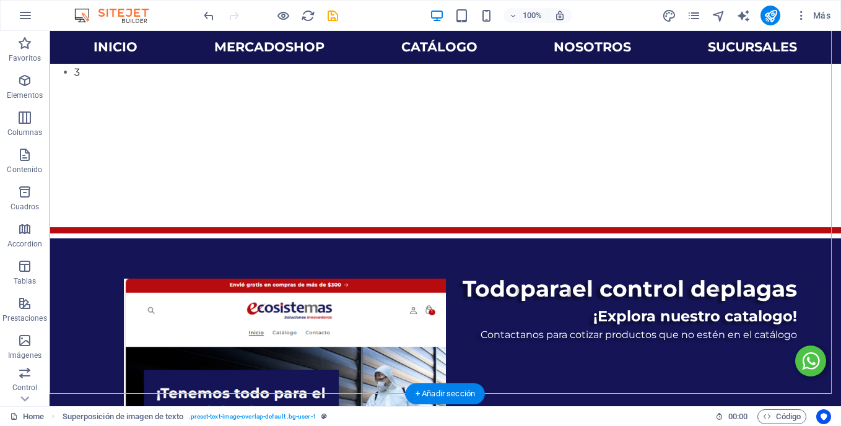
scroll to position [432, 0]
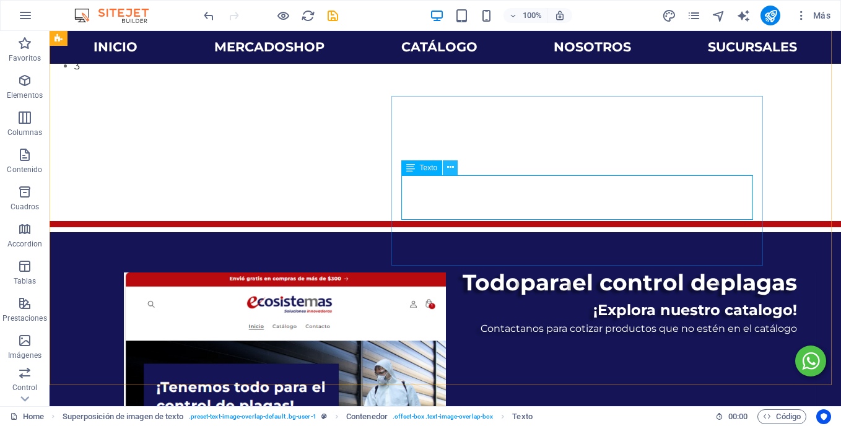
click at [448, 170] on icon at bounding box center [450, 167] width 7 height 13
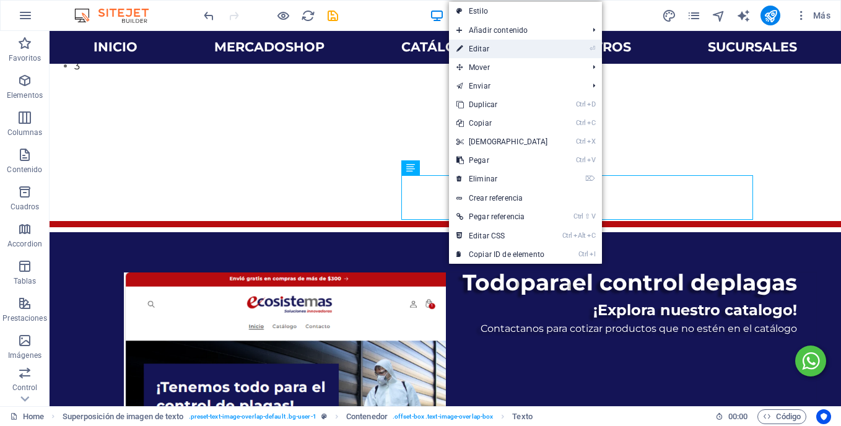
click at [498, 53] on link "⏎ Editar" at bounding box center [502, 49] width 107 height 19
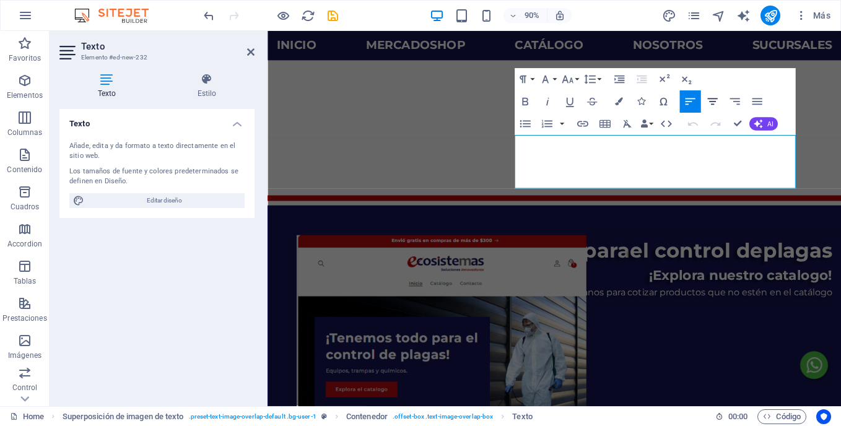
click at [716, 105] on icon "button" at bounding box center [712, 102] width 14 height 14
drag, startPoint x: 692, startPoint y: 196, endPoint x: 544, endPoint y: 146, distance: 156.3
click at [689, 97] on icon "button" at bounding box center [690, 102] width 14 height 14
click at [708, 100] on icon "button" at bounding box center [712, 102] width 14 height 14
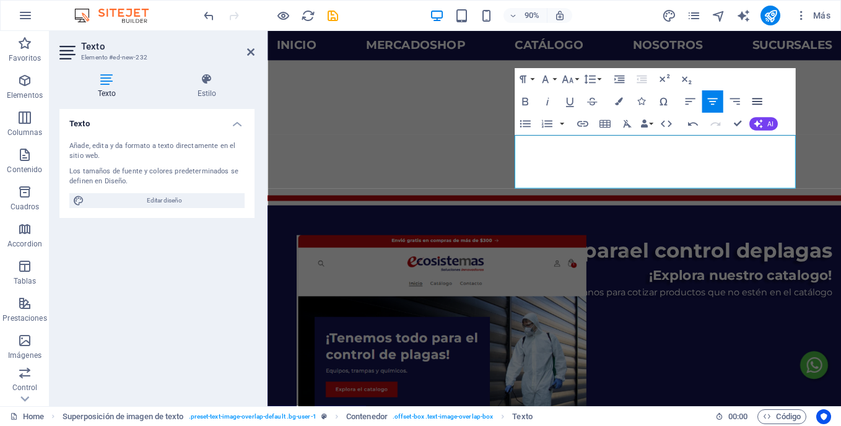
click at [752, 99] on icon "button" at bounding box center [757, 101] width 10 height 7
click at [690, 102] on icon "button" at bounding box center [690, 101] width 10 height 7
click at [707, 101] on icon "button" at bounding box center [712, 102] width 14 height 14
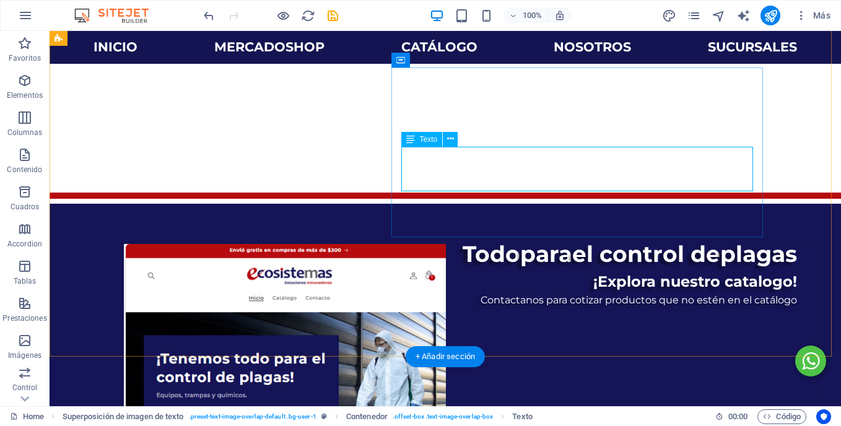
click at [453, 142] on icon at bounding box center [450, 139] width 7 height 13
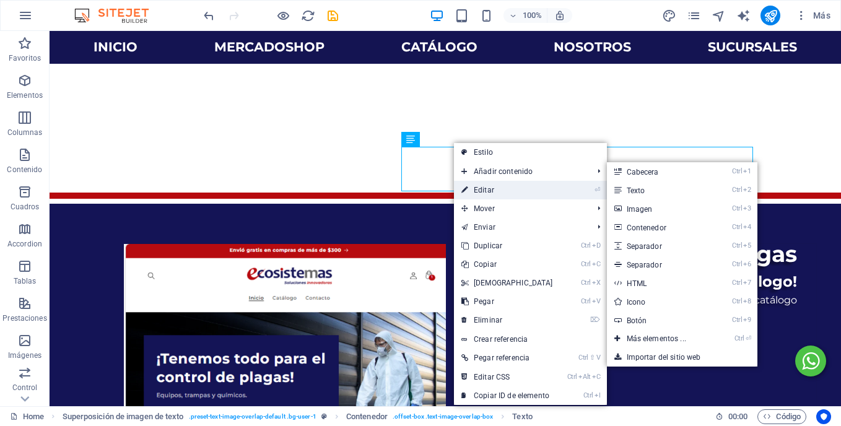
click at [497, 189] on link "⏎ Editar" at bounding box center [507, 190] width 107 height 19
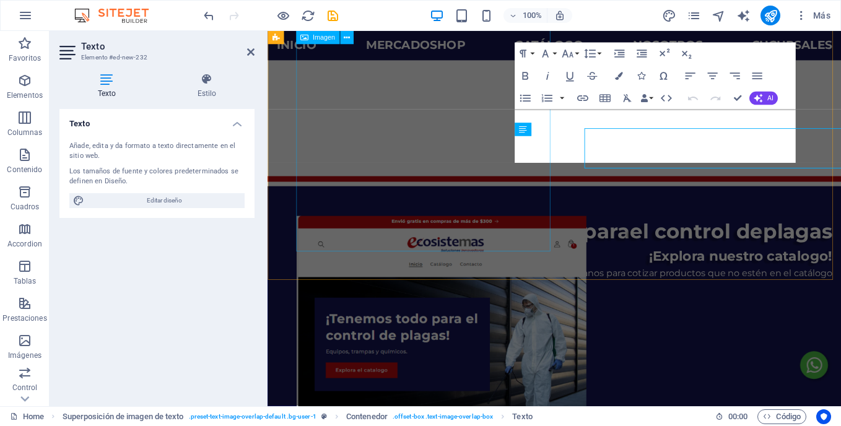
scroll to position [468, 0]
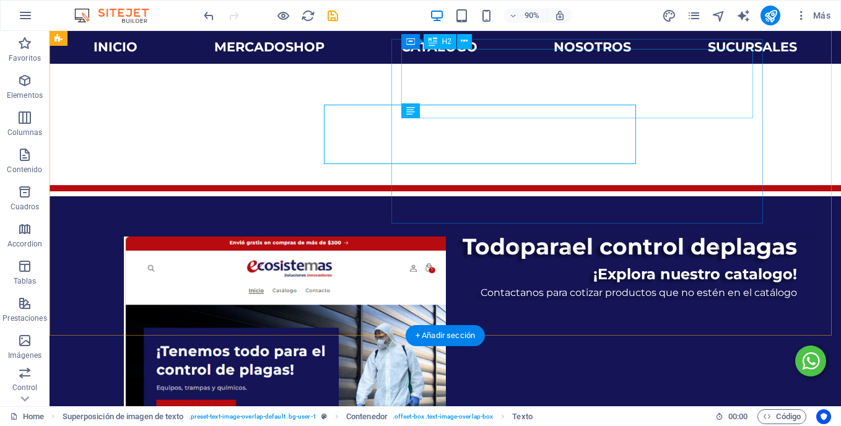
scroll to position [482, 0]
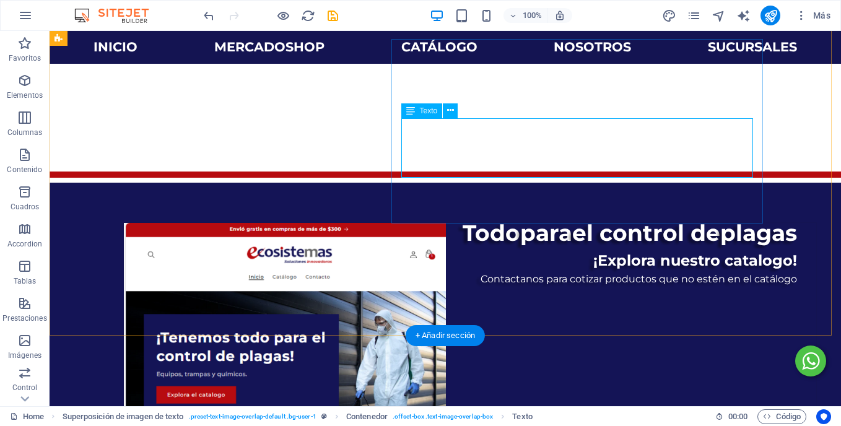
click at [447, 113] on icon at bounding box center [450, 110] width 7 height 13
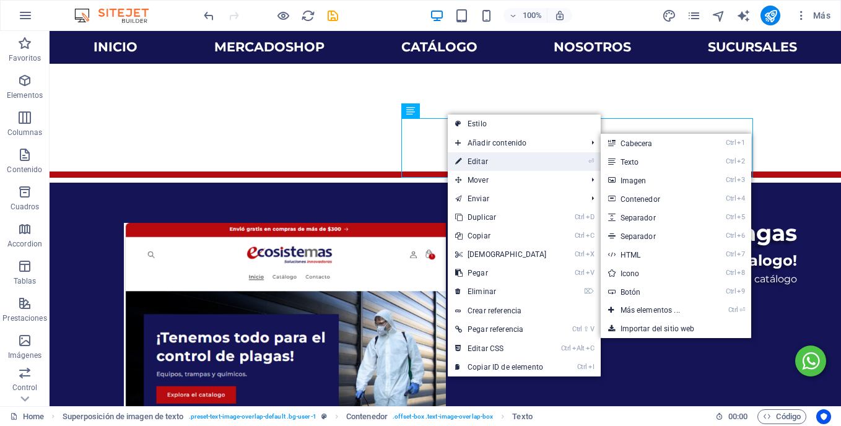
click at [480, 163] on link "⏎ Editar" at bounding box center [501, 161] width 107 height 19
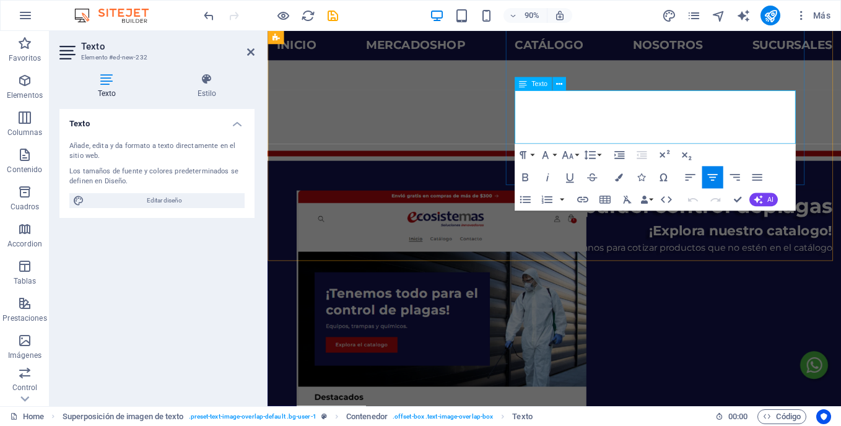
click at [568, 158] on icon "button" at bounding box center [567, 156] width 14 height 14
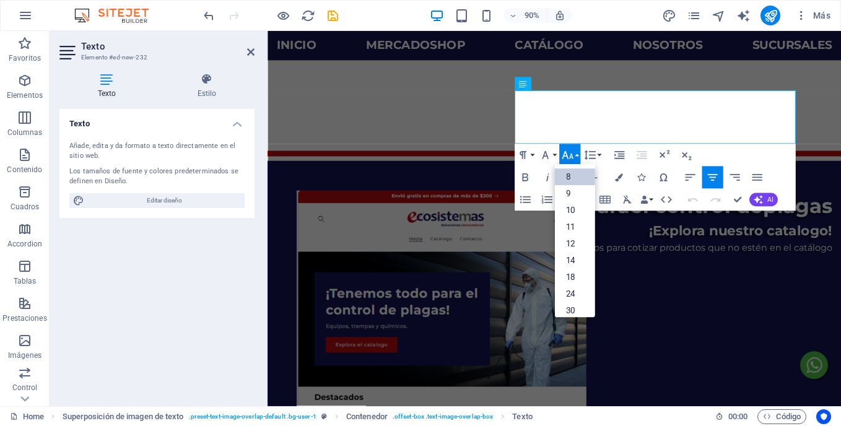
click at [572, 181] on link "8" at bounding box center [575, 176] width 40 height 17
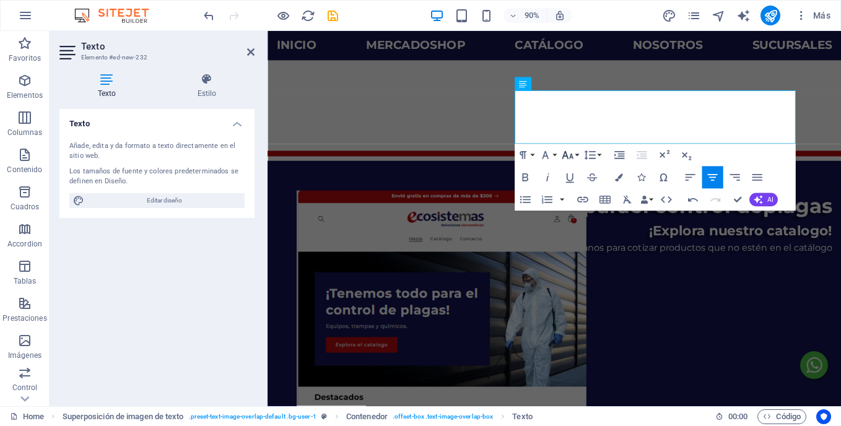
click at [572, 154] on icon "button" at bounding box center [567, 155] width 11 height 8
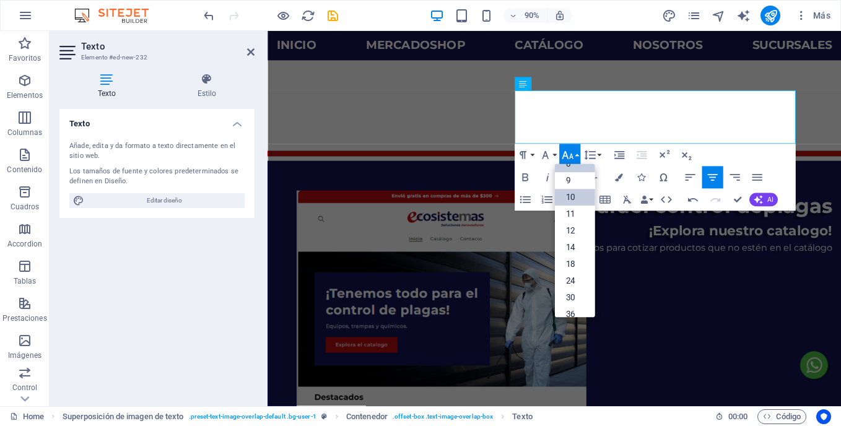
click at [578, 200] on link "10" at bounding box center [575, 197] width 40 height 17
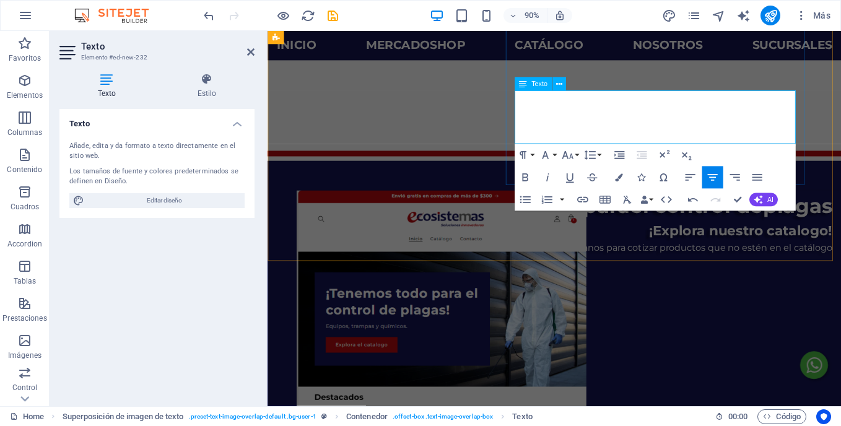
click at [521, 176] on icon "button" at bounding box center [525, 178] width 14 height 14
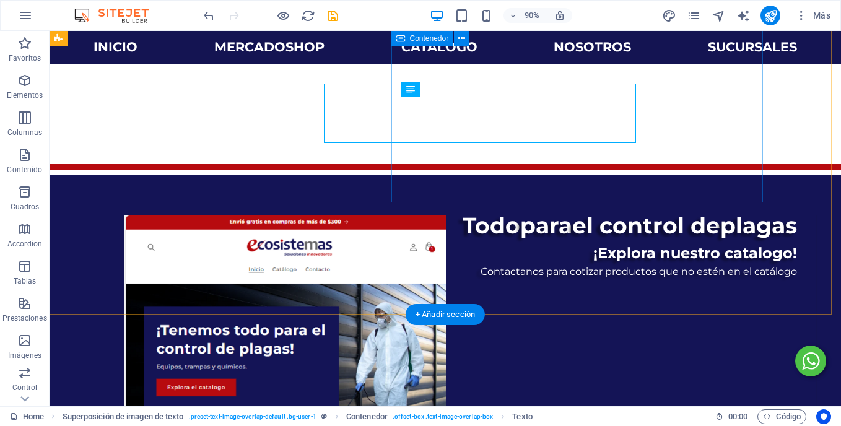
scroll to position [503, 0]
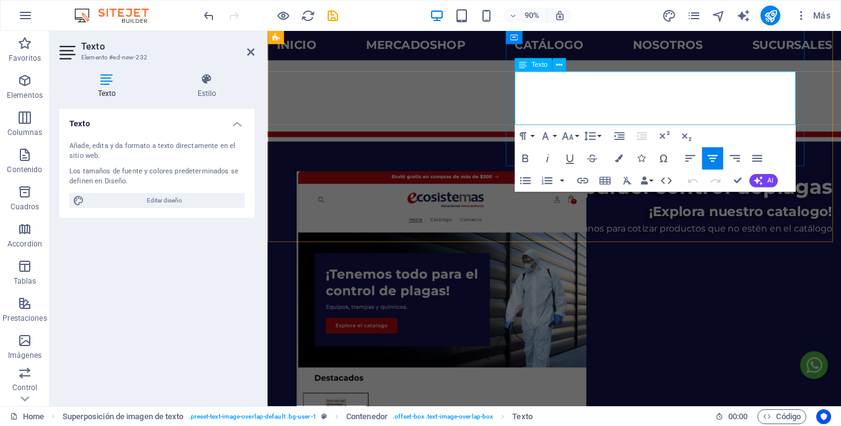
click at [552, 136] on button "Font Family" at bounding box center [547, 136] width 21 height 22
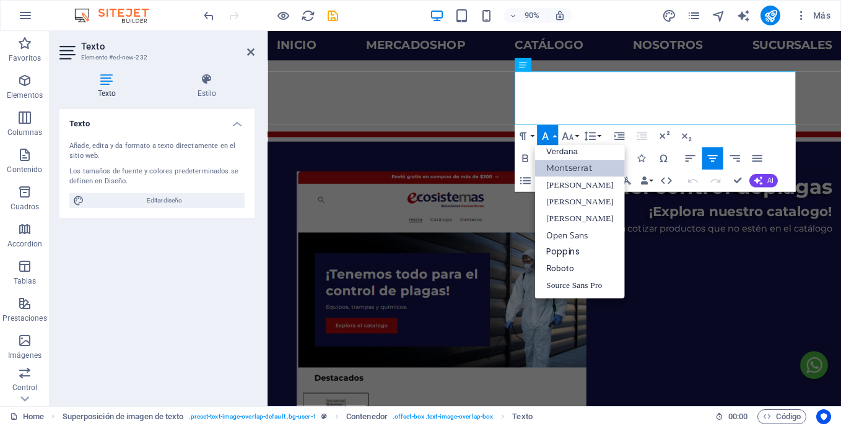
scroll to position [100, 0]
click at [563, 134] on icon "button" at bounding box center [567, 136] width 14 height 14
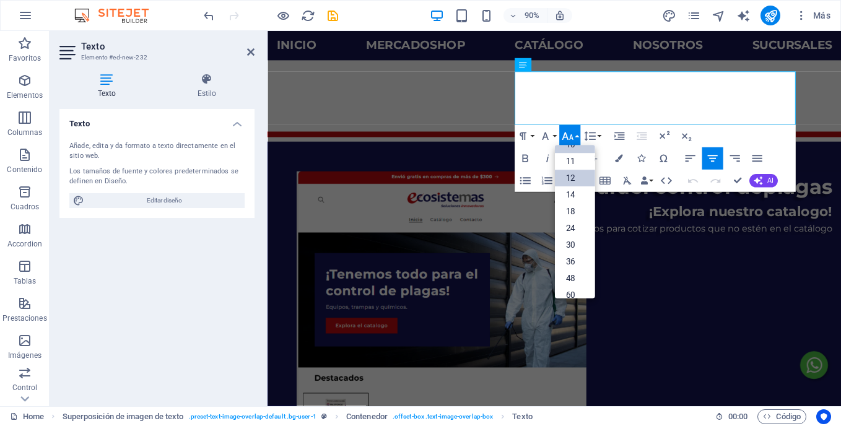
click at [576, 179] on link "12" at bounding box center [575, 178] width 40 height 17
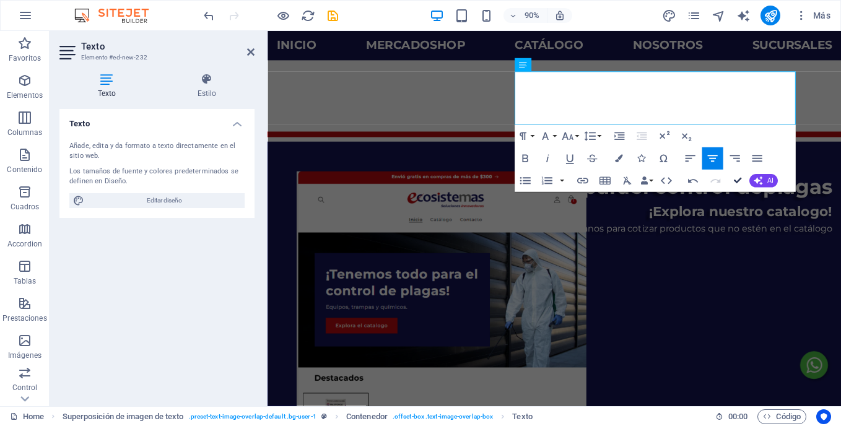
scroll to position [524, 0]
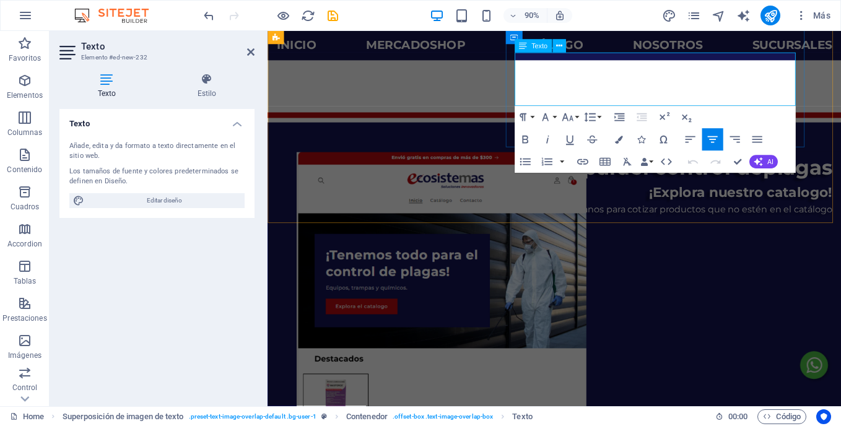
scroll to position [465, 0]
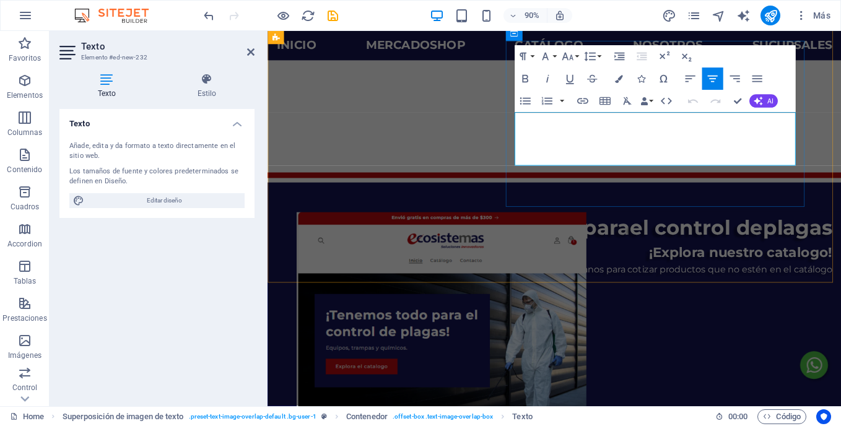
drag, startPoint x: 822, startPoint y: 144, endPoint x: 628, endPoint y: 122, distance: 195.7
click at [563, 57] on icon "button" at bounding box center [567, 57] width 11 height 8
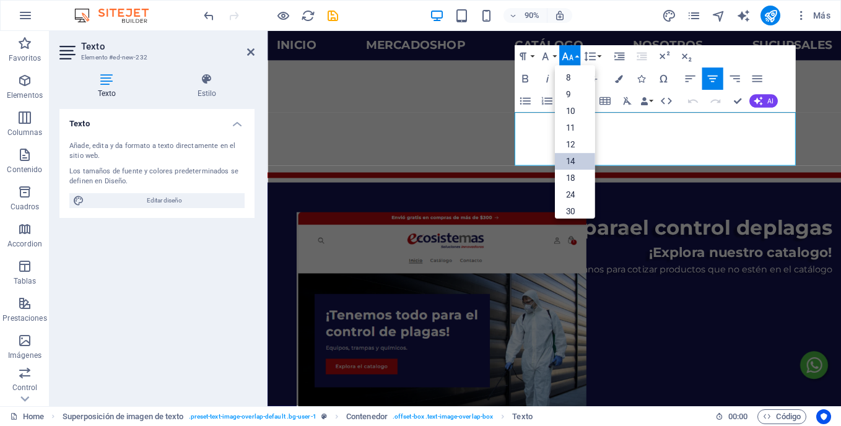
click at [573, 156] on link "14" at bounding box center [575, 162] width 40 height 17
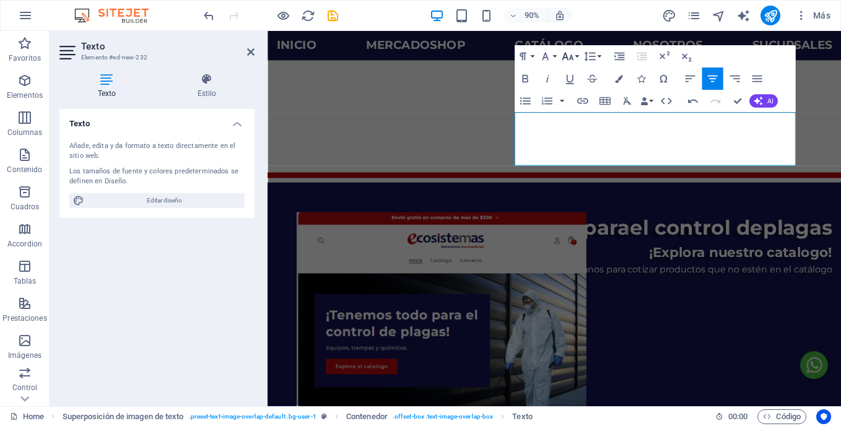
click at [567, 54] on icon "button" at bounding box center [567, 57] width 14 height 14
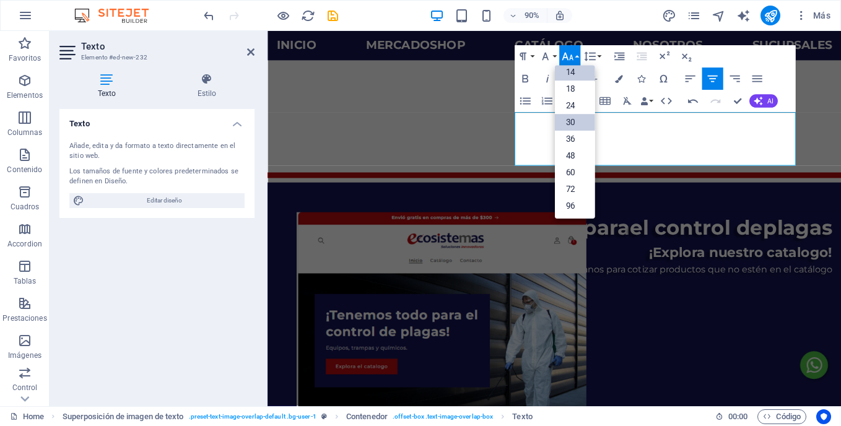
scroll to position [100, 0]
click at [578, 105] on link "24" at bounding box center [575, 105] width 40 height 17
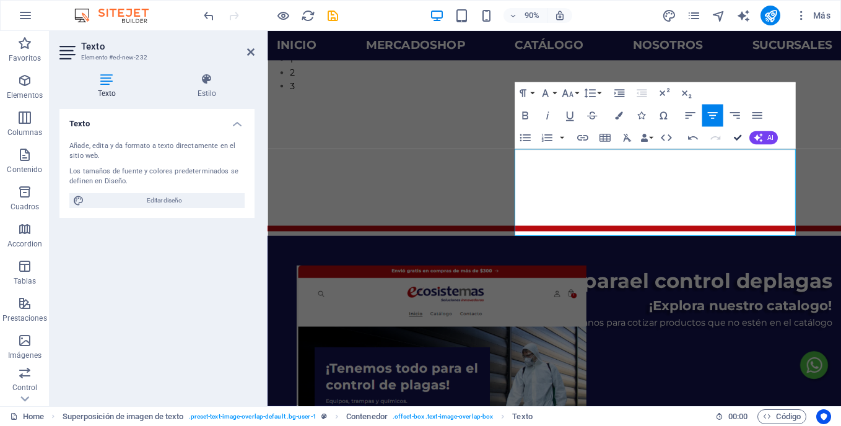
scroll to position [419, 0]
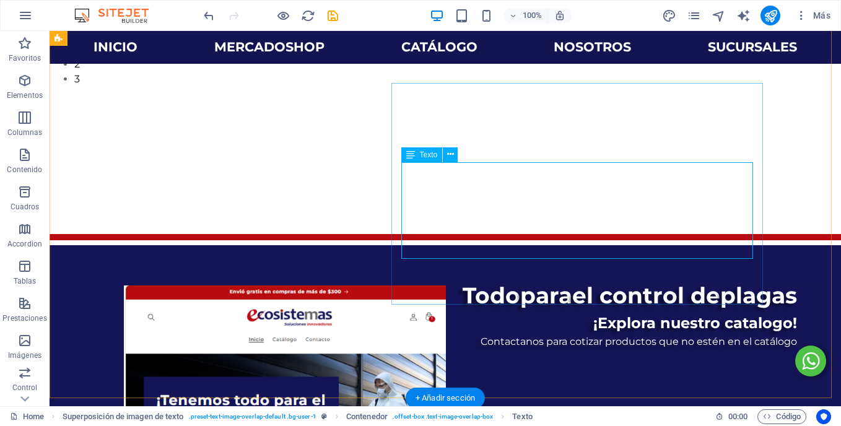
click at [451, 153] on icon at bounding box center [450, 154] width 7 height 13
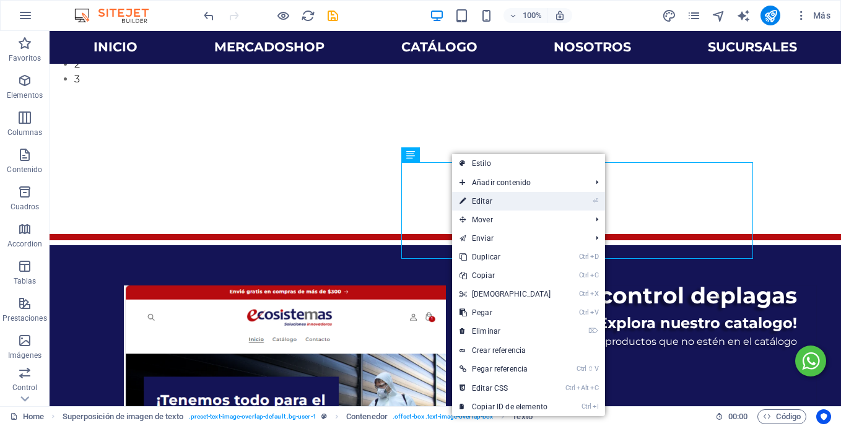
click at [488, 204] on link "⏎ Editar" at bounding box center [505, 201] width 107 height 19
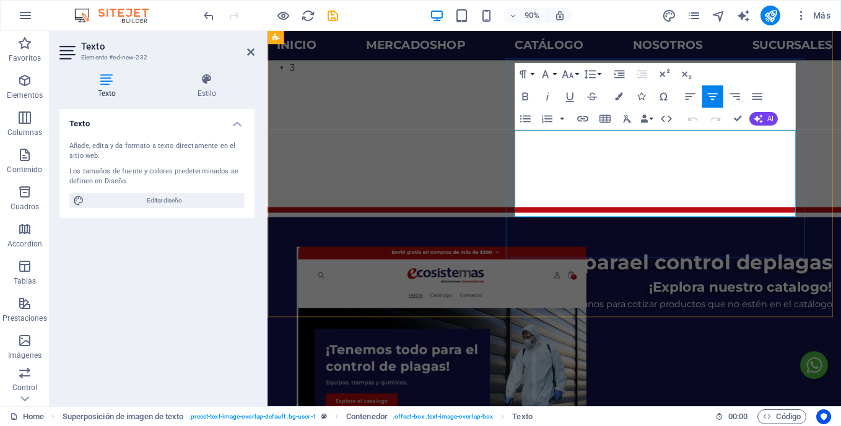
drag, startPoint x: 734, startPoint y: 194, endPoint x: 597, endPoint y: 159, distance: 141.9
click at [566, 74] on icon "button" at bounding box center [567, 75] width 11 height 8
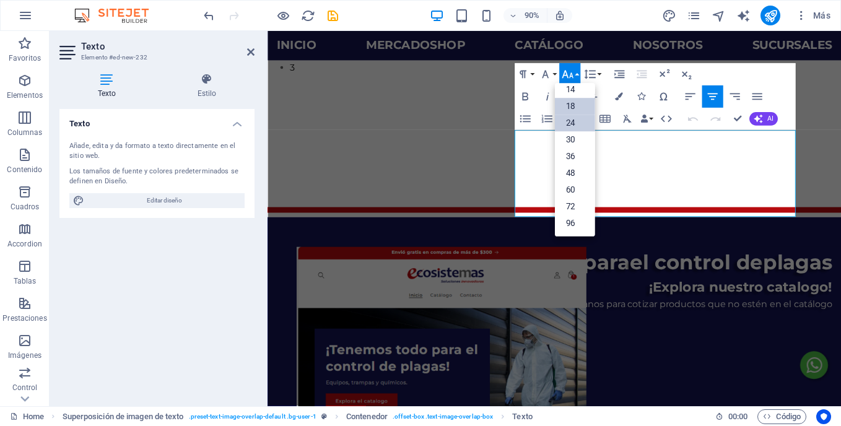
scroll to position [100, 0]
click at [574, 106] on link "18" at bounding box center [575, 106] width 40 height 17
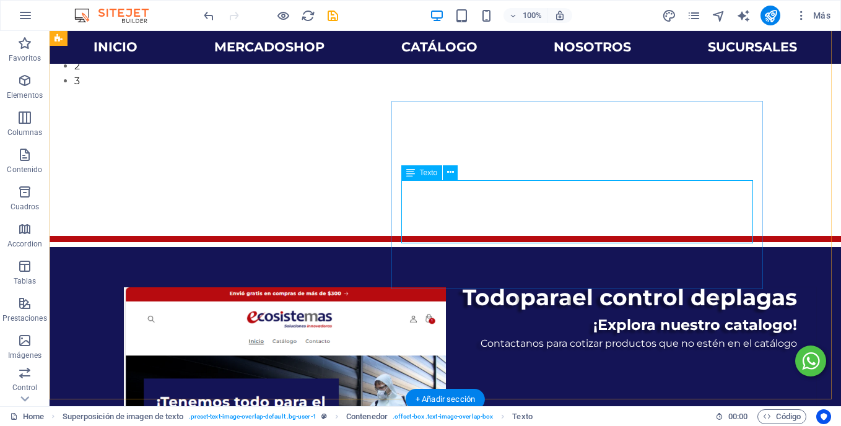
scroll to position [418, 0]
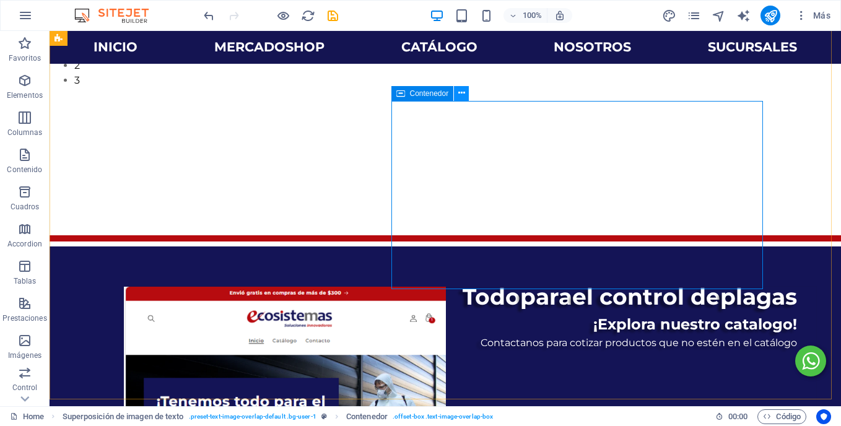
click at [464, 93] on icon at bounding box center [461, 93] width 7 height 13
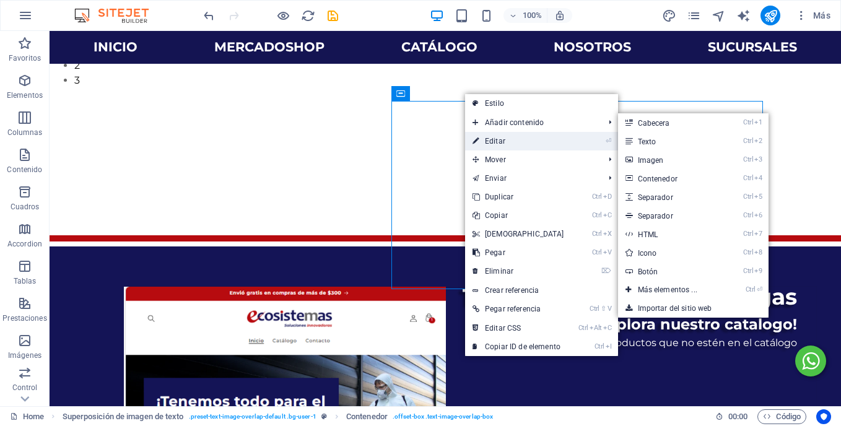
click at [493, 140] on link "⏎ Editar" at bounding box center [518, 141] width 107 height 19
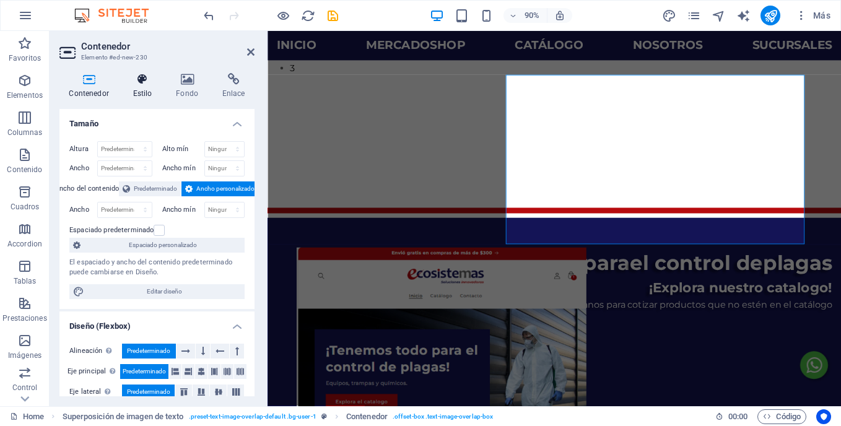
click at [150, 85] on h4 "Estilo" at bounding box center [144, 86] width 43 height 26
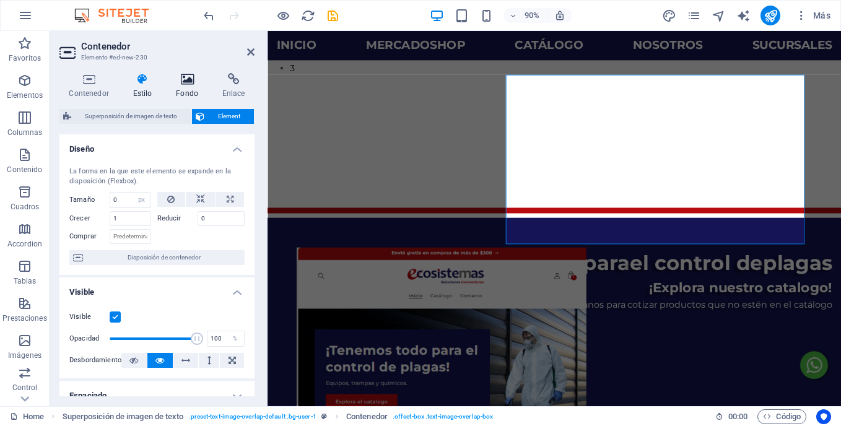
click at [186, 92] on h4 "Fondo" at bounding box center [190, 86] width 46 height 26
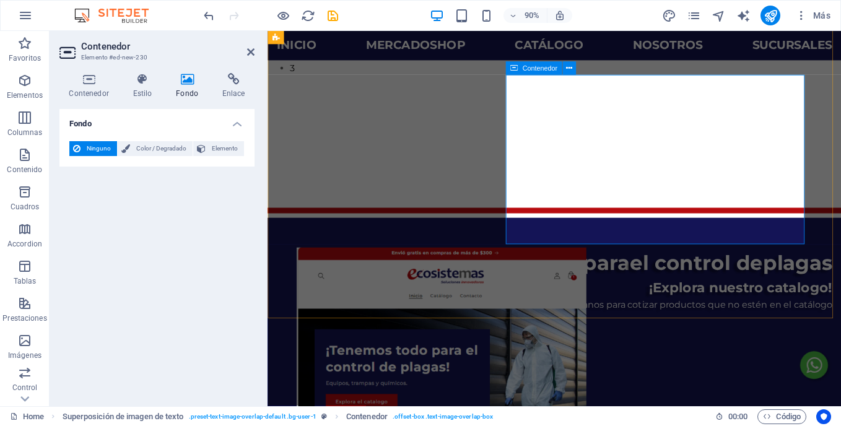
click at [142, 154] on span "Color / Degradado" at bounding box center [161, 148] width 55 height 15
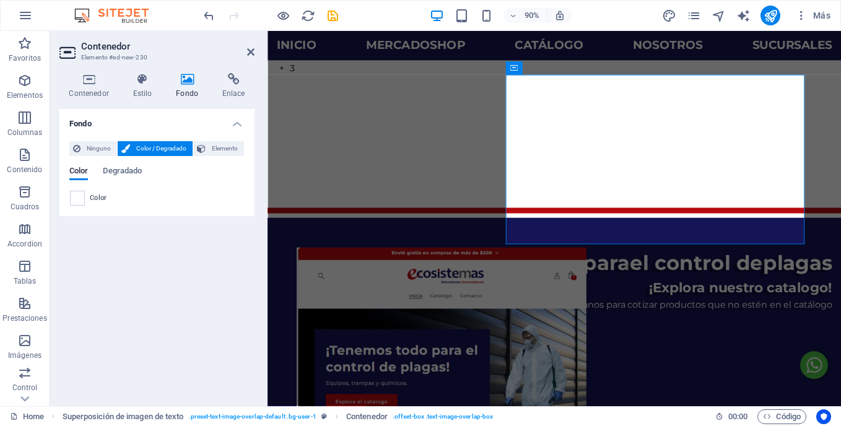
click at [93, 195] on span "Color" at bounding box center [98, 198] width 17 height 10
click at [80, 196] on span at bounding box center [78, 198] width 14 height 14
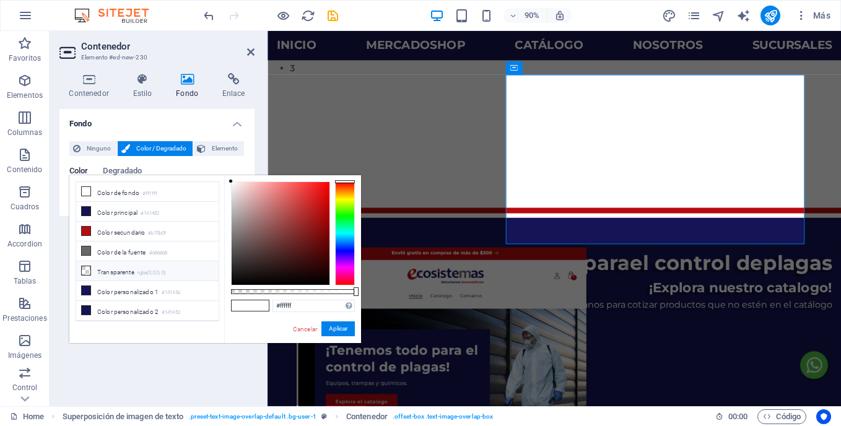
click at [85, 267] on icon at bounding box center [86, 270] width 9 height 9
click at [87, 227] on icon at bounding box center [86, 231] width 9 height 9
click at [85, 191] on icon at bounding box center [86, 191] width 9 height 9
type input "#ffffff"
click at [334, 328] on button "Aplicar" at bounding box center [337, 328] width 33 height 15
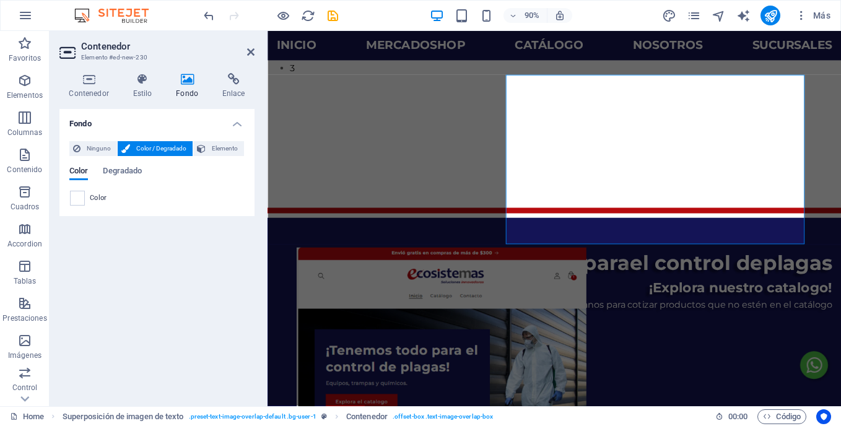
click at [254, 56] on aside "Contenedor Elemento #ed-new-230 Contenedor Estilo Fondo Enlace Tamaño Altura Pr…" at bounding box center [159, 218] width 218 height 375
click at [249, 52] on icon at bounding box center [250, 52] width 7 height 10
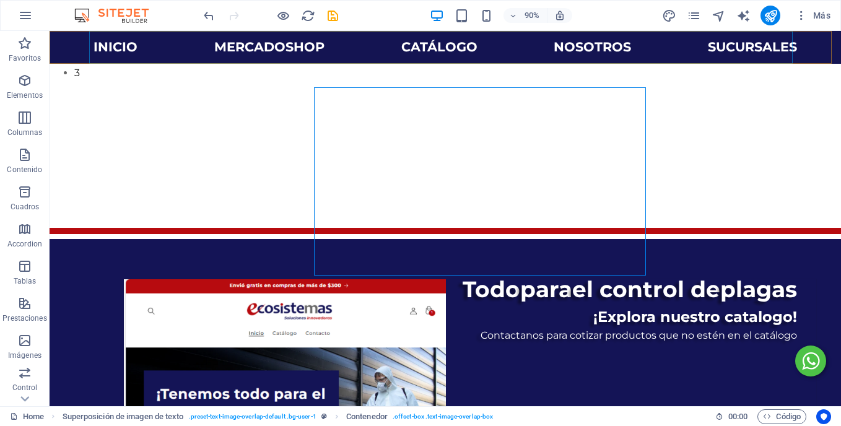
scroll to position [418, 0]
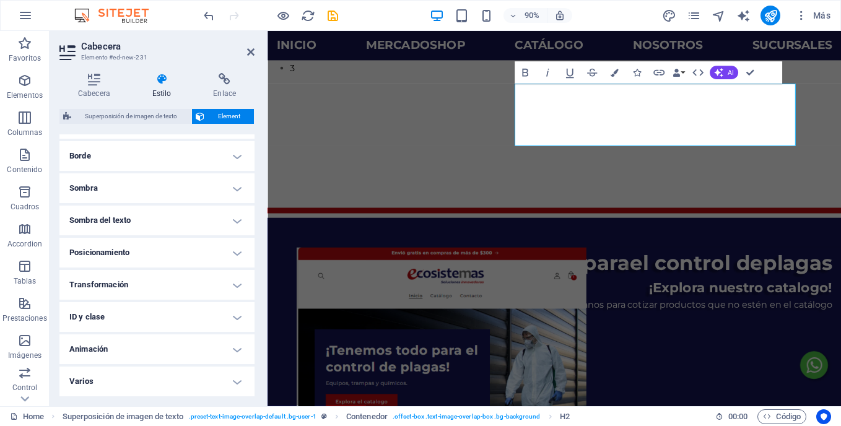
scroll to position [0, 0]
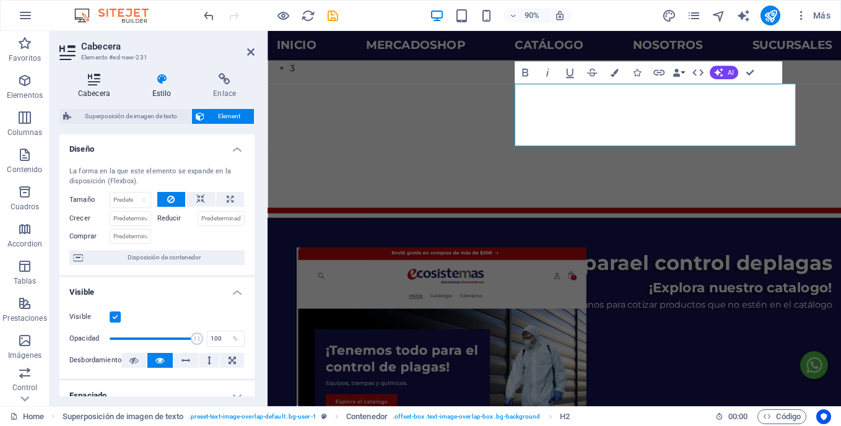
click at [109, 98] on h4 "Cabecera" at bounding box center [96, 86] width 74 height 26
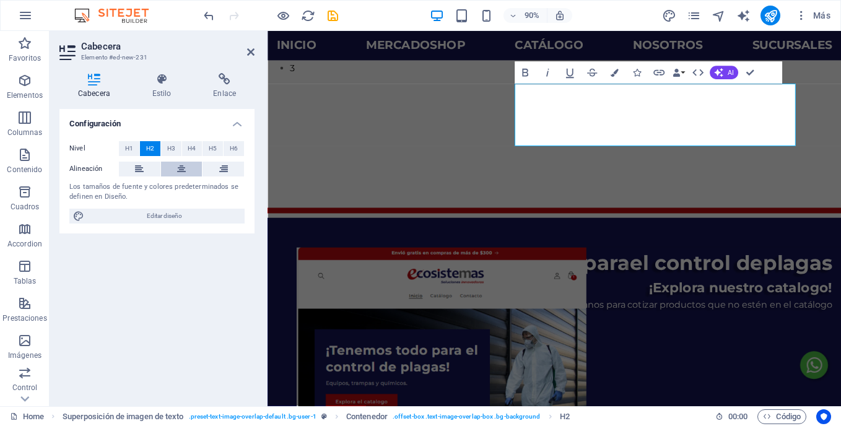
click at [186, 172] on button at bounding box center [181, 169] width 41 height 15
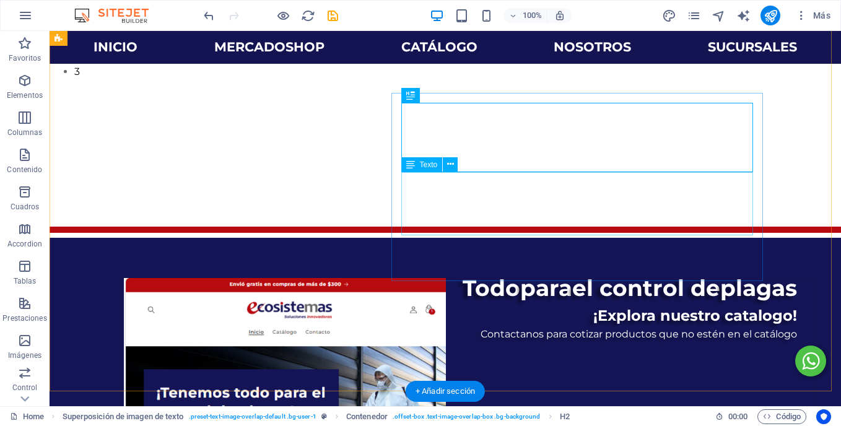
scroll to position [428, 0]
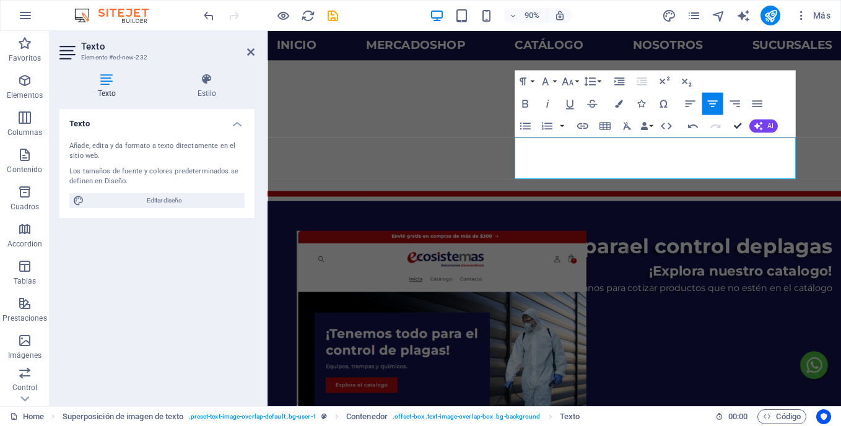
scroll to position [457, 0]
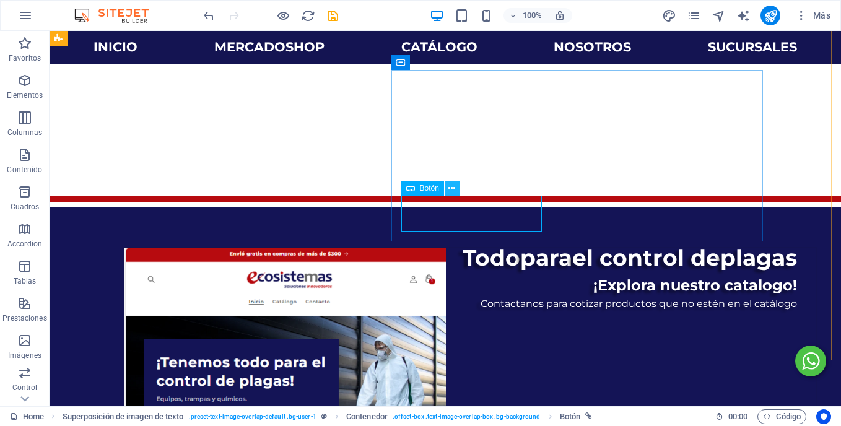
click at [450, 190] on icon at bounding box center [451, 188] width 7 height 13
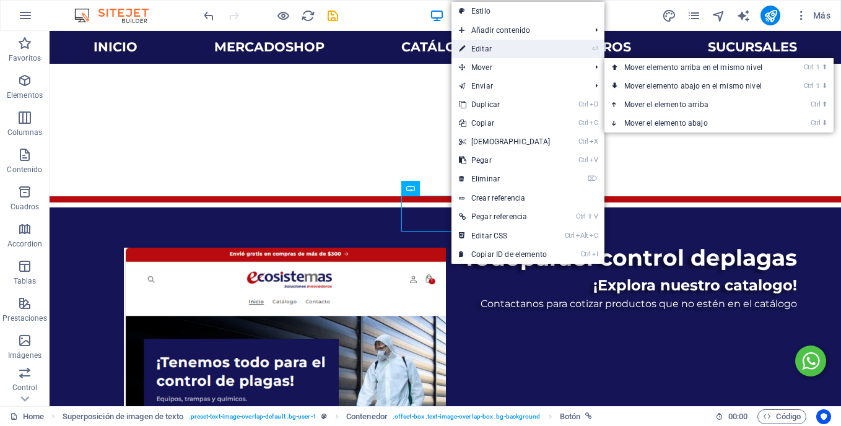
click at [508, 54] on link "⏎ Editar" at bounding box center [504, 49] width 107 height 19
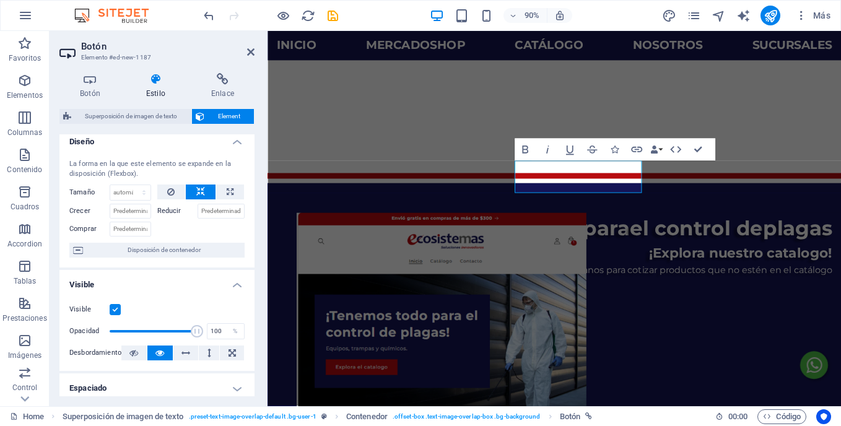
scroll to position [8, 0]
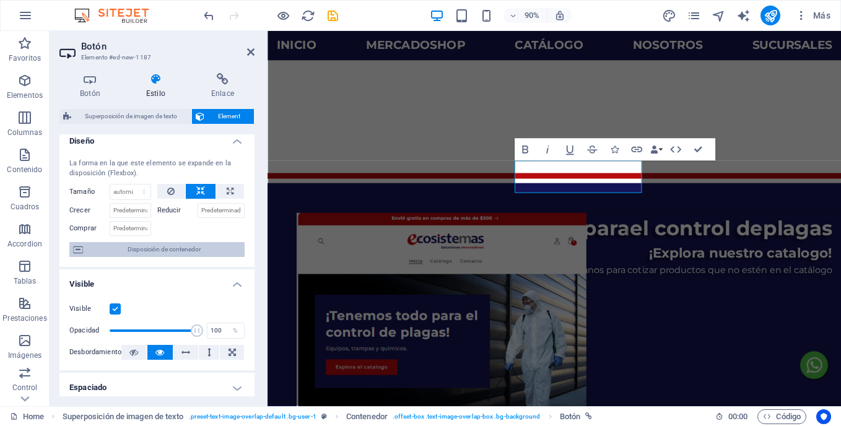
click at [173, 250] on span "Disposición de contenedor" at bounding box center [164, 249] width 154 height 15
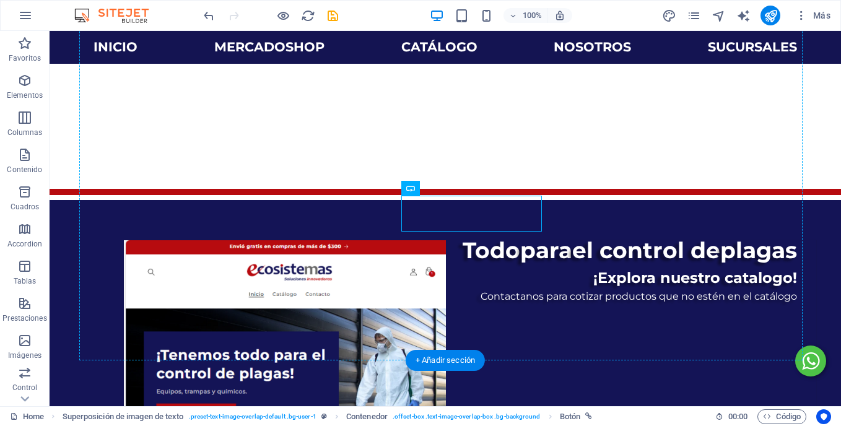
scroll to position [457, 0]
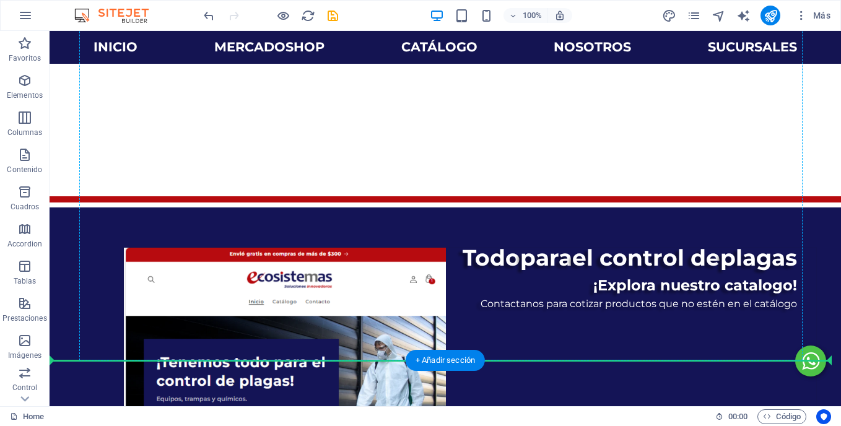
drag, startPoint x: 579, startPoint y: 188, endPoint x: 568, endPoint y: 241, distance: 55.0
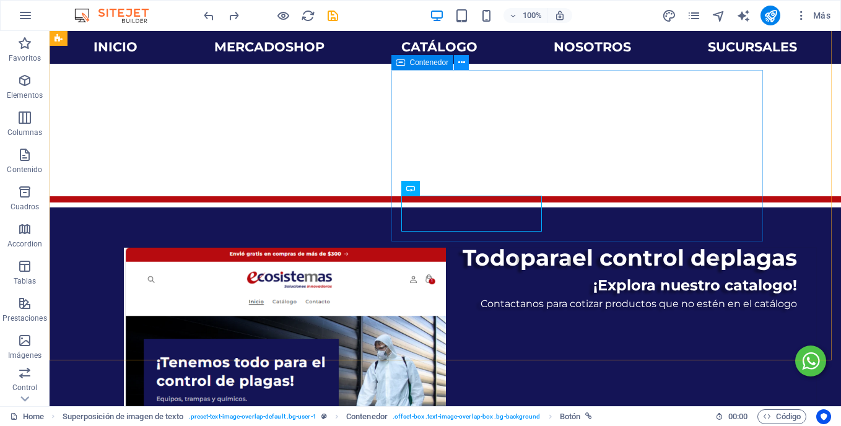
click at [463, 60] on icon at bounding box center [461, 62] width 7 height 13
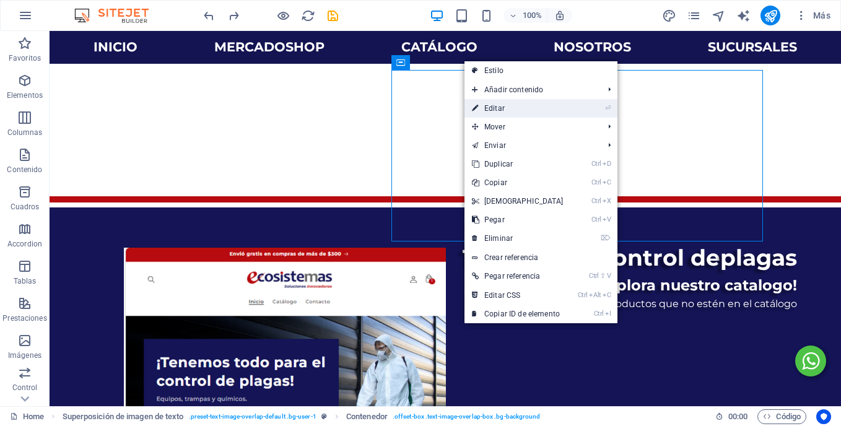
click at [496, 100] on link "⏎ Editar" at bounding box center [517, 108] width 107 height 19
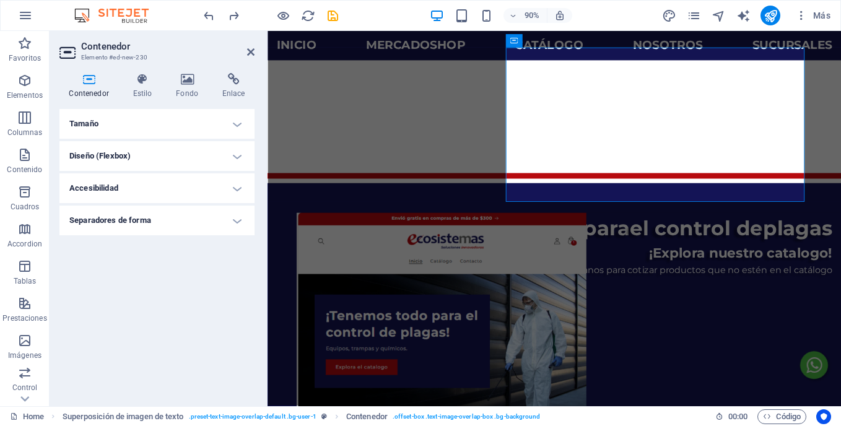
click at [138, 159] on h4 "Diseño (Flexbox)" at bounding box center [156, 156] width 195 height 30
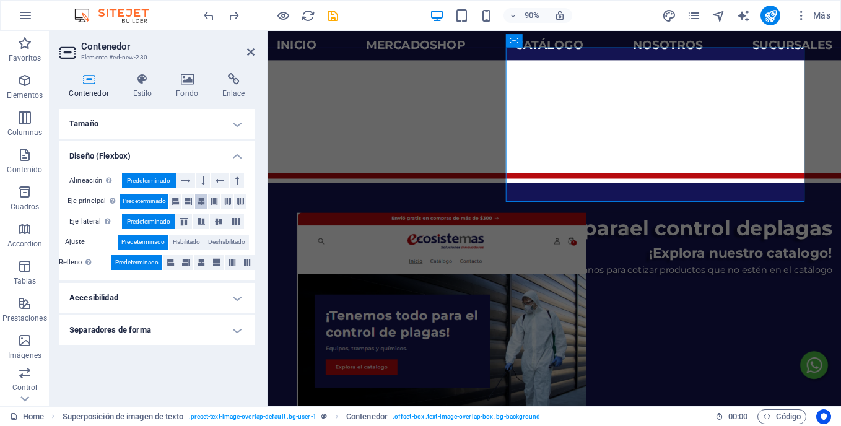
click at [199, 198] on icon at bounding box center [201, 201] width 7 height 15
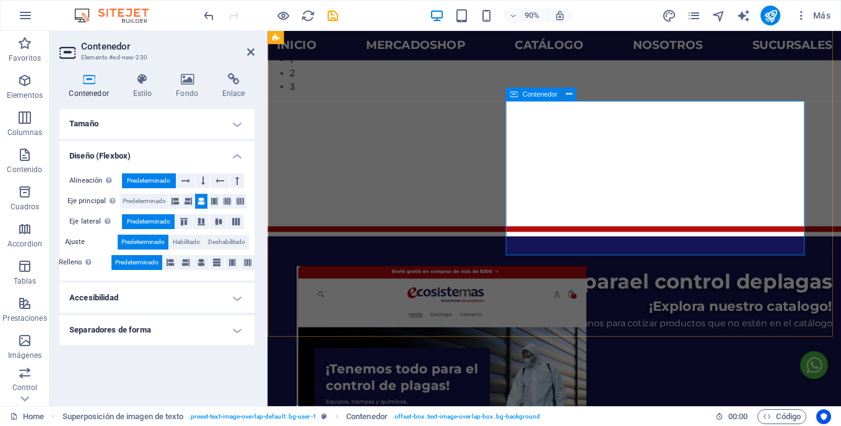
scroll to position [398, 0]
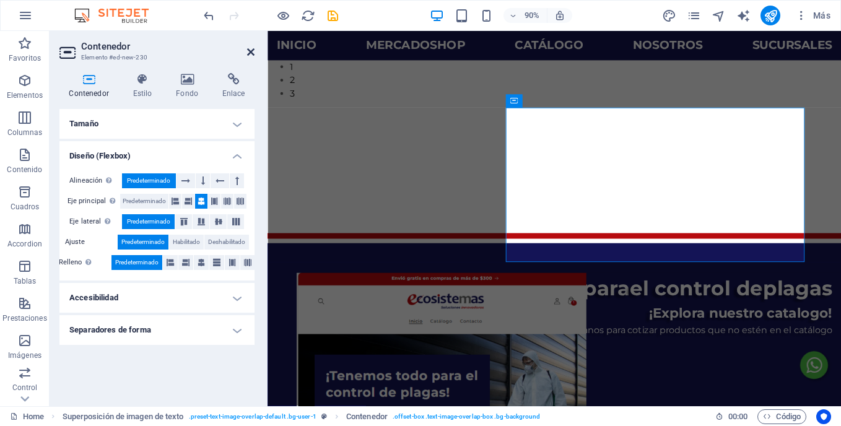
click at [251, 53] on icon at bounding box center [250, 52] width 7 height 10
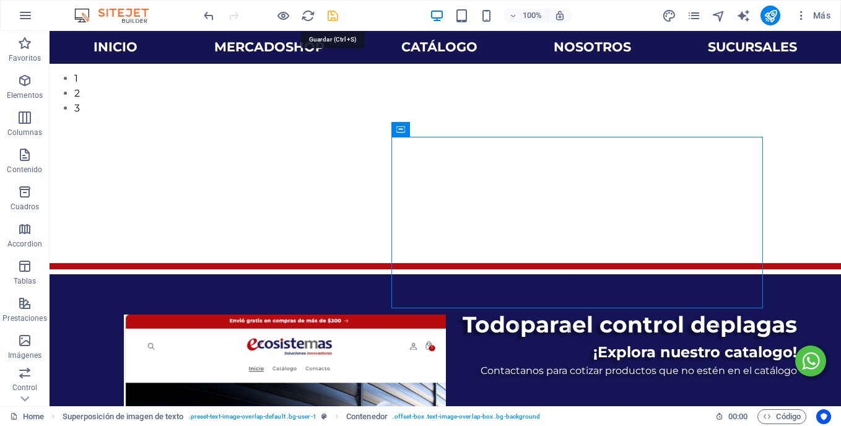
click at [330, 14] on icon "save" at bounding box center [333, 16] width 14 height 14
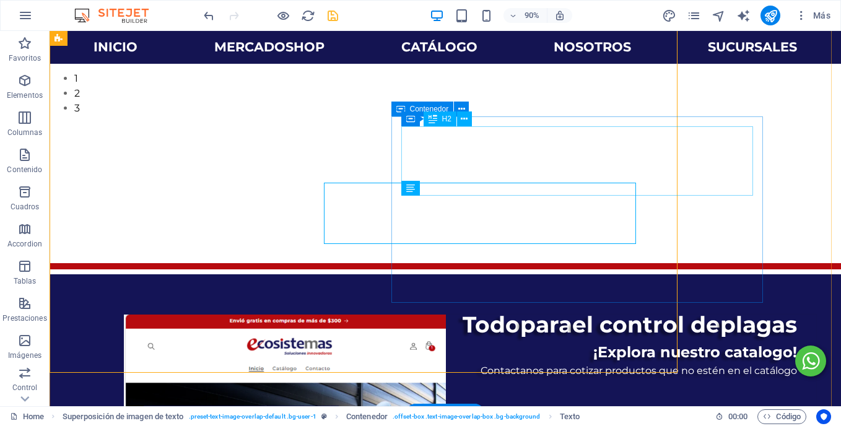
scroll to position [403, 0]
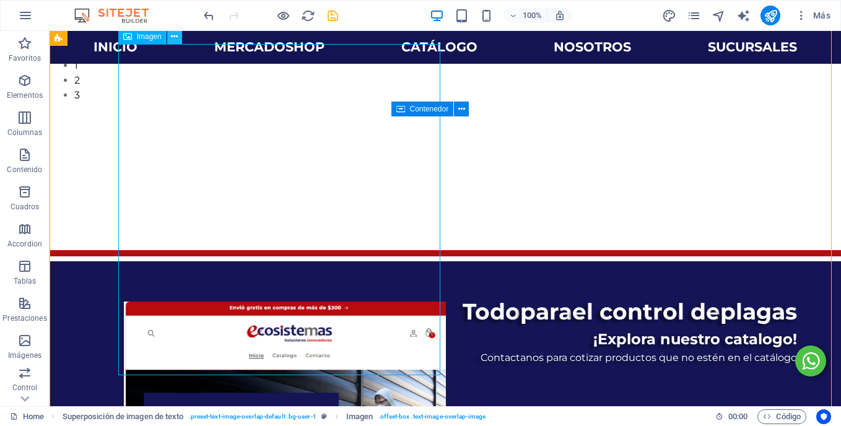
click at [175, 41] on icon at bounding box center [174, 36] width 7 height 13
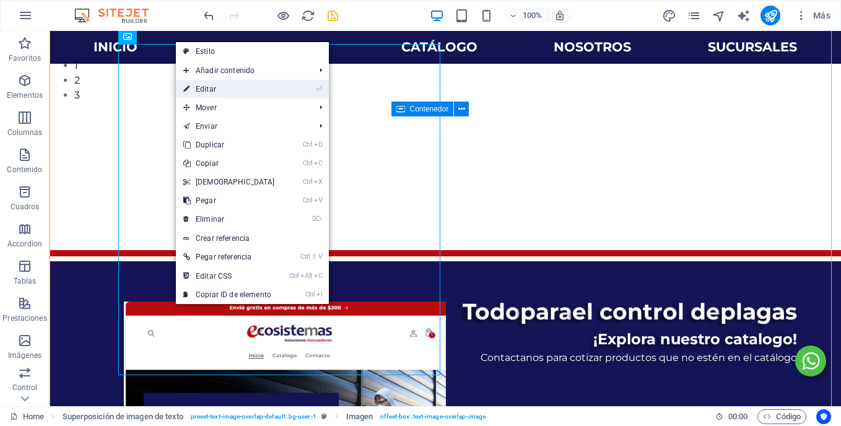
click at [194, 87] on link "⏎ Editar" at bounding box center [229, 89] width 107 height 19
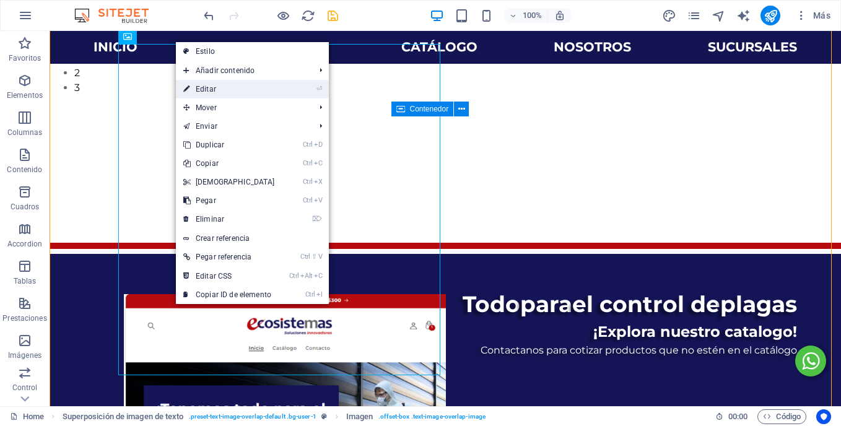
select select "px"
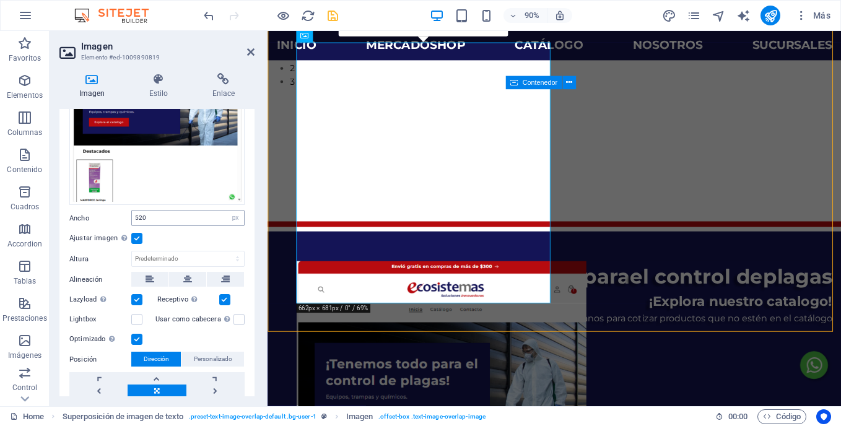
scroll to position [0, 0]
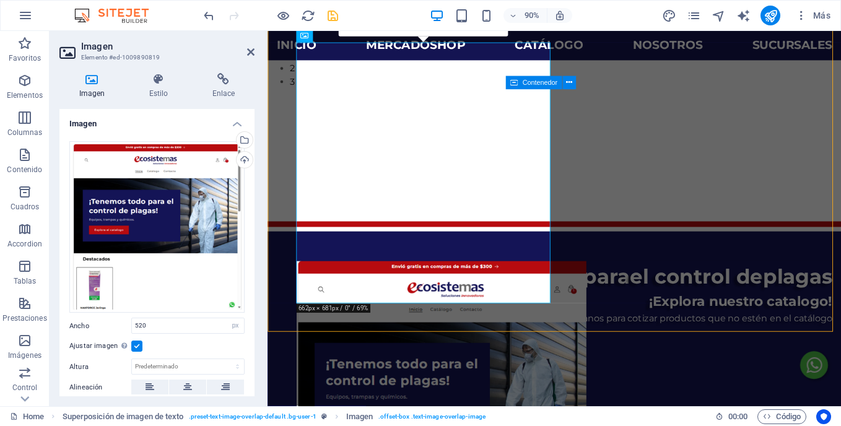
click at [163, 104] on div "Imagen Estilo Enlace Imagen Arrastra archivos aquí, haz clic para escoger archi…" at bounding box center [156, 234] width 195 height 323
click at [160, 95] on h4 "Estilo" at bounding box center [160, 86] width 63 height 26
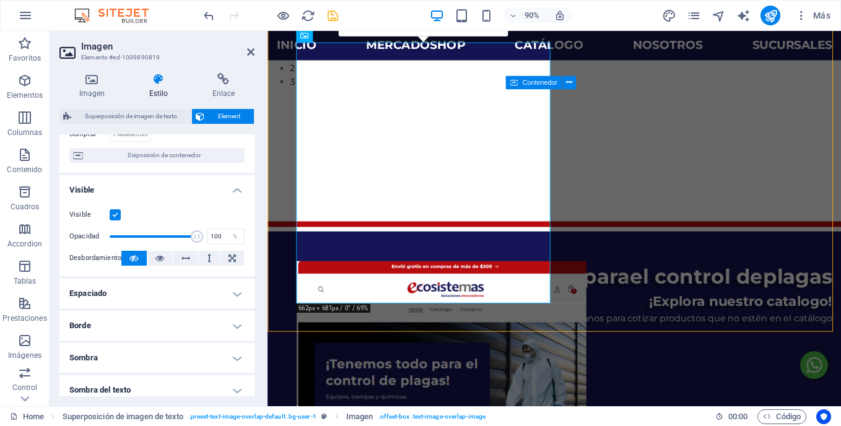
scroll to position [148, 0]
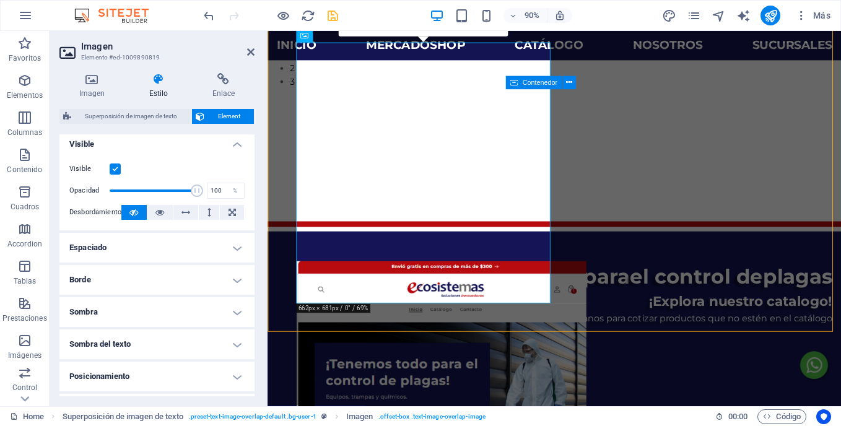
click at [129, 276] on h4 "Borde" at bounding box center [156, 280] width 195 height 30
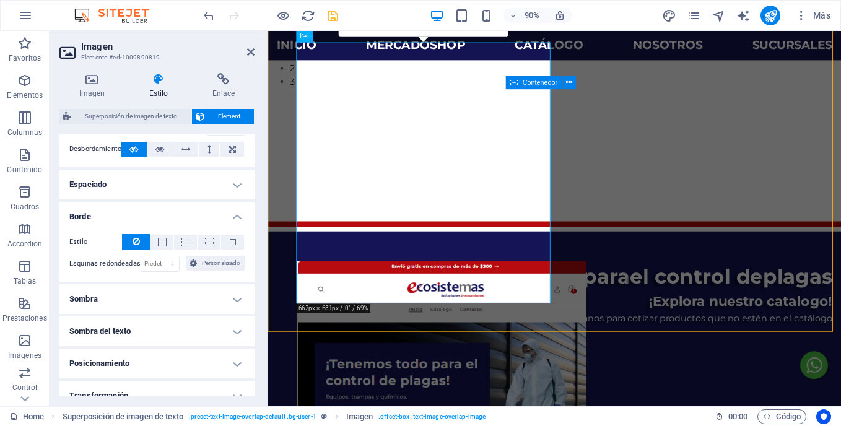
scroll to position [214, 0]
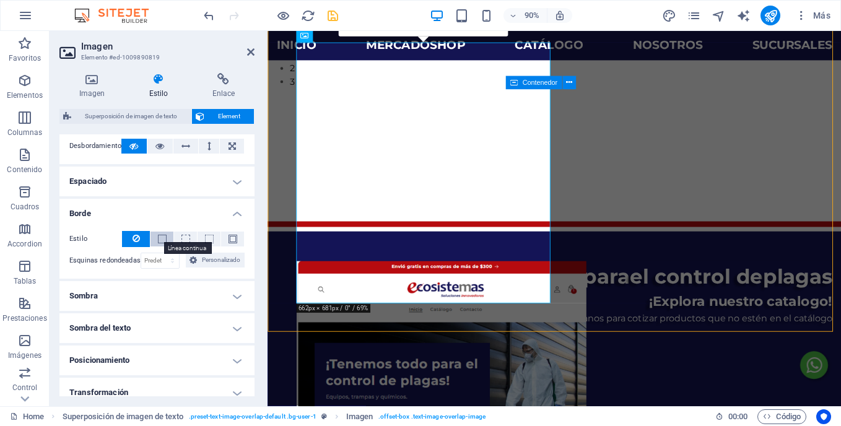
click at [161, 242] on span at bounding box center [162, 239] width 9 height 9
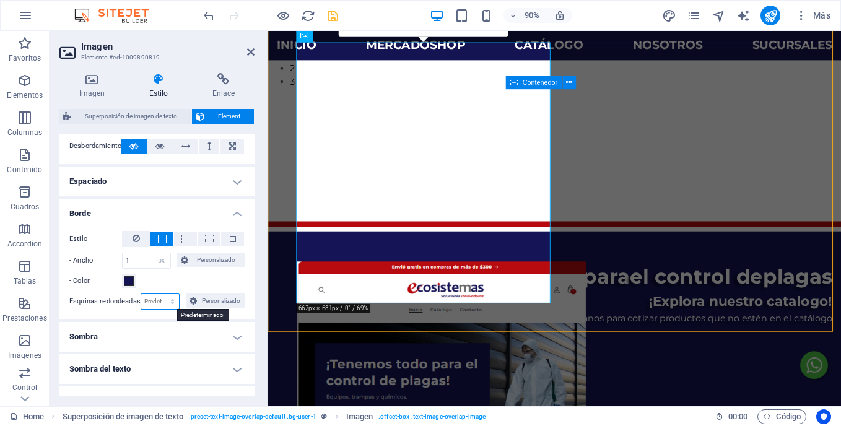
click at [154, 300] on select "Predeterminado px rem % vh vw Personalizado" at bounding box center [160, 301] width 38 height 15
select select "%"
click at [160, 294] on select "Predeterminado px rem % vh vw Personalizado" at bounding box center [160, 301] width 38 height 15
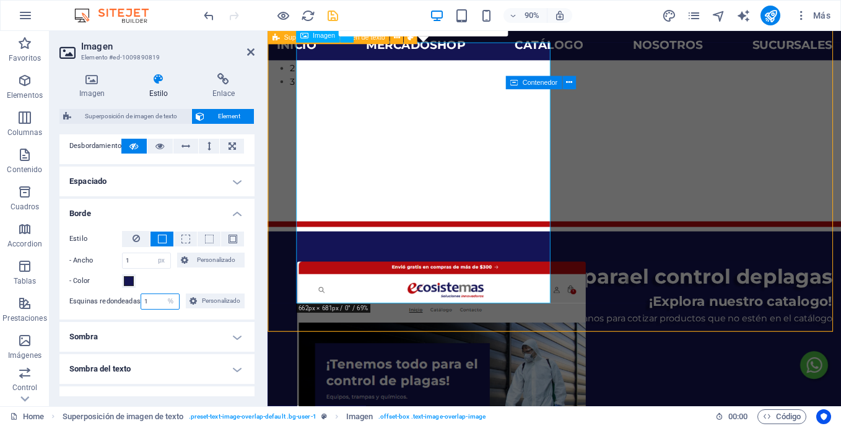
type input "1"
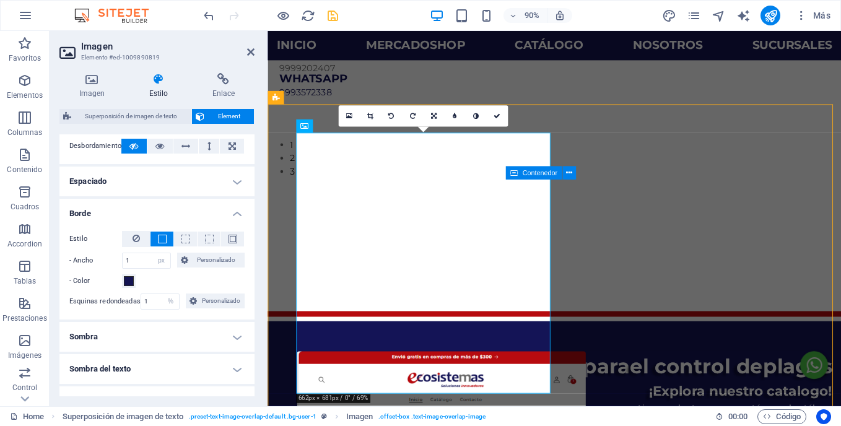
scroll to position [310, 0]
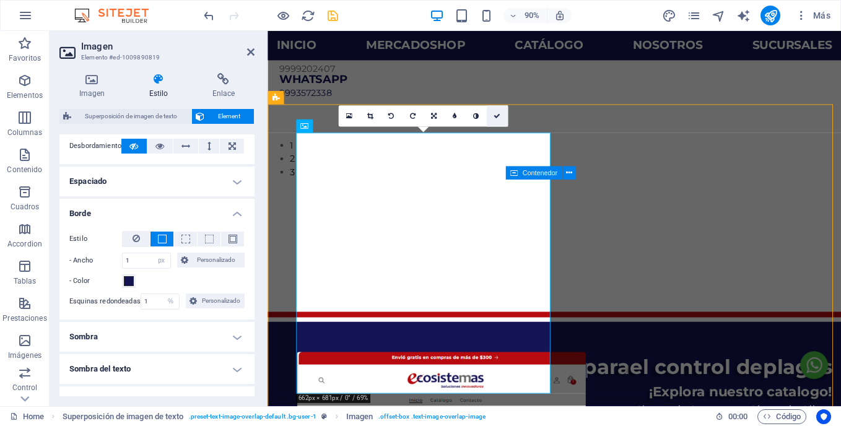
click at [502, 111] on link at bounding box center [496, 115] width 21 height 21
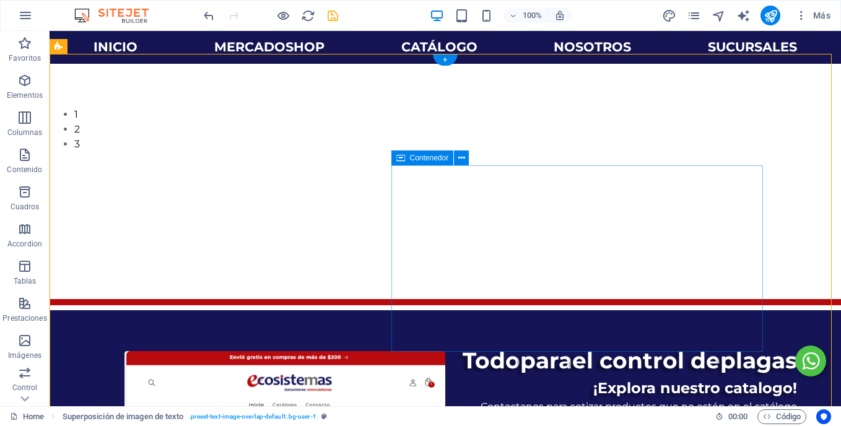
scroll to position [354, 0]
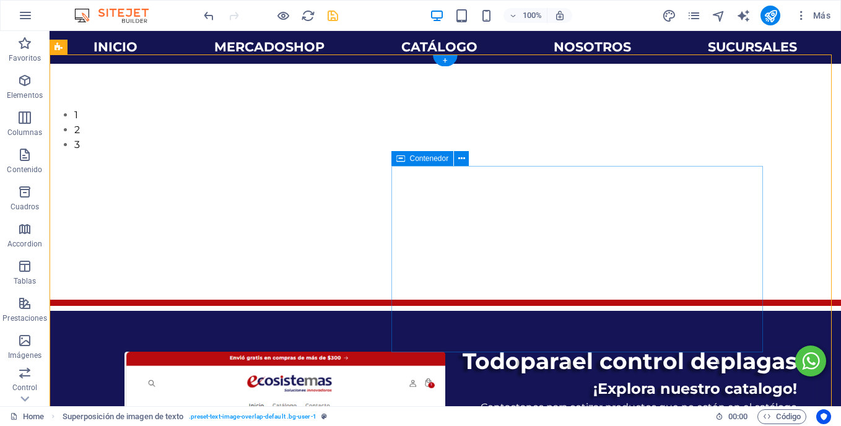
click at [464, 158] on icon at bounding box center [461, 158] width 7 height 13
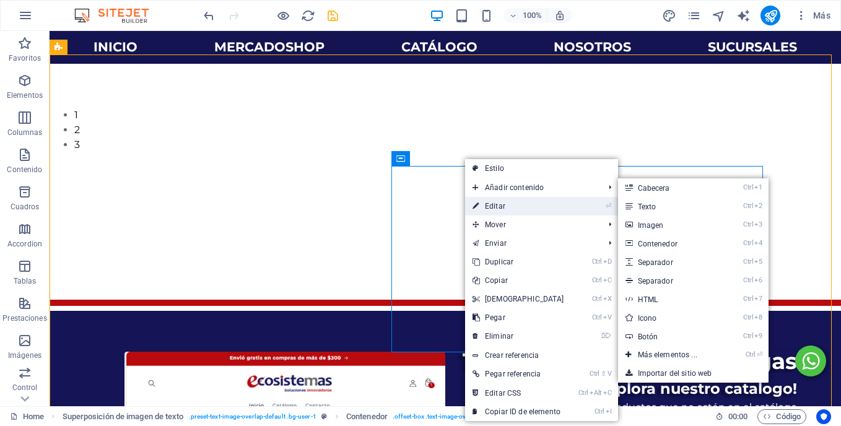
click at [494, 201] on link "⏎ Editar" at bounding box center [518, 206] width 107 height 19
select select "px"
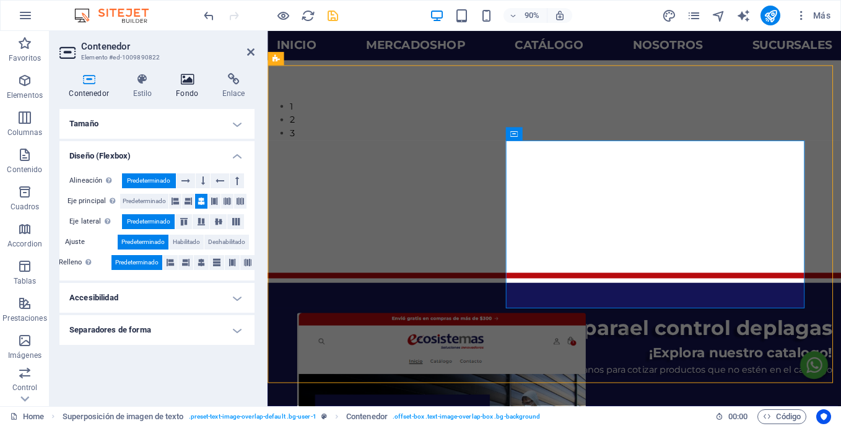
click at [188, 88] on h4 "Fondo" at bounding box center [190, 86] width 46 height 26
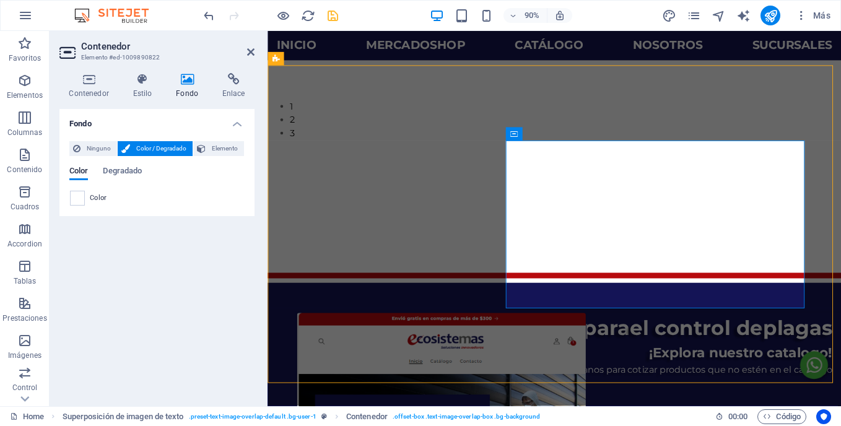
click at [188, 88] on h4 "Fondo" at bounding box center [190, 86] width 46 height 26
click at [144, 84] on icon at bounding box center [142, 79] width 38 height 12
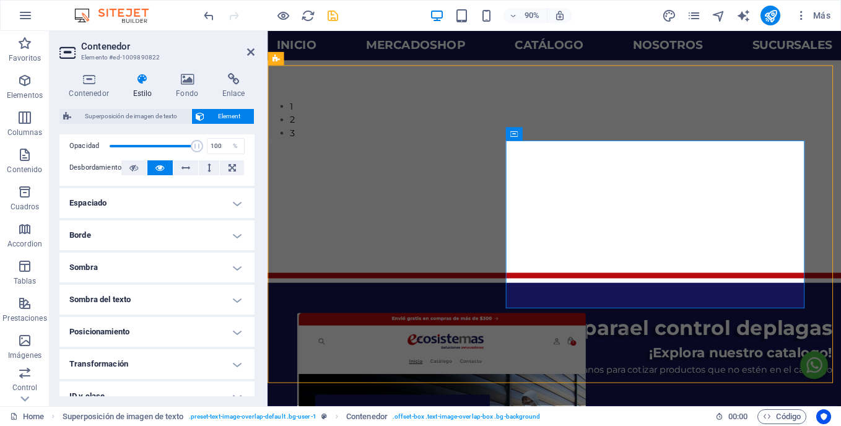
scroll to position [193, 0]
click at [155, 231] on h4 "Borde" at bounding box center [156, 235] width 195 height 30
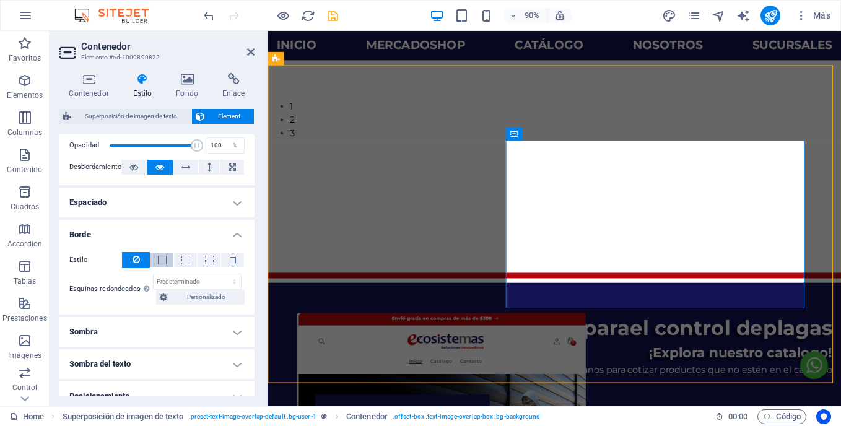
click at [162, 266] on span at bounding box center [162, 260] width 2 height 15
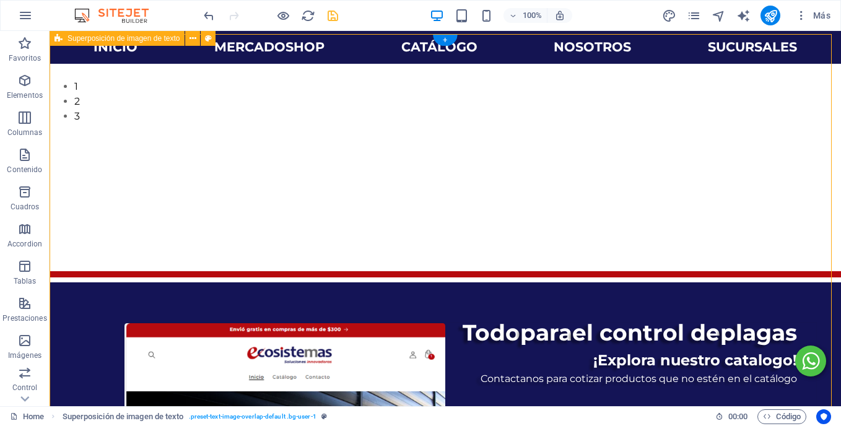
scroll to position [373, 0]
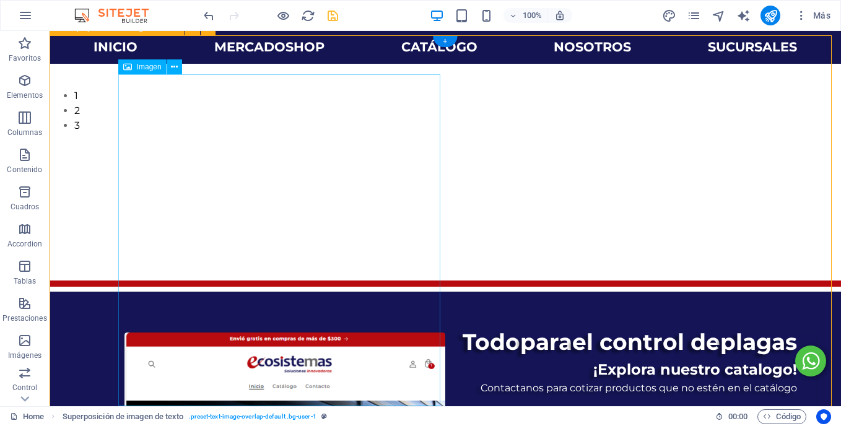
click at [176, 65] on icon at bounding box center [174, 67] width 7 height 13
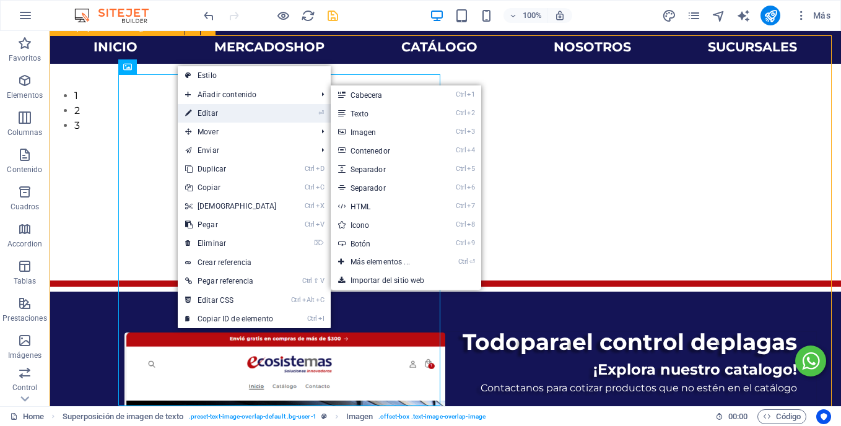
click at [208, 113] on link "⏎ Editar" at bounding box center [231, 113] width 107 height 19
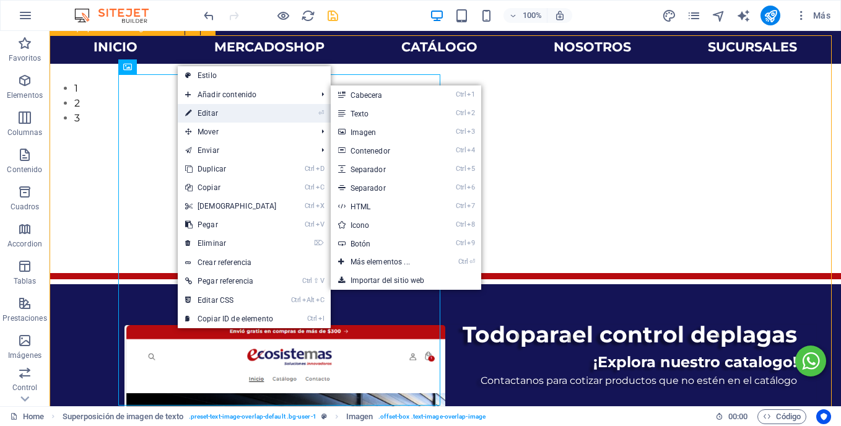
select select "px"
select select "%"
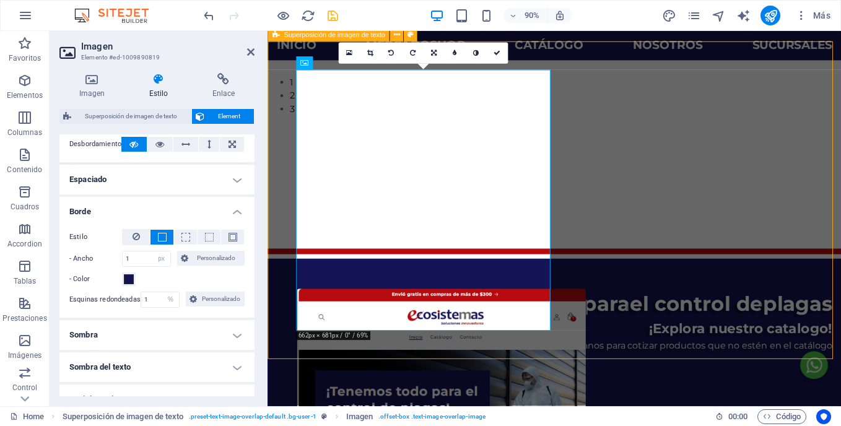
scroll to position [217, 0]
click at [129, 280] on span at bounding box center [129, 279] width 10 height 10
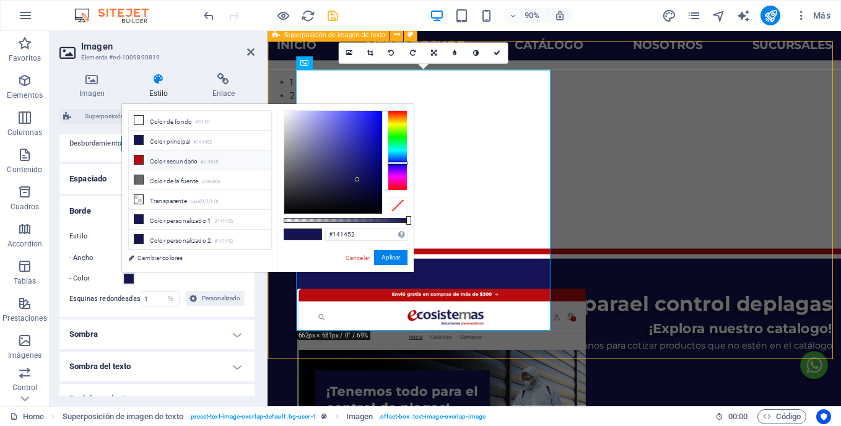
click at [138, 157] on icon at bounding box center [138, 159] width 9 height 9
type input "#b70b0f"
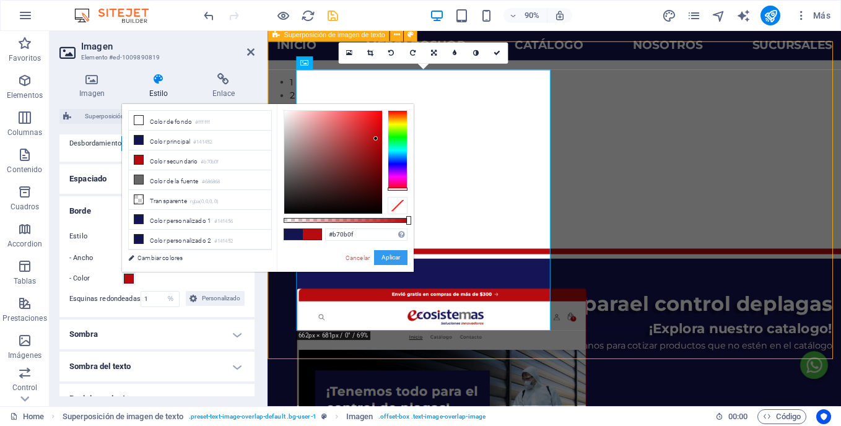
click at [383, 256] on button "Aplicar" at bounding box center [390, 257] width 33 height 15
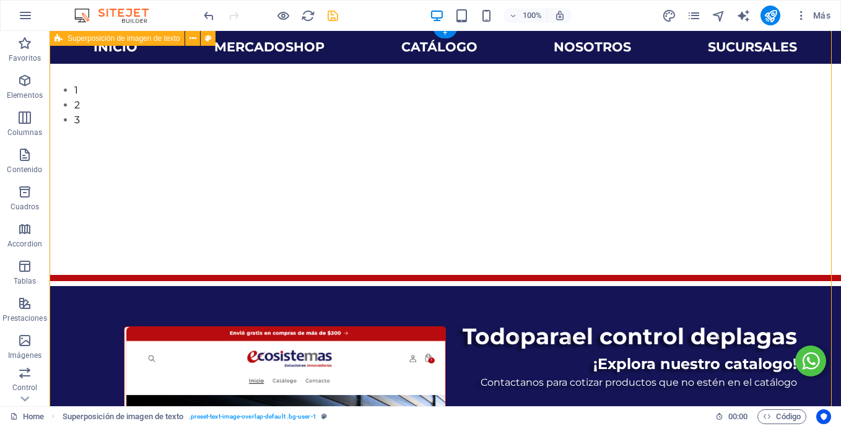
scroll to position [377, 0]
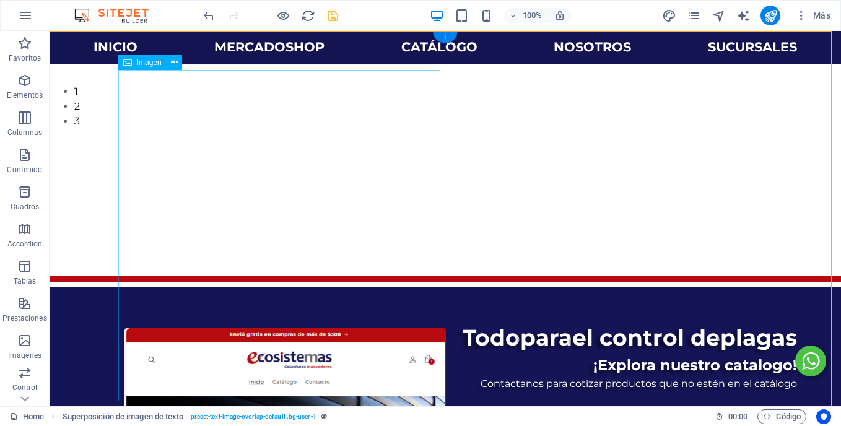
click at [175, 64] on icon at bounding box center [174, 62] width 7 height 13
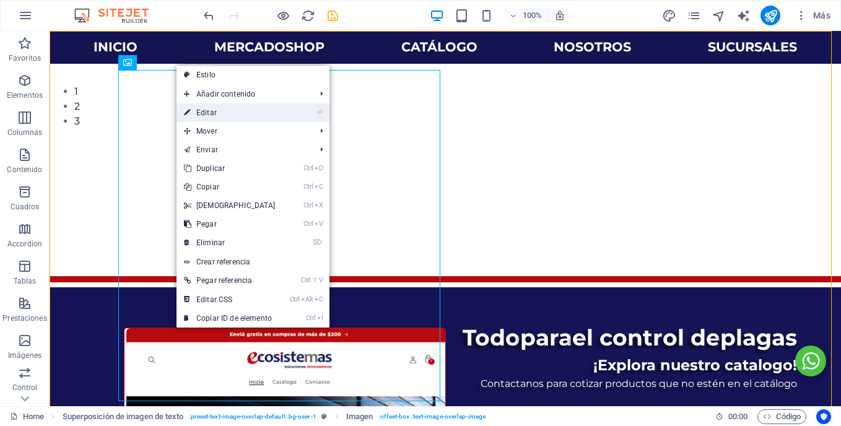
click at [204, 112] on link "⏎ Editar" at bounding box center [229, 112] width 107 height 19
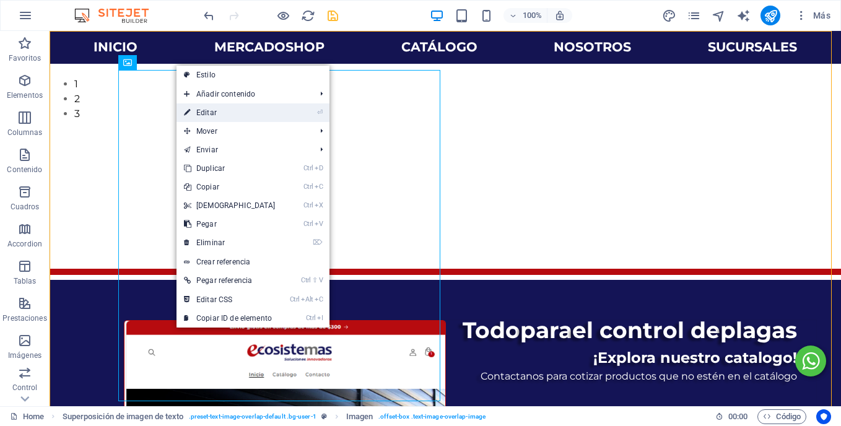
select select "px"
select select "%"
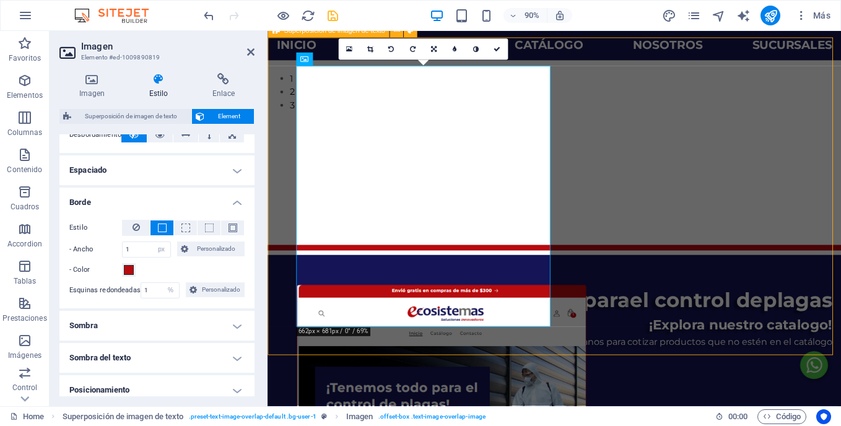
scroll to position [226, 0]
click at [142, 246] on input "1" at bounding box center [147, 248] width 48 height 15
type input "5"
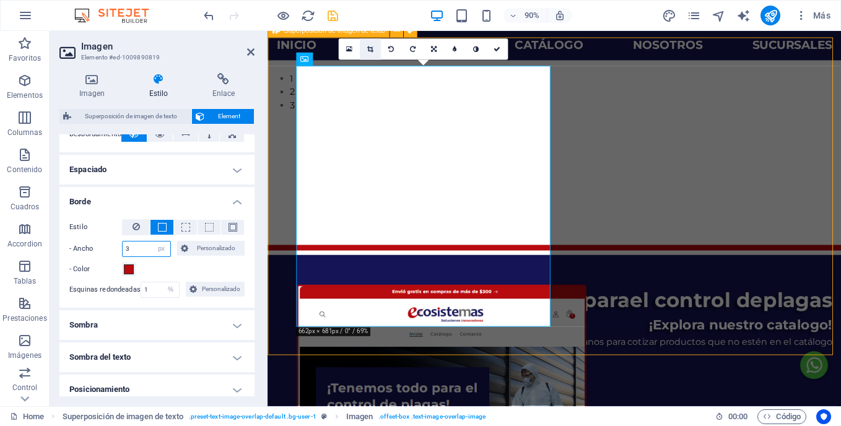
type input "3"
click at [367, 47] on icon at bounding box center [370, 49] width 6 height 7
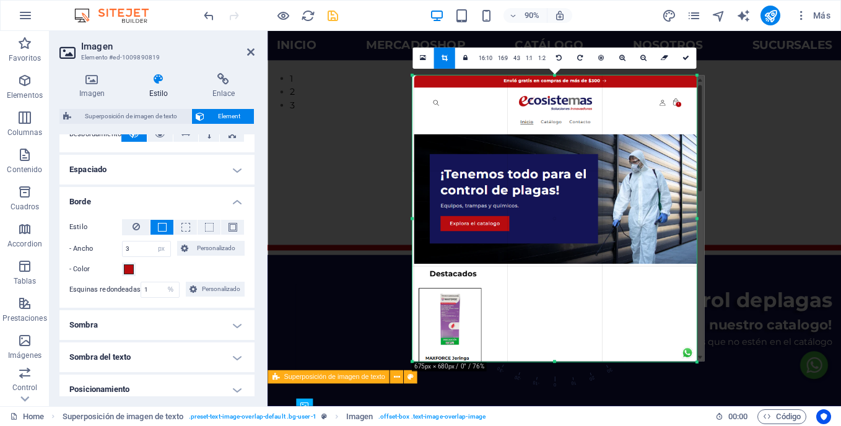
drag, startPoint x: 695, startPoint y: 221, endPoint x: 701, endPoint y: 218, distance: 6.4
click at [696, 218] on div "180 170 160 150 140 130 120 110 100 90 80 70 60 50 40 30 20 10 0 -10 -20 -30 -4…" at bounding box center [554, 219] width 284 height 286
click at [685, 65] on link at bounding box center [685, 58] width 21 height 21
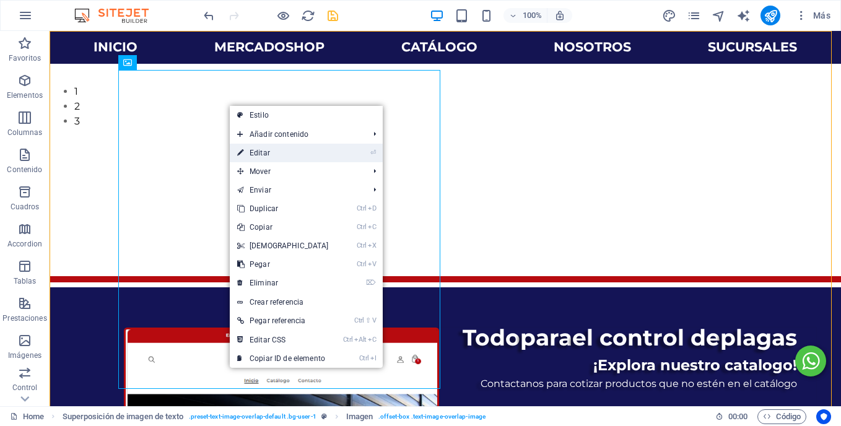
click at [271, 158] on link "⏎ Editar" at bounding box center [283, 153] width 107 height 19
select select "px"
select select "%"
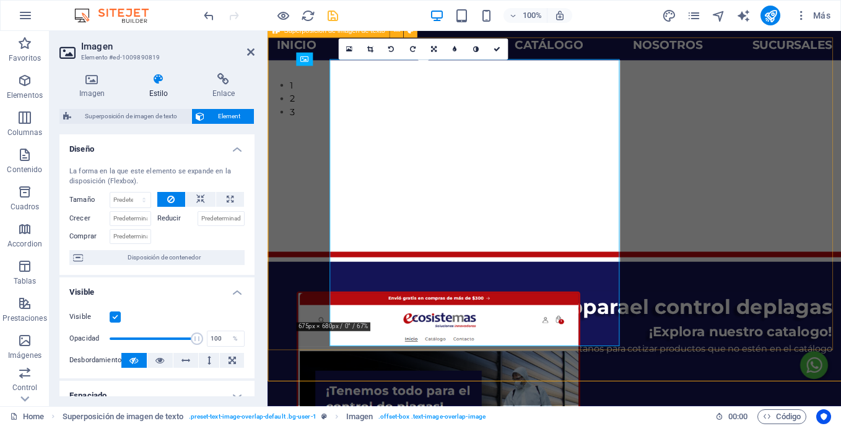
scroll to position [385, 0]
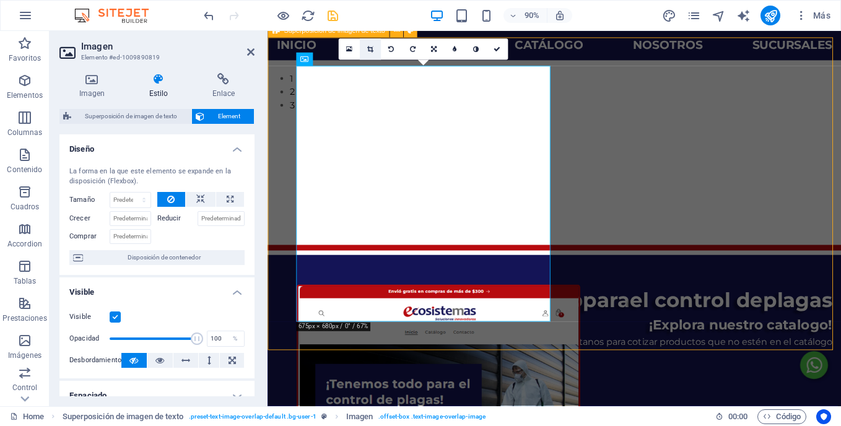
click at [373, 57] on link at bounding box center [369, 48] width 21 height 21
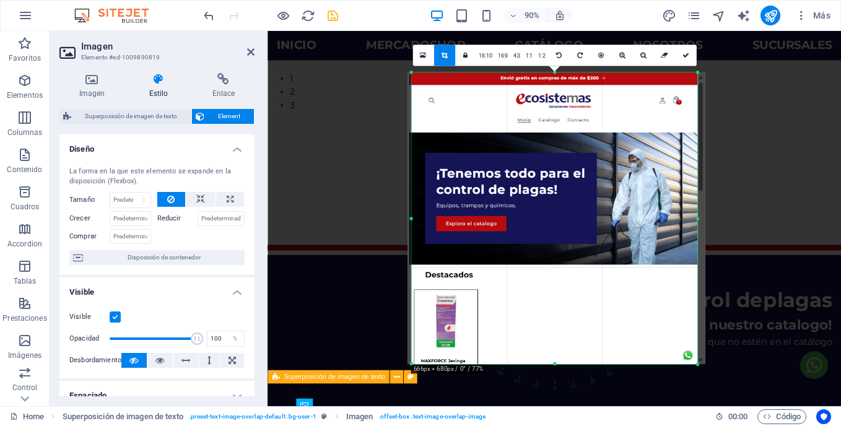
click at [414, 216] on div "180 170 160 150 140 130 120 110 100 90 80 70 60 50 40 30 20 10 0 -10 -20 -30 -4…" at bounding box center [553, 218] width 285 height 292
click at [684, 56] on icon at bounding box center [685, 55] width 7 height 7
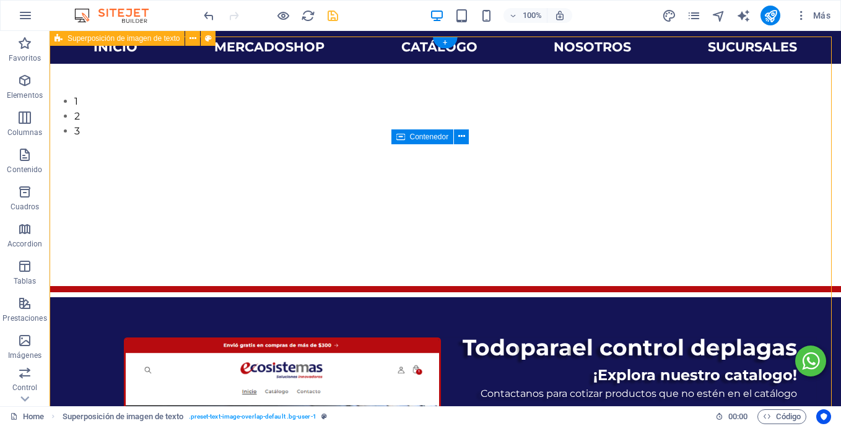
scroll to position [365, 0]
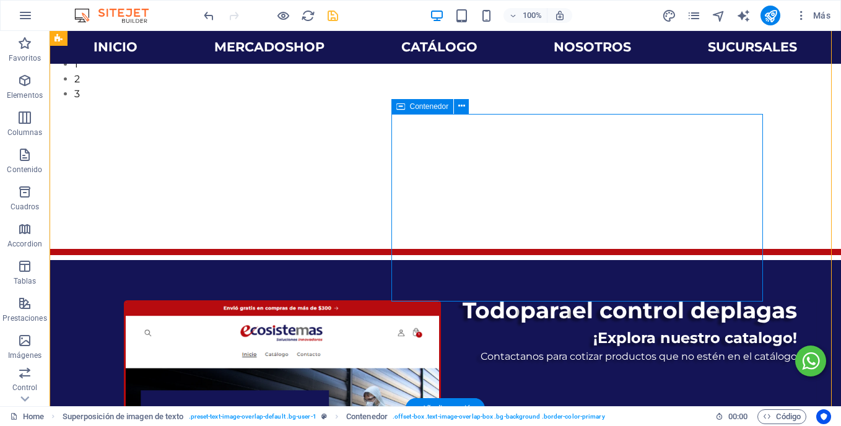
scroll to position [405, 0]
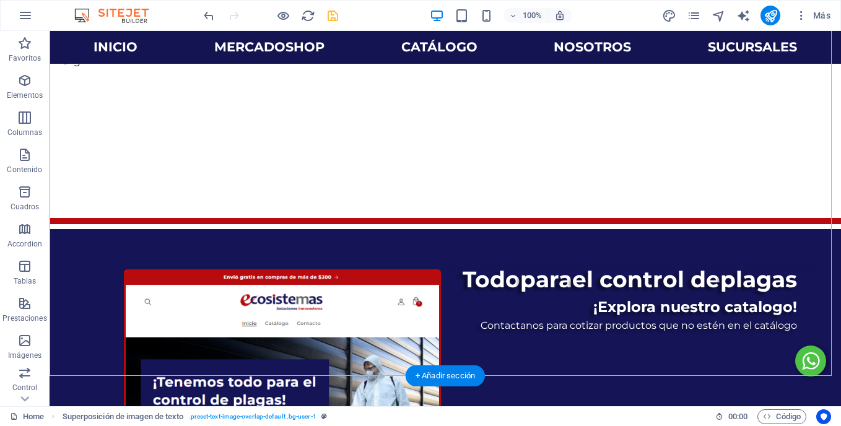
scroll to position [436, 0]
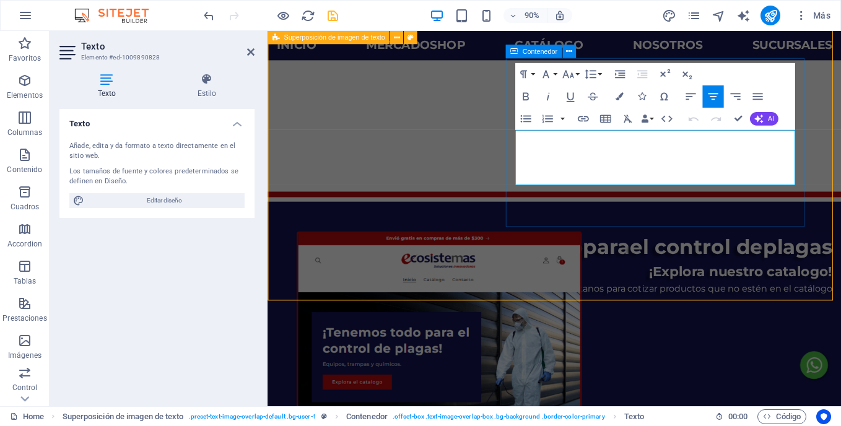
drag, startPoint x: 758, startPoint y: 160, endPoint x: 555, endPoint y: 152, distance: 203.3
click at [590, 70] on icon "button" at bounding box center [590, 74] width 14 height 14
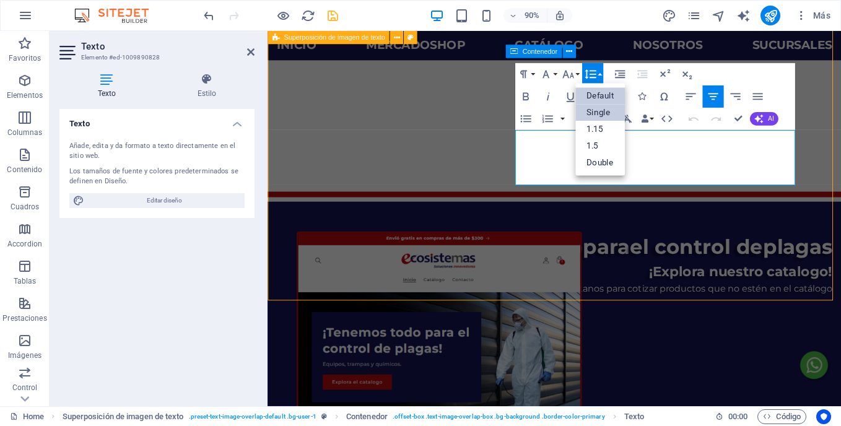
click at [604, 112] on link "Single" at bounding box center [600, 113] width 50 height 17
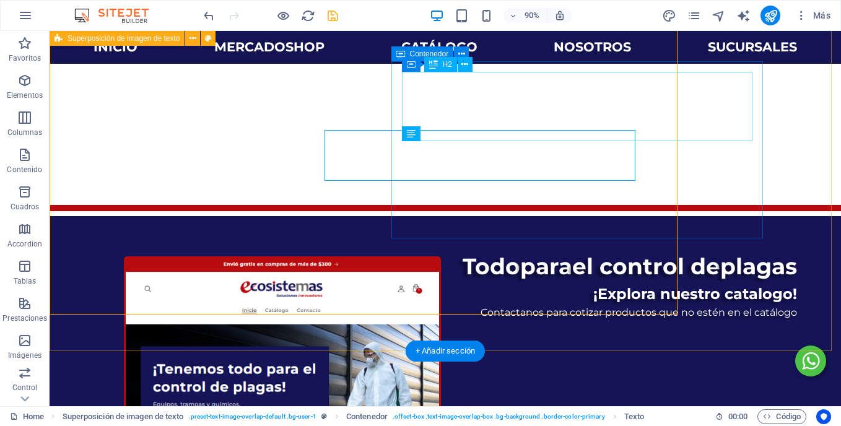
scroll to position [459, 0]
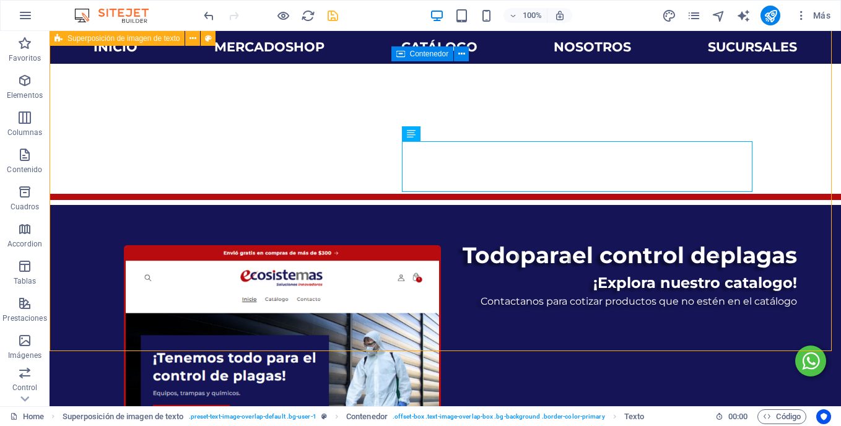
click at [334, 18] on icon "save" at bounding box center [333, 16] width 14 height 14
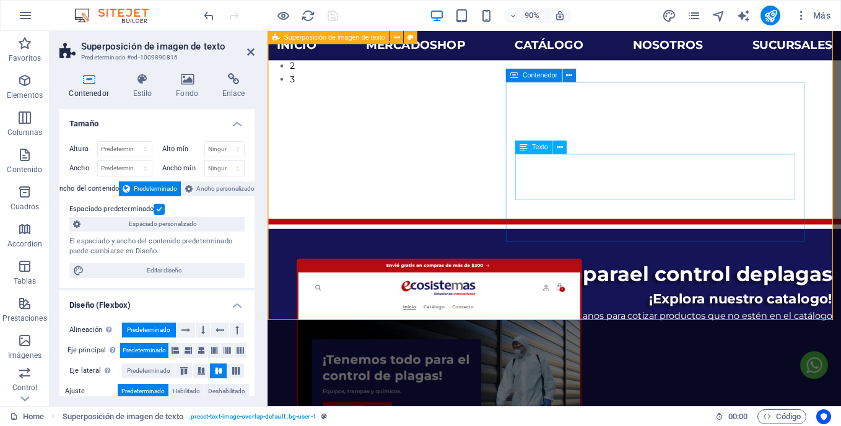
scroll to position [409, 0]
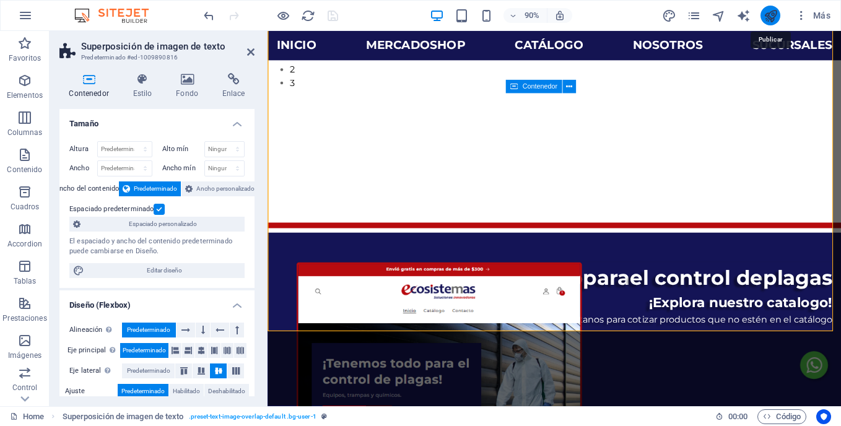
click at [769, 19] on icon "publish" at bounding box center [770, 16] width 14 height 14
